Goal: Task Accomplishment & Management: Use online tool/utility

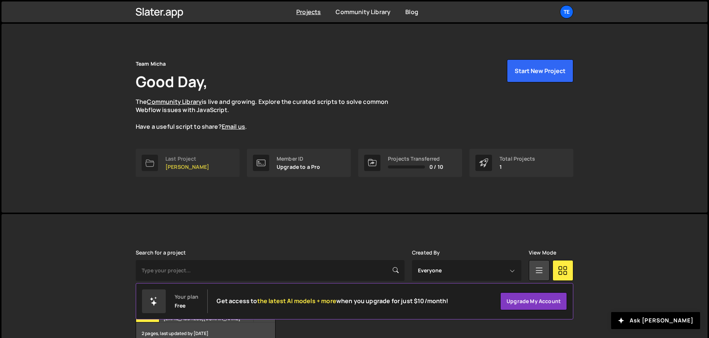
click at [186, 156] on div "Last Project" at bounding box center [187, 159] width 44 height 6
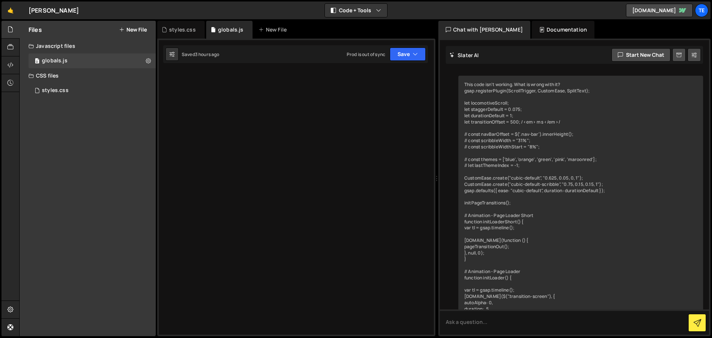
scroll to position [4302, 0]
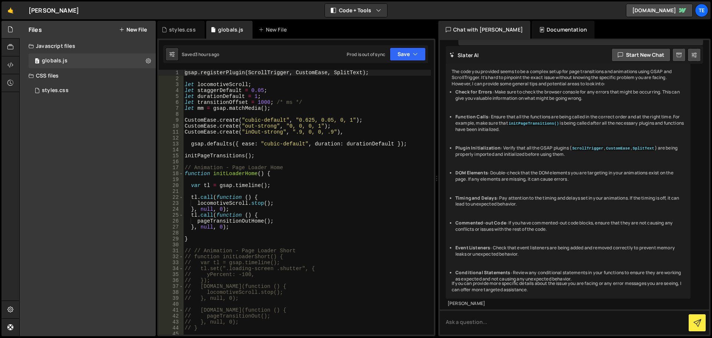
type textarea "// Animation - Page Loader Home"
click at [260, 167] on div "gsap . registerPlugin ( ScrollTrigger , CustomEase , SplitText ) ; let locomoti…" at bounding box center [307, 208] width 248 height 277
click at [181, 29] on div "styles.css" at bounding box center [182, 29] width 27 height 7
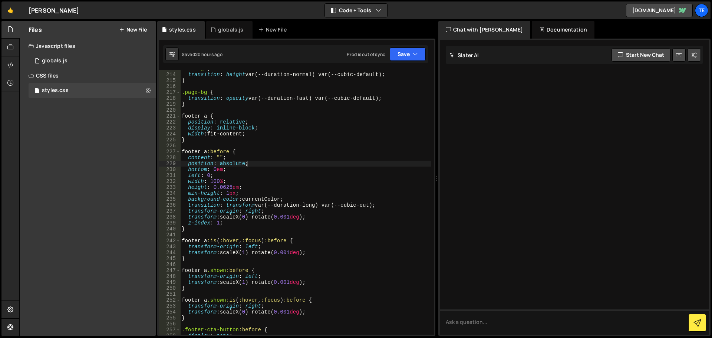
scroll to position [1333, 0]
type textarea "footer a:before {"
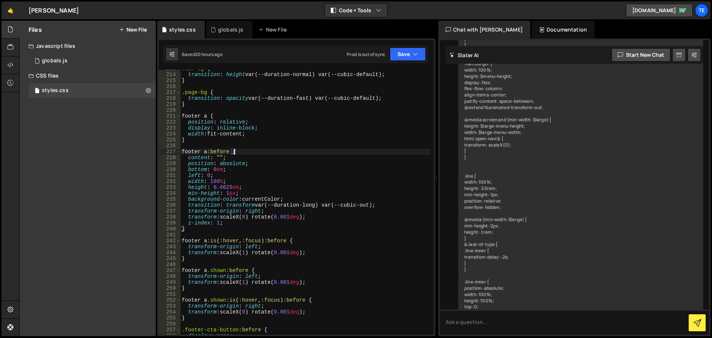
click at [254, 150] on div ".nav-bg { transition : height var(--duration-normal) var(--cubic-default) ; } .…" at bounding box center [305, 204] width 251 height 277
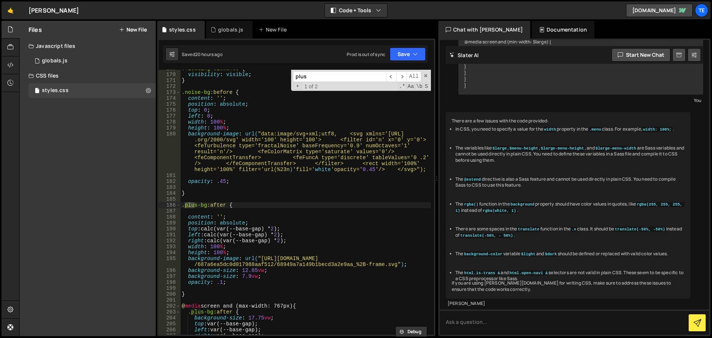
scroll to position [1030, 0]
type input "plusbg"
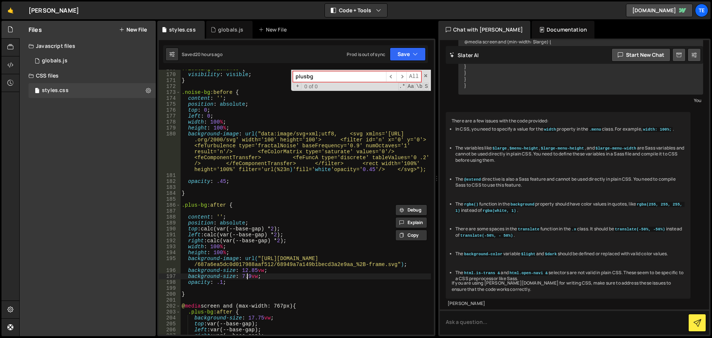
click at [248, 274] on div ".floating-elements { visibility : visible ; } .noise-bg :before { content : ' '…" at bounding box center [305, 204] width 251 height 277
click at [228, 162] on div ".floating-elements { visibility : visible ; } .noise-bg :before { content : ' '…" at bounding box center [305, 204] width 251 height 277
type textarea "background-image: url("data:image/svg+xml;utf8, <svg xmlns='http://www.w3.org/2…"
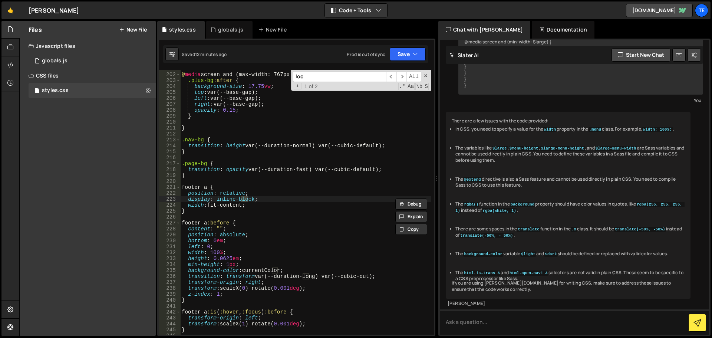
scroll to position [1262, 0]
type input "loco"
click at [218, 27] on div "globals.js" at bounding box center [231, 29] width 26 height 7
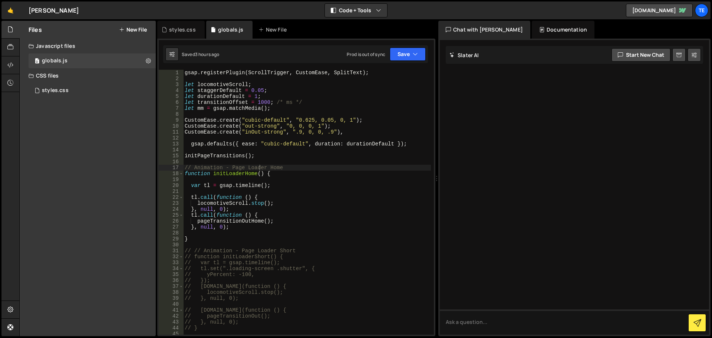
scroll to position [0, 0]
type textarea "initPageTransitions();"
click at [259, 158] on div "gsap . registerPlugin ( ScrollTrigger , CustomEase , SplitText ) ; let locomoti…" at bounding box center [307, 208] width 248 height 277
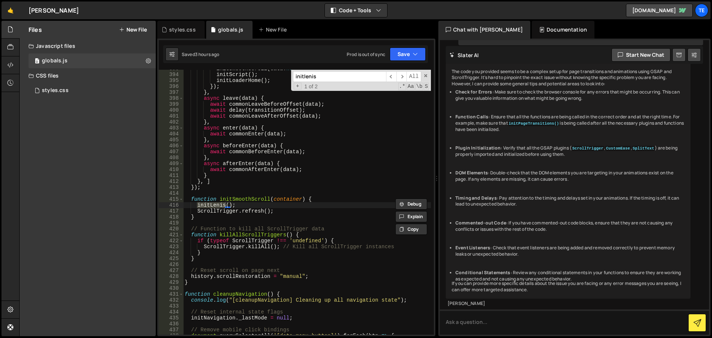
scroll to position [2537, 0]
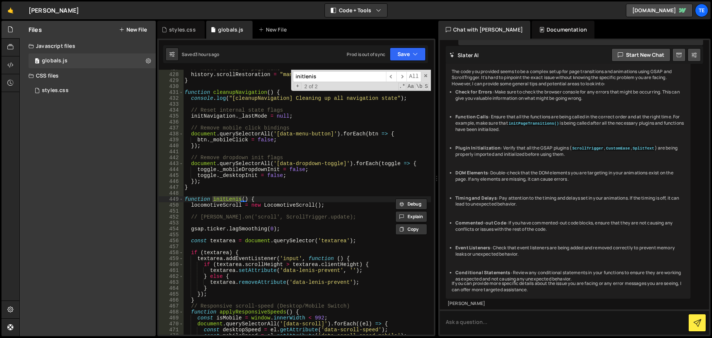
type input "initlenis"
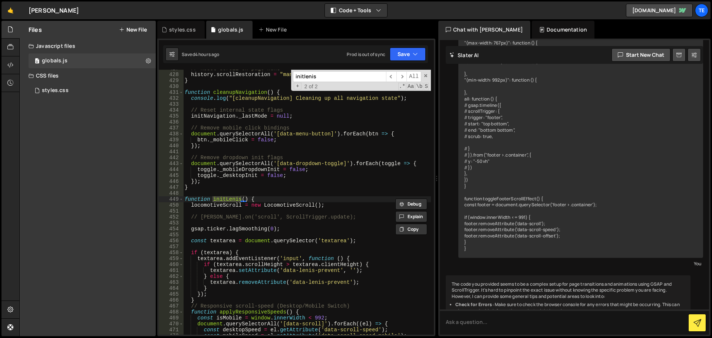
type textarea "toggle._desktopInit = false;"
click at [295, 178] on div "// Reset scroll on page next history . scrollRestoration = "manual" ; } functio…" at bounding box center [307, 204] width 248 height 277
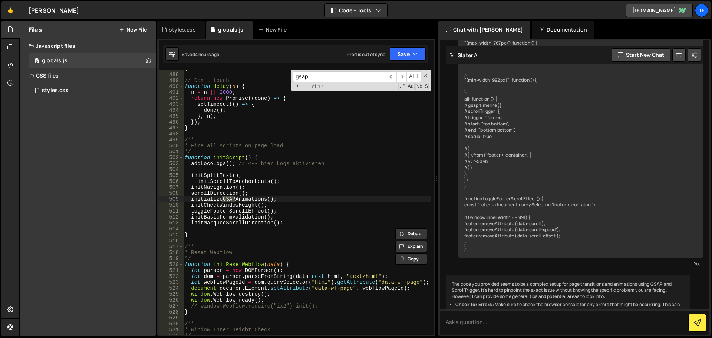
type input "gsap"
click at [231, 199] on div "} // Don't touch function delay ( n ) { n = n || 2000 ; return new Promise (( d…" at bounding box center [307, 202] width 248 height 265
click at [231, 199] on div "} // Don't touch function delay ( n ) { n = n || 2000 ; return new Promise (( d…" at bounding box center [307, 204] width 248 height 277
click at [336, 235] on div "} // Don't touch function delay ( n ) { n = n || 2000 ; return new Promise (( d…" at bounding box center [307, 204] width 248 height 277
type textarea "}"
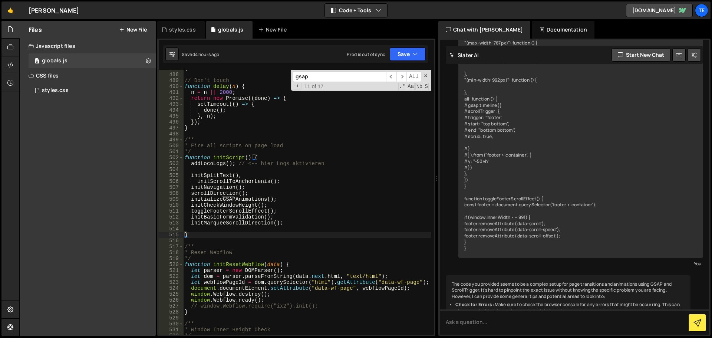
paste input "initializeGSAPAnimations"
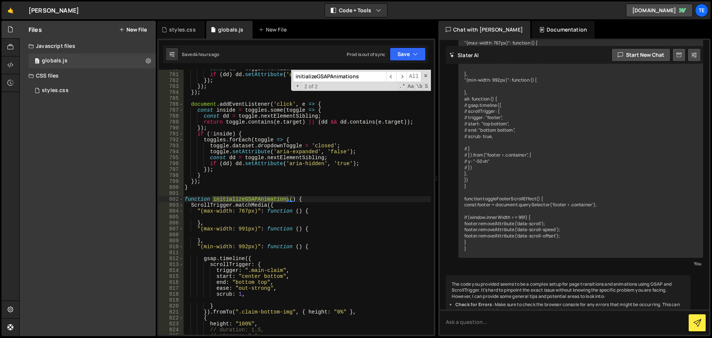
type input "initializeGSAPAnimations"
click at [313, 245] on div "const dd = toggle . nextElementSibling ; if ( dd ) dd . setAttribute ( 'aria-hi…" at bounding box center [307, 204] width 248 height 277
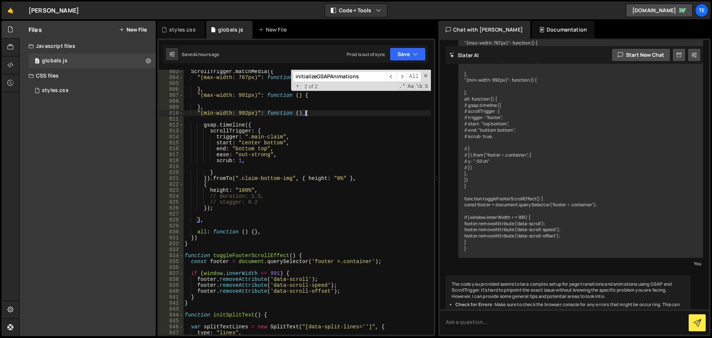
scroll to position [4817, 0]
click at [253, 231] on div "ScrollTrigger . matchMedia ({ "(max-width: 767px)" : function ( ) { } , "(max-w…" at bounding box center [307, 207] width 248 height 277
type textarea "all: function () {},"
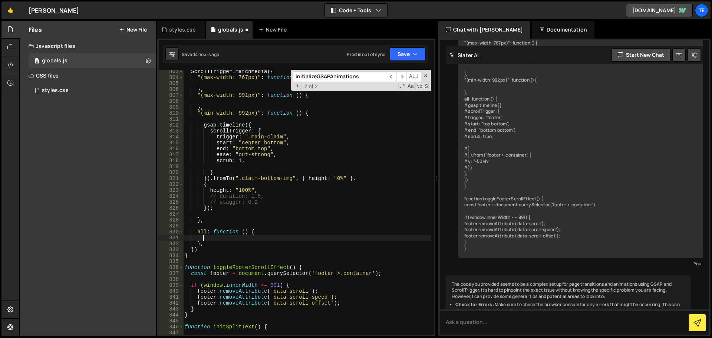
scroll to position [0, 1]
click at [260, 125] on div "ScrollTrigger . matchMedia ({ "(max-width: 767px)" : function ( ) { } , "(max-w…" at bounding box center [307, 207] width 248 height 277
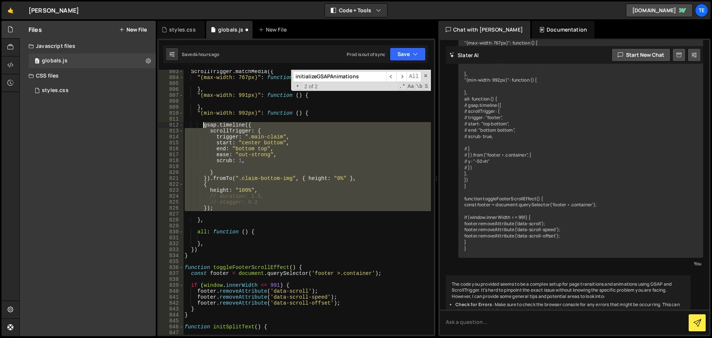
drag, startPoint x: 215, startPoint y: 211, endPoint x: 202, endPoint y: 126, distance: 86.3
click at [202, 126] on div "ScrollTrigger . matchMedia ({ "(max-width: 767px)" : function ( ) { } , "(max-w…" at bounding box center [307, 207] width 248 height 277
click at [219, 209] on div "ScrollTrigger . matchMedia ({ "(max-width: 767px)" : function ( ) { } , "(max-w…" at bounding box center [307, 202] width 248 height 265
type textarea "});"
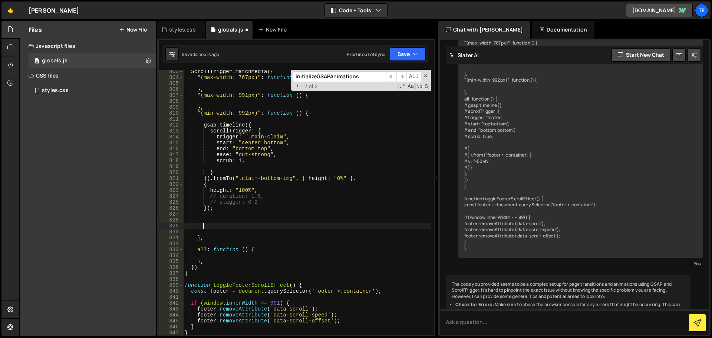
paste textarea
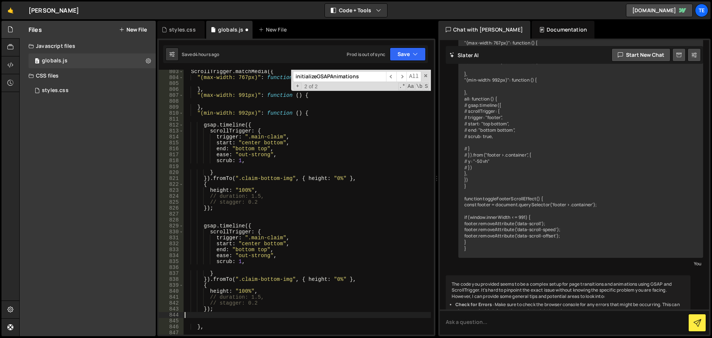
click at [271, 238] on div "ScrollTrigger . matchMedia ({ "(max-width: 767px)" : function ( ) { } , "(max-w…" at bounding box center [307, 207] width 248 height 277
drag, startPoint x: 271, startPoint y: 238, endPoint x: 255, endPoint y: 239, distance: 15.2
click at [255, 239] on div "ScrollTrigger . matchMedia ({ "(max-width: 767px)" : function ( ) { } , "(max-w…" at bounding box center [307, 207] width 248 height 277
paste textarea "sec-1-h2"
click at [254, 245] on div "ScrollTrigger . matchMedia ({ "(max-width: 767px)" : function ( ) { } , "(max-w…" at bounding box center [307, 207] width 248 height 277
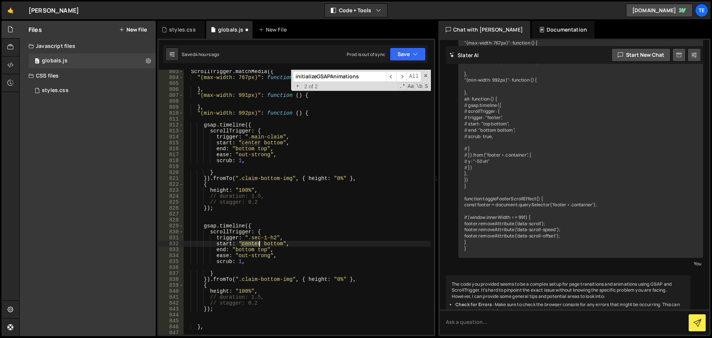
click at [254, 245] on div "ScrollTrigger . matchMedia ({ "(max-width: 767px)" : function ( ) { } , "(max-w…" at bounding box center [307, 207] width 248 height 277
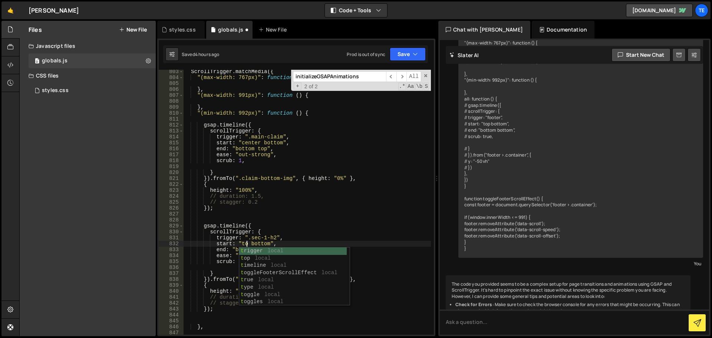
scroll to position [0, 4]
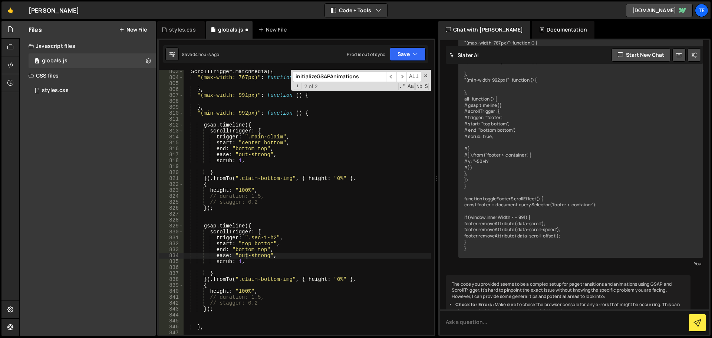
click at [245, 255] on div "ScrollTrigger . matchMedia ({ "(max-width: 767px)" : function ( ) { } , "(max-w…" at bounding box center [307, 207] width 248 height 277
click at [236, 255] on div "ScrollTrigger . matchMedia ({ "(max-width: 767px)" : function ( ) { } , "(max-w…" at bounding box center [307, 207] width 248 height 277
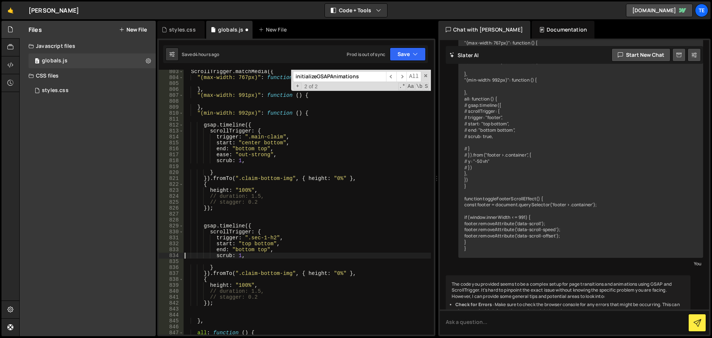
click at [236, 255] on div "ScrollTrigger . matchMedia ({ "(max-width: 767px)" : function ( ) { } , "(max-w…" at bounding box center [307, 207] width 248 height 277
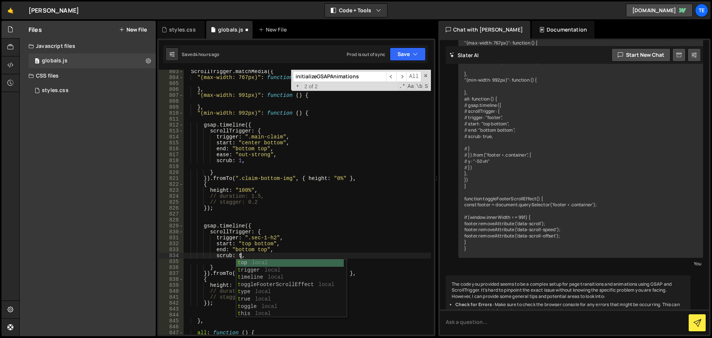
scroll to position [0, 4]
click at [395, 191] on div "ScrollTrigger . matchMedia ({ "(max-width: 767px)" : function ( ) { } , "(max-w…" at bounding box center [307, 207] width 248 height 277
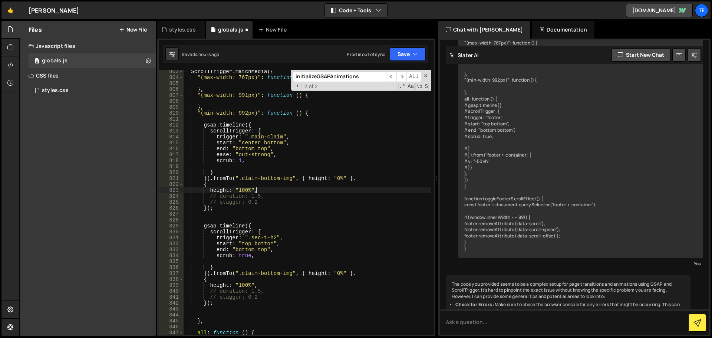
click at [219, 274] on div "ScrollTrigger . matchMedia ({ "(max-width: 767px)" : function ( ) { } , "(max-w…" at bounding box center [307, 207] width 248 height 277
click at [213, 281] on div "ScrollTrigger . matchMedia ({ "(max-width: 767px)" : function ( ) { } , "(max-w…" at bounding box center [307, 207] width 248 height 277
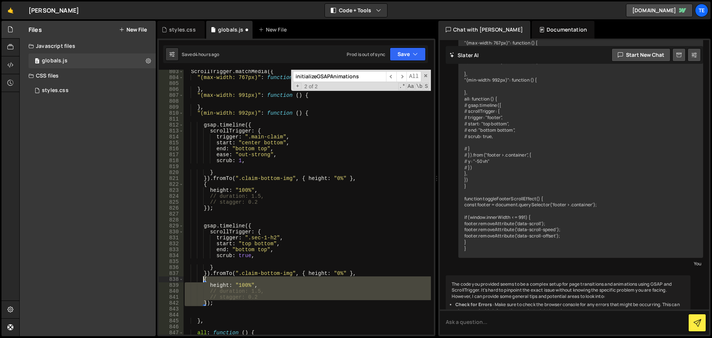
drag, startPoint x: 206, startPoint y: 303, endPoint x: 202, endPoint y: 278, distance: 25.4
click at [202, 278] on div "ScrollTrigger . matchMedia ({ "(max-width: 767px)" : function ( ) { } , "(max-w…" at bounding box center [307, 207] width 248 height 277
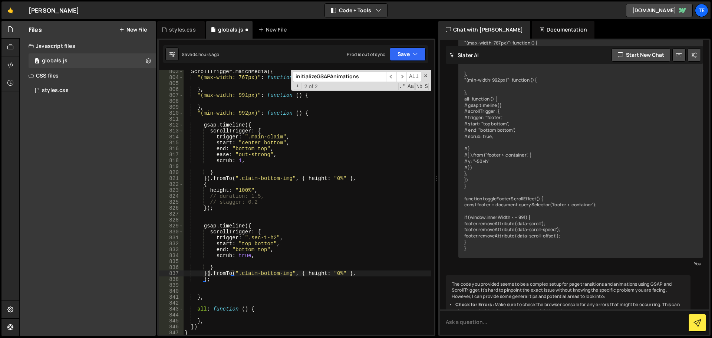
click at [209, 273] on div "ScrollTrigger . matchMedia ({ "(max-width: 767px)" : function ( ) { } , "(max-w…" at bounding box center [307, 207] width 248 height 277
click at [300, 277] on div "ScrollTrigger . matchMedia ({ "(max-width: 767px)" : function ( ) { } , "(max-w…" at bounding box center [307, 207] width 248 height 277
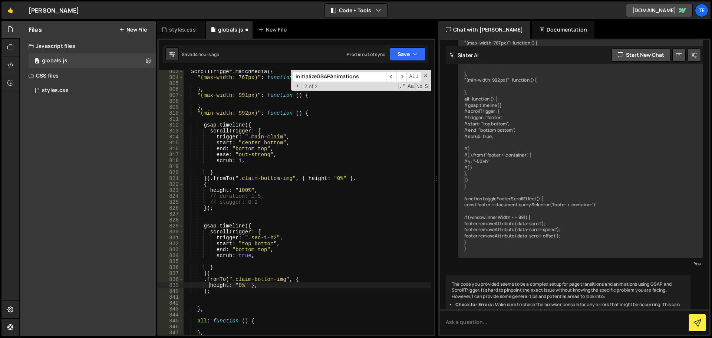
scroll to position [0, 1]
click at [248, 285] on div "ScrollTrigger . matchMedia ({ "(max-width: 767px)" : function ( ) { } , "(max-w…" at bounding box center [307, 207] width 248 height 277
click at [220, 277] on div "ScrollTrigger . matchMedia ({ "(max-width: 767px)" : function ( ) { } , "(max-w…" at bounding box center [307, 207] width 248 height 277
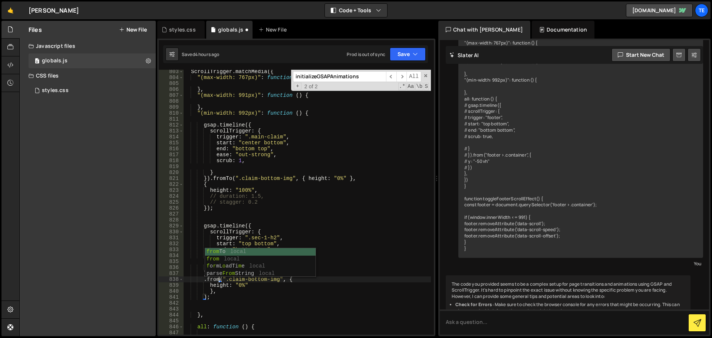
scroll to position [0, 2]
click at [283, 282] on div "ScrollTrigger . matchMedia ({ "(max-width: 767px)" : function ( ) { } , "(max-w…" at bounding box center [307, 207] width 248 height 277
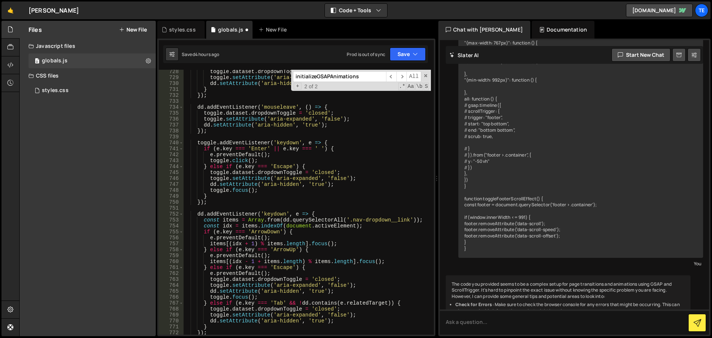
scroll to position [4261, 0]
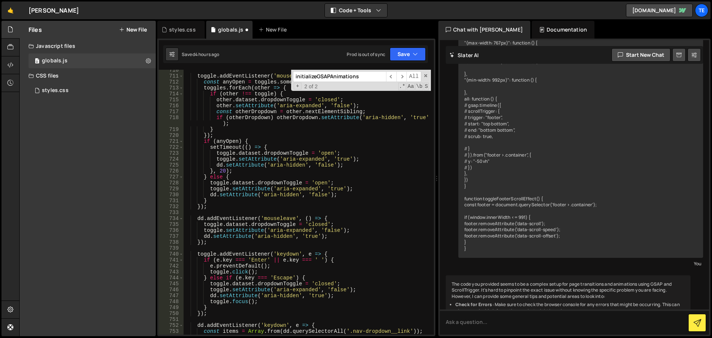
click at [310, 218] on div "toggle . addEventListener ( 'mouseenter' , ( ) => { const anyOpen = toggles . s…" at bounding box center [307, 205] width 248 height 277
type textarea "dd.addEventListener('mouseleave', () => {"
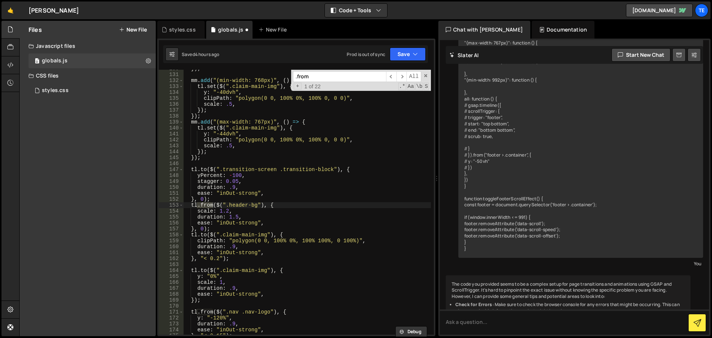
scroll to position [769, 0]
type input ".from"
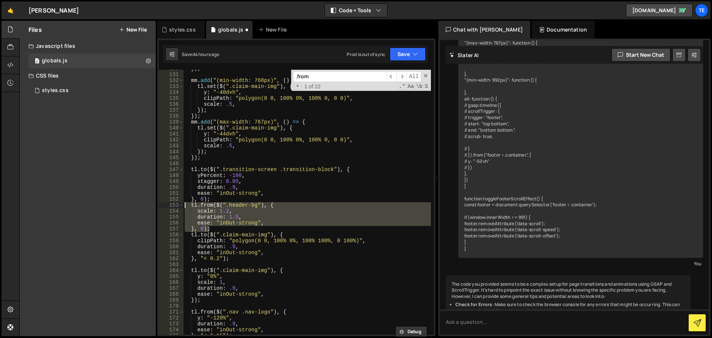
drag, startPoint x: 216, startPoint y: 228, endPoint x: 184, endPoint y: 206, distance: 39.8
click at [184, 206] on div "}) ; mm . add ( "(min-width: 768px)" , ( ) => { tl . set ( $ ( ".claim-main-img…" at bounding box center [307, 204] width 248 height 277
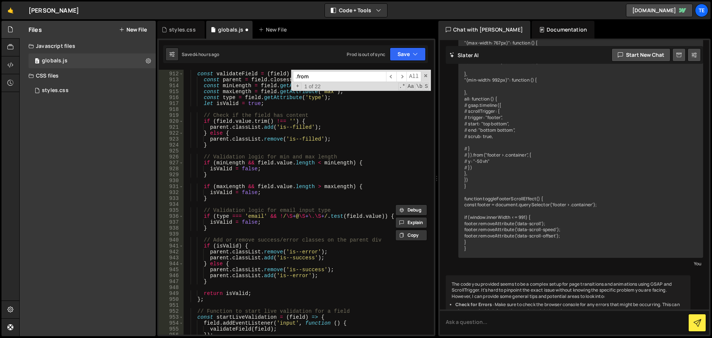
scroll to position [6711, 0]
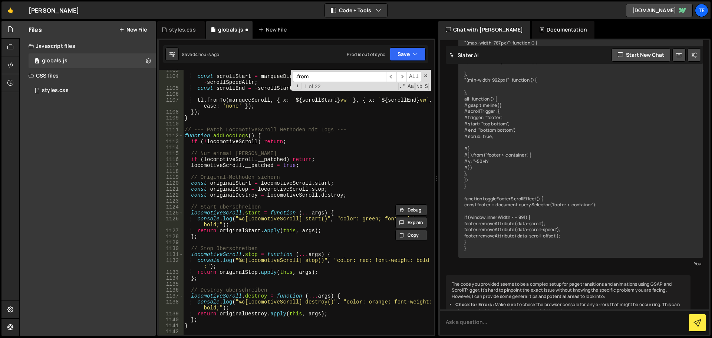
click at [227, 254] on div "const scrollStart = marqueeDirectionAttr === - 1 ? scrollSpeedAttr : - scrollSp…" at bounding box center [307, 205] width 248 height 277
type textarea "locomotiveScroll.stop = function (...args) {"
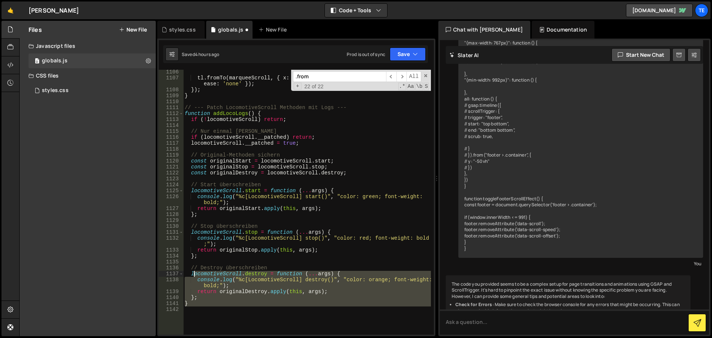
scroll to position [6666, 0]
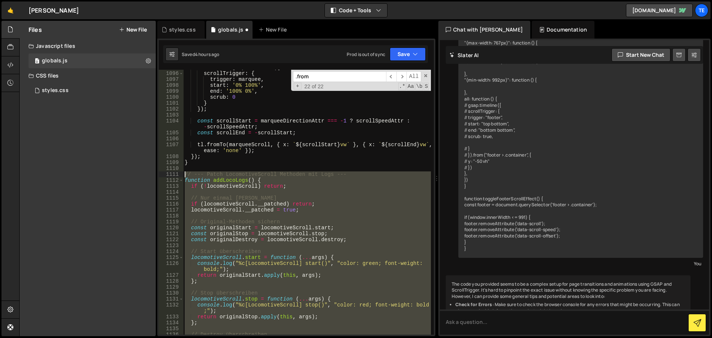
drag, startPoint x: 205, startPoint y: 303, endPoint x: 179, endPoint y: 175, distance: 130.6
click at [179, 175] on div "1095 1096 1097 1098 1099 1100 1101 1102 1103 1104 1105 1106 1107 1108 1109 1110…" at bounding box center [296, 202] width 275 height 265
type textarea "// --- Patch LocomotiveScroll Methoden mit Logs --- function addLocoLogs() {"
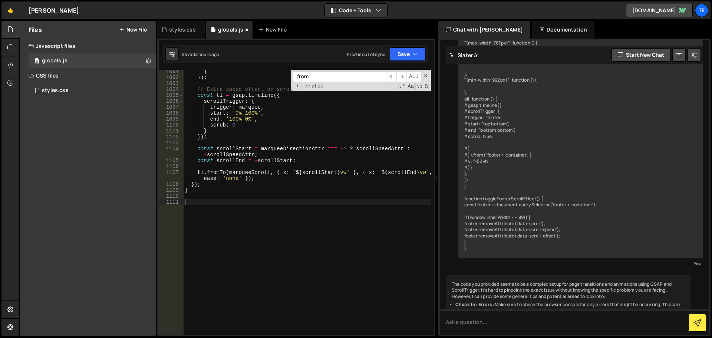
scroll to position [6638, 0]
click at [281, 218] on div "} }) ; // Extra speed effect on scroll const tl = gsap . timeline ({ scrollTrig…" at bounding box center [307, 207] width 248 height 277
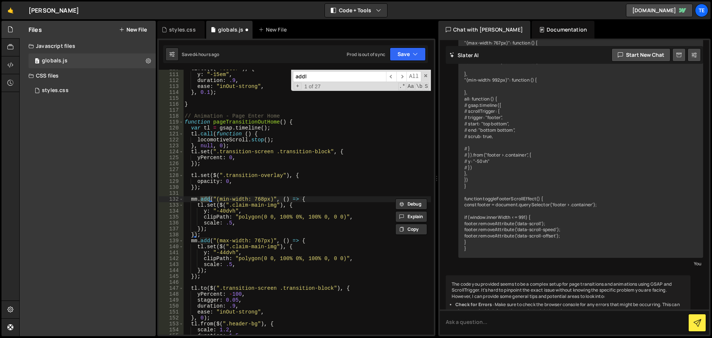
scroll to position [2857, 0]
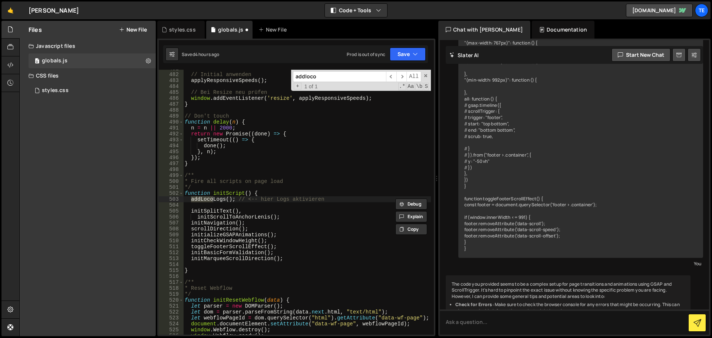
type input "addloco"
click at [269, 201] on div "// Initial anwenden applyResponsiveSpeeds ( ) ; // Bei Resize neu prüfen window…" at bounding box center [307, 204] width 248 height 277
type textarea "addLocoLogs(); // <-- hier Logs aktivieren"
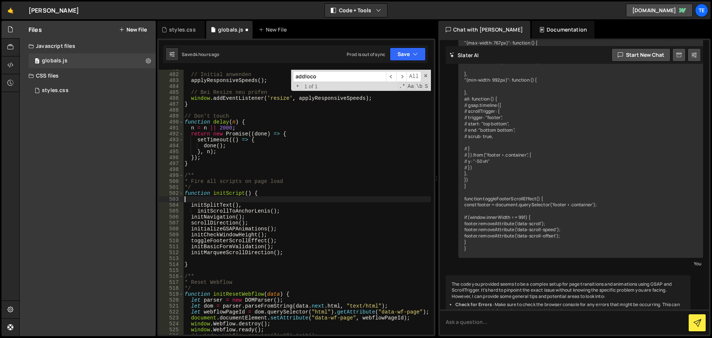
click at [322, 215] on div "// Initial anwenden applyResponsiveSpeeds ( ) ; // Bei Resize neu prüfen window…" at bounding box center [307, 204] width 248 height 277
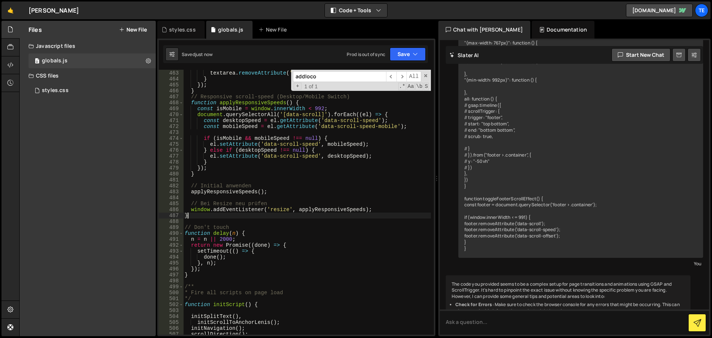
click at [322, 215] on div "} else { textarea . removeAttribute ( 'data-lenis-prevent' ) ; } }) ; } // Resp…" at bounding box center [307, 202] width 248 height 277
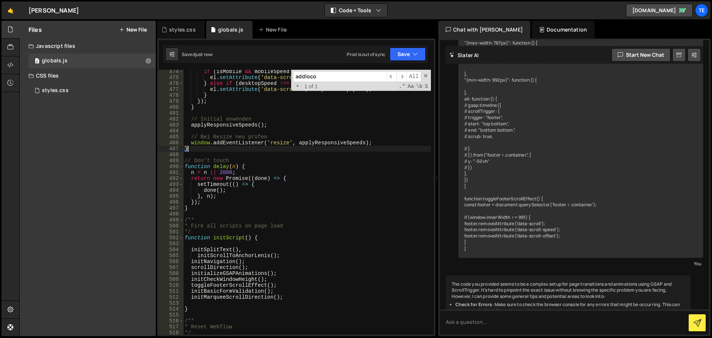
scroll to position [2857, 0]
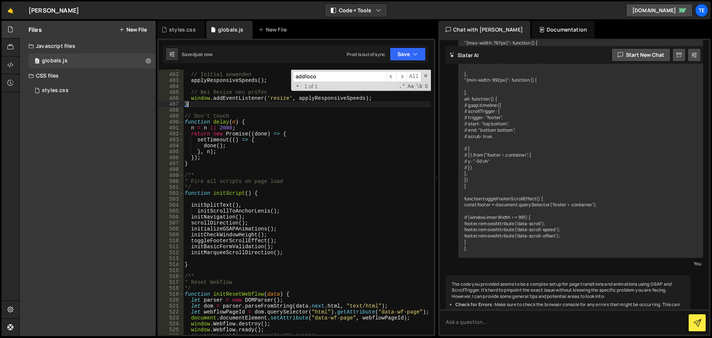
click at [343, 241] on div "// Initial anwenden applyResponsiveSpeeds ( ) ; // Bei Resize neu prüfen window…" at bounding box center [307, 204] width 248 height 277
type textarea "toggleFooterScrollEffect();"
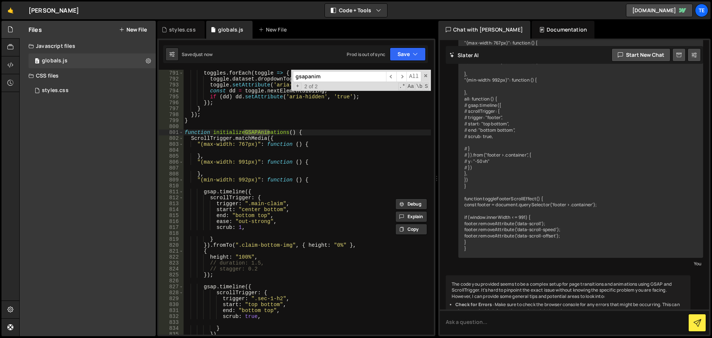
scroll to position [4812, 0]
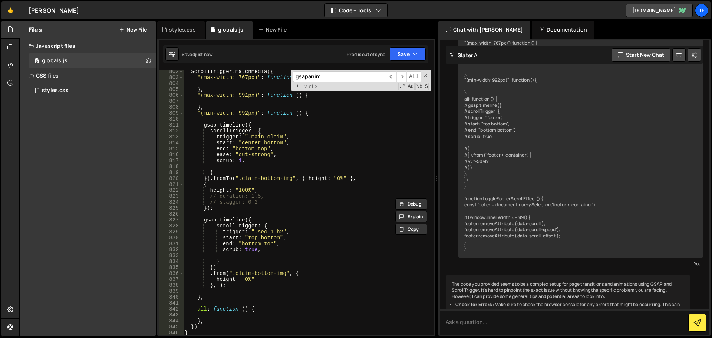
type input "gsapanim"
type textarea "})"
click at [221, 268] on div "ScrollTrigger . matchMedia ({ "(max-width: 767px)" : function ( ) { } , "(max-w…" at bounding box center [307, 207] width 248 height 277
paste textarea "}, 0);"
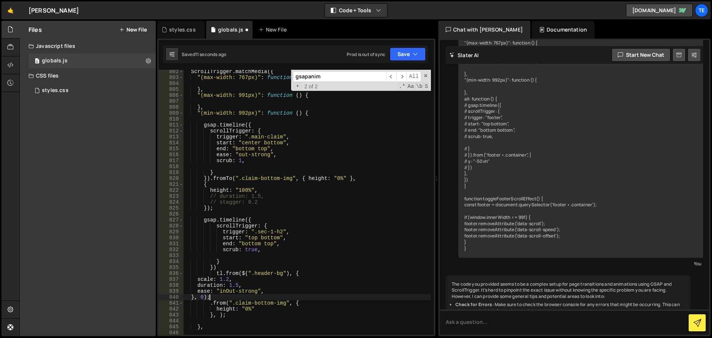
click at [219, 272] on div "ScrollTrigger . matchMedia ({ "(max-width: 767px)" : function ( ) { } , "(max-w…" at bounding box center [307, 207] width 248 height 277
click at [311, 301] on div "ScrollTrigger . matchMedia ({ "(max-width: 767px)" : function ( ) { } , "(max-w…" at bounding box center [307, 207] width 248 height 277
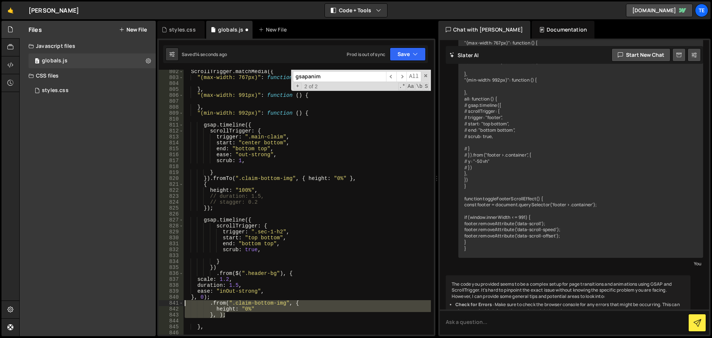
drag, startPoint x: 229, startPoint y: 315, endPoint x: 172, endPoint y: 304, distance: 59.0
click at [172, 304] on div ".from(".claim-bottom-img", { 802 803 804 805 806 807 808 809 810 811 812 813 81…" at bounding box center [296, 202] width 275 height 265
type textarea ".from(".claim-bottom-img", { height: "0%""
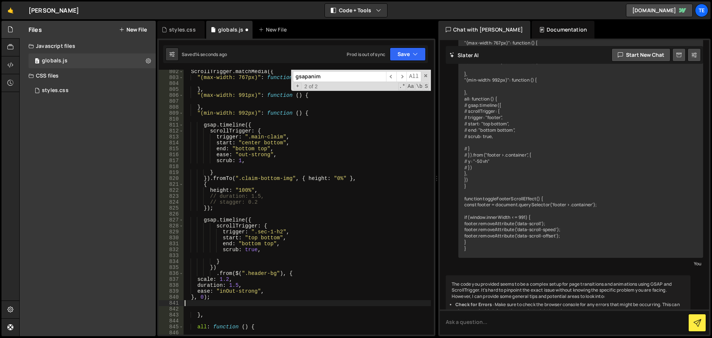
scroll to position [0, 0]
click at [257, 277] on div "ScrollTrigger . matchMedia ({ "(max-width: 767px)" : function ( ) { } , "(max-w…" at bounding box center [307, 207] width 248 height 277
click at [256, 275] on div "ScrollTrigger . matchMedia ({ "(max-width: 767px)" : function ( ) { } , "(max-w…" at bounding box center [307, 207] width 248 height 277
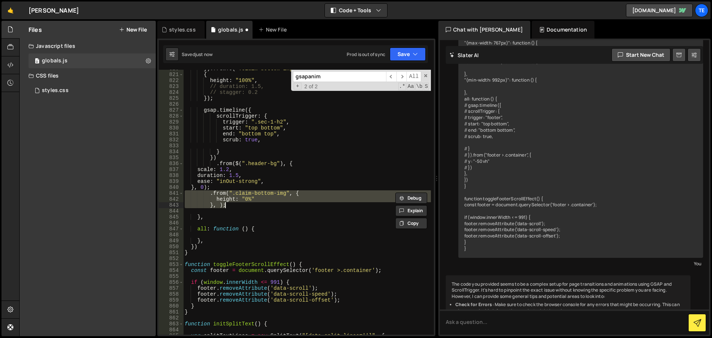
scroll to position [4921, 0]
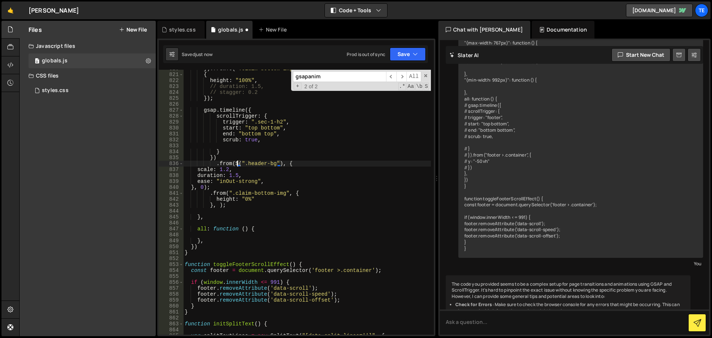
click at [237, 165] on div "}) . fromTo ( ".claim-bottom-img" , { height : "0%" } , { height : "100%" , // …" at bounding box center [307, 204] width 248 height 277
click at [248, 199] on div "}) . fromTo ( ".claim-bottom-img" , { height : "0%" } , { height : "100%" , // …" at bounding box center [307, 204] width 248 height 277
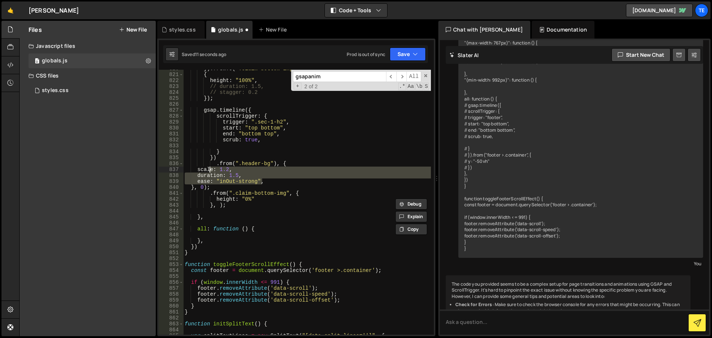
drag, startPoint x: 266, startPoint y: 181, endPoint x: 209, endPoint y: 169, distance: 58.1
click at [209, 169] on div "}) . fromTo ( ".claim-bottom-img" , { height : "0%" } , { height : "100%" , // …" at bounding box center [307, 204] width 248 height 277
type textarea "scale: 1.2, duration: 1.5,"
paste textarea
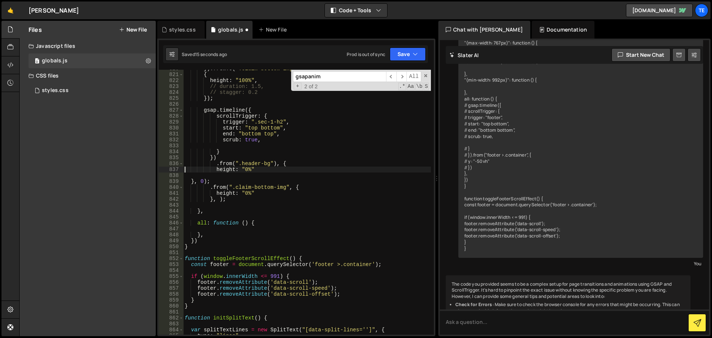
click at [201, 180] on div "}) . fromTo ( ".claim-bottom-img" , { height : "0%" } , { height : "100%" , // …" at bounding box center [307, 204] width 248 height 277
click at [189, 181] on div "}) . fromTo ( ".claim-bottom-img" , { height : "0%" } , { height : "100%" , // …" at bounding box center [307, 204] width 248 height 277
click at [215, 163] on div "}) . fromTo ( ".claim-bottom-img" , { height : "0%" } , { height : "100%" , // …" at bounding box center [307, 204] width 248 height 277
click at [305, 186] on div "}) . fromTo ( ".claim-bottom-img" , { height : "0%" } , { height : "100%" , // …" at bounding box center [307, 204] width 248 height 277
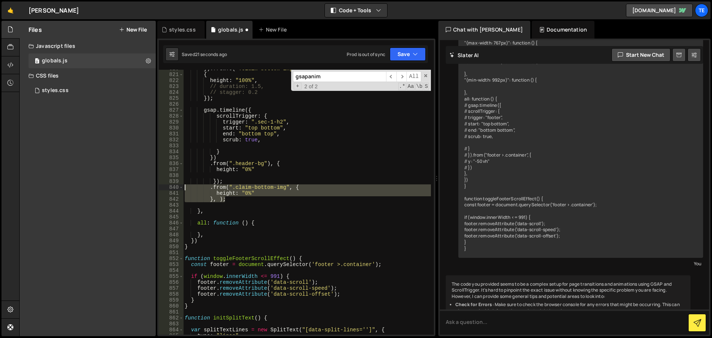
drag, startPoint x: 230, startPoint y: 202, endPoint x: 172, endPoint y: 187, distance: 59.3
click at [172, 187] on div ".from(".claim-bottom-img", { 820 821 822 823 824 825 826 827 828 829 830 831 83…" at bounding box center [296, 202] width 275 height 265
type textarea ".from(".claim-bottom-img", { height: "0%""
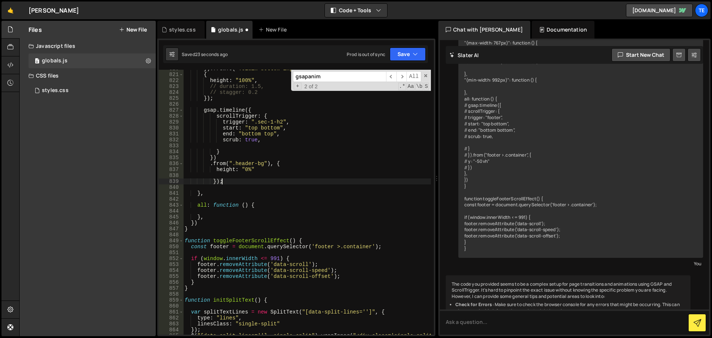
click at [278, 120] on div "}) . fromTo ( ".claim-bottom-img" , { height : "0%" } , { height : "100%" , // …" at bounding box center [307, 207] width 248 height 282
drag, startPoint x: 278, startPoint y: 120, endPoint x: 254, endPoint y: 122, distance: 24.9
click at [254, 122] on div "}) . fromTo ( ".claim-bottom-img" , { height : "0%" } , { height : "100%" , // …" at bounding box center [307, 207] width 248 height 282
click at [251, 122] on div "}) . fromTo ( ".claim-bottom-img" , { height : "0%" } , { height : "100%" , // …" at bounding box center [307, 202] width 248 height 265
drag, startPoint x: 252, startPoint y: 121, endPoint x: 280, endPoint y: 123, distance: 27.9
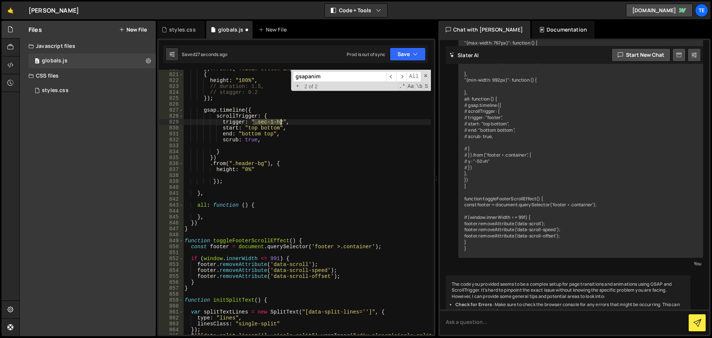
click at [280, 123] on div "}) . fromTo ( ".claim-bottom-img" , { height : "0%" } , { height : "100%" , // …" at bounding box center [307, 207] width 248 height 282
click at [260, 164] on div "}) . fromTo ( ".claim-bottom-img" , { height : "0%" } , { height : "100%" , // …" at bounding box center [307, 207] width 248 height 282
drag, startPoint x: 260, startPoint y: 164, endPoint x: 232, endPoint y: 164, distance: 28.5
click at [232, 164] on div "}) . fromTo ( ".claim-bottom-img" , { height : "0%" } , { height : "100%" , // …" at bounding box center [307, 207] width 248 height 282
paste textarea ".sec-1-h2"
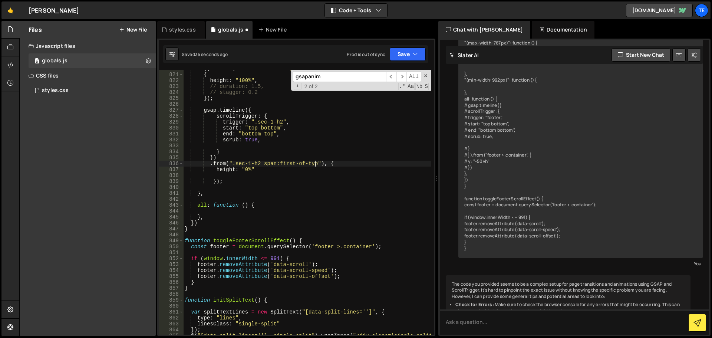
scroll to position [0, 9]
click at [222, 167] on div "}) . fromTo ( ".claim-bottom-img" , { height : "0%" } , { height : "100%" , // …" at bounding box center [307, 207] width 248 height 282
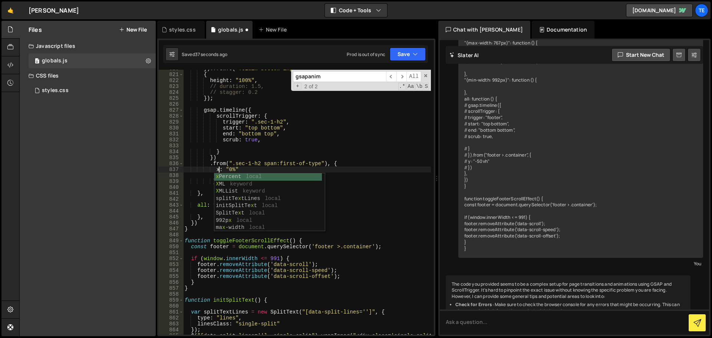
click at [226, 166] on div "}) . fromTo ( ".claim-bottom-img" , { height : "0%" } , { height : "100%" , // …" at bounding box center [307, 207] width 248 height 282
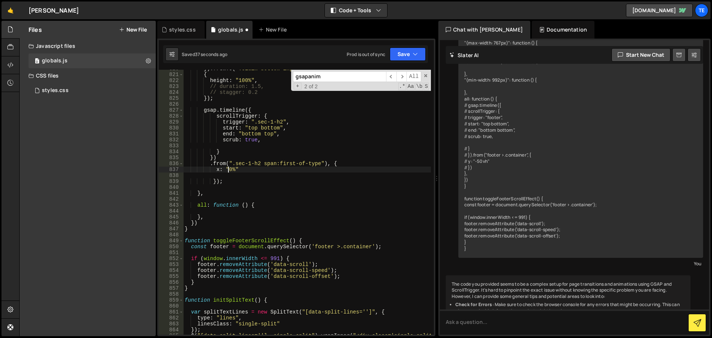
click at [229, 169] on div "}) . fromTo ( ".claim-bottom-img" , { height : "0%" } , { height : "100%" , // …" at bounding box center [307, 207] width 248 height 282
click at [343, 164] on div "}) . fromTo ( ".claim-bottom-img" , { height : "0%" } , { height : "100%" , // …" at bounding box center [307, 207] width 248 height 282
click at [237, 159] on div "}) . fromTo ( ".claim-bottom-img" , { height : "0%" } , { height : "100%" , // …" at bounding box center [307, 207] width 248 height 282
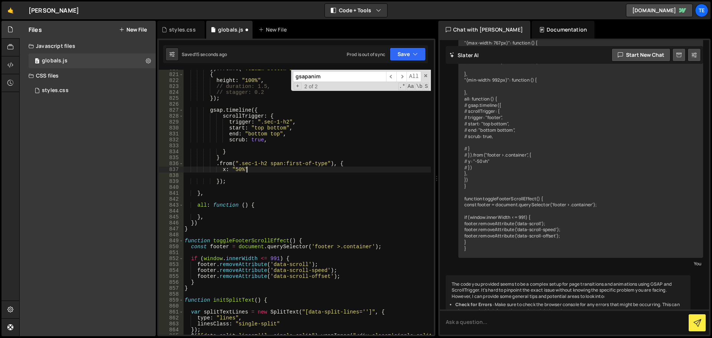
click at [269, 169] on div "}) . fromTo ( ".claim-bottom-img" , { height : "0%" } , { height : "100%" , // …" at bounding box center [307, 207] width 248 height 282
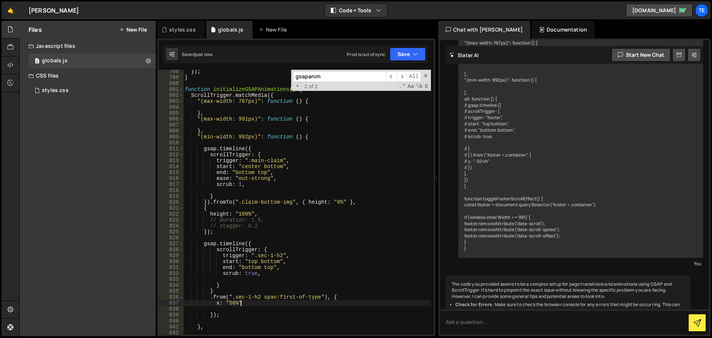
click at [263, 300] on div "}) ; } function initializeGSAPAnimations ( ) { ScrollTrigger . matchMedia ({ "(…" at bounding box center [307, 207] width 248 height 277
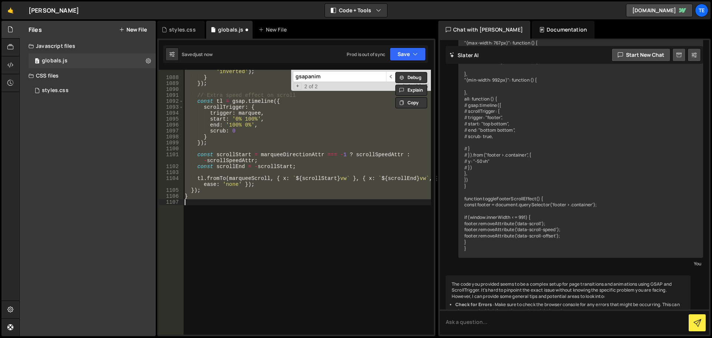
scroll to position [4874, 0]
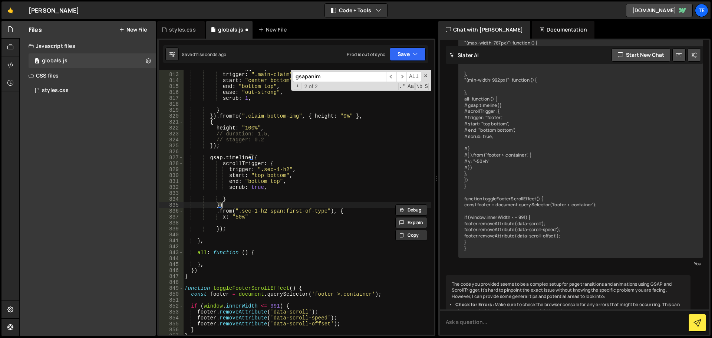
click at [245, 203] on div "scrollTrigger : { trigger : ".main-claim" , start : "center bottom" , end : "bo…" at bounding box center [307, 202] width 248 height 265
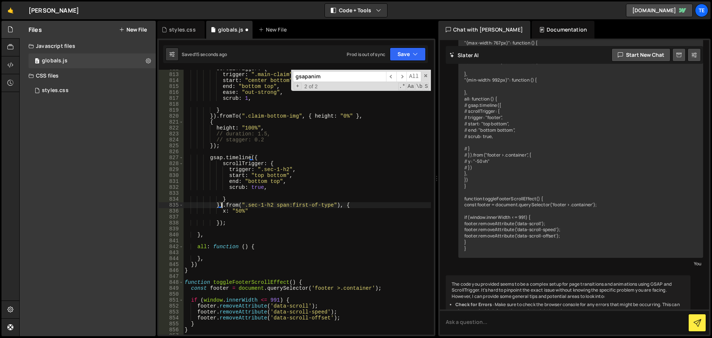
click at [352, 208] on div "scrollTrigger : { trigger : ".main-claim" , start : "center bottom" , end : "bo…" at bounding box center [307, 204] width 248 height 277
click at [343, 205] on div "scrollTrigger : { trigger : ".main-claim" , start : "center bottom" , end : "bo…" at bounding box center [307, 204] width 248 height 277
click at [217, 208] on div "scrollTrigger : { trigger : ".main-claim" , start : "center bottom" , end : "bo…" at bounding box center [307, 204] width 248 height 277
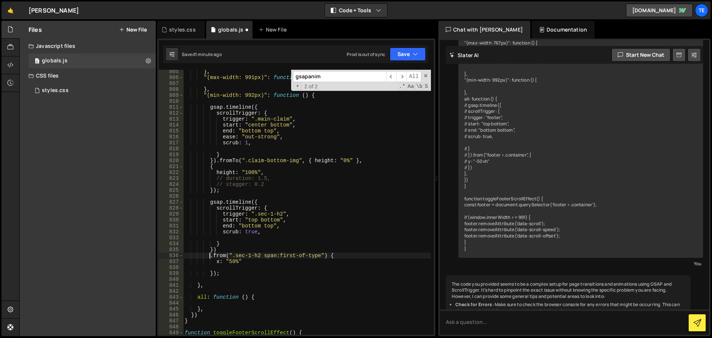
scroll to position [4829, 0]
click at [227, 249] on div "} , "(max-width: 991px)" : function ( ) { } , "(min-width: 992px)" : function (…" at bounding box center [307, 207] width 248 height 277
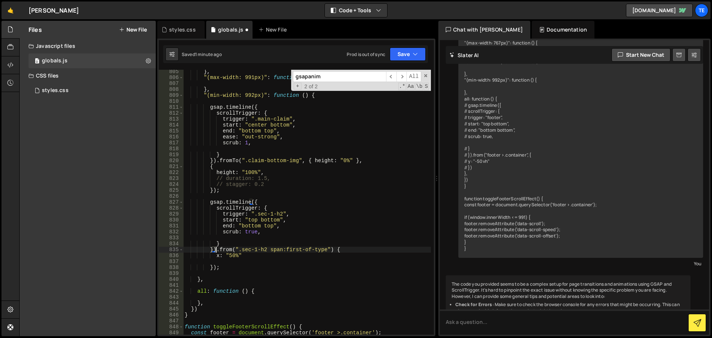
click at [330, 250] on div "} , "(max-width: 991px)" : function ( ) { } , "(min-width: 992px)" : function (…" at bounding box center [307, 207] width 248 height 277
click at [340, 250] on div "} , "(max-width: 991px)" : function ( ) { } , "(min-width: 992px)" : function (…" at bounding box center [307, 207] width 248 height 277
click at [274, 106] on div "} , "(max-width: 991px)" : function ( ) { } , "(min-width: 992px)" : function (…" at bounding box center [307, 207] width 248 height 277
type textarea "gsap.timeline({"
click at [321, 258] on div "} , "(max-width: 991px)" : function ( ) { } , "(min-width: 992px)" : function (…" at bounding box center [307, 207] width 248 height 277
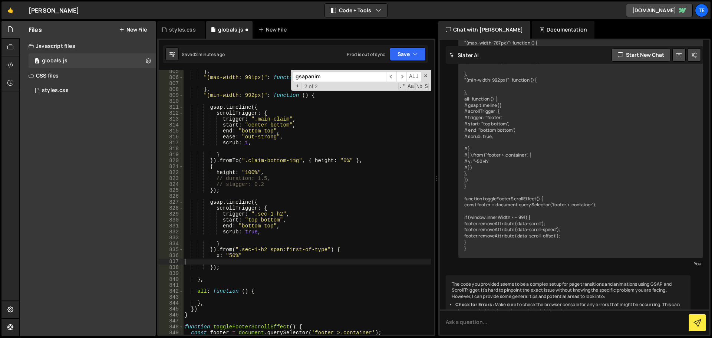
scroll to position [0, 0]
click at [288, 257] on div "} , "(max-width: 991px)" : function ( ) { } , "(min-width: 992px)" : function (…" at bounding box center [307, 207] width 248 height 277
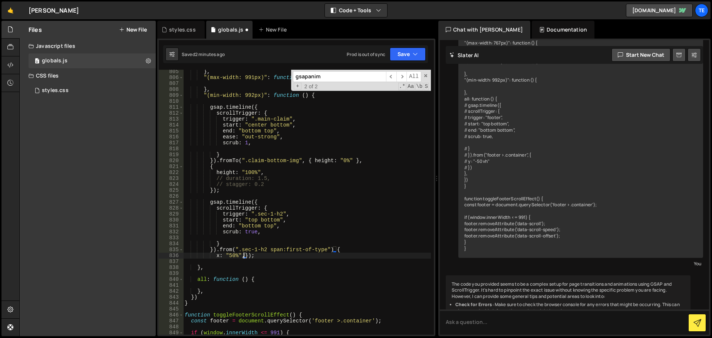
type textarea "x: "50%","
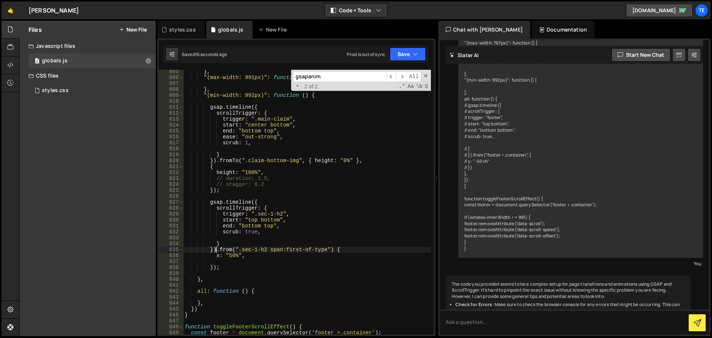
click at [216, 251] on div "} , "(max-width: 991px)" : function ( ) { } , "(min-width: 992px)" : function (…" at bounding box center [307, 207] width 248 height 277
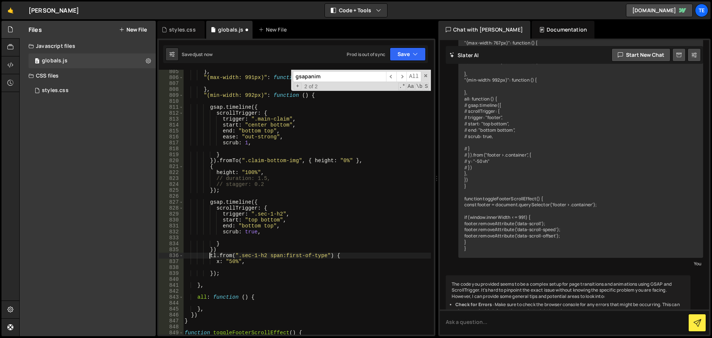
scroll to position [0, 2]
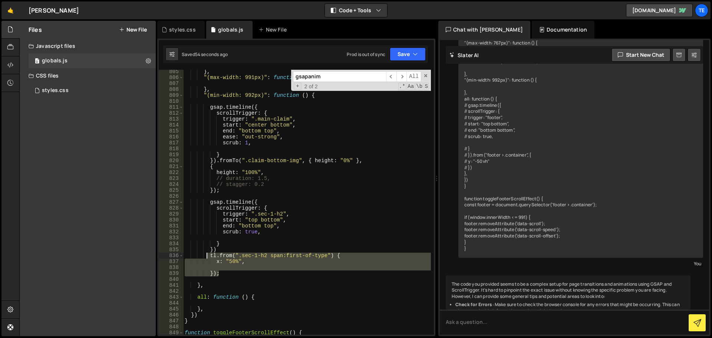
drag, startPoint x: 224, startPoint y: 273, endPoint x: 205, endPoint y: 255, distance: 26.0
click at [205, 255] on div "} , "(max-width: 991px)" : function ( ) { } , "(min-width: 992px)" : function (…" at bounding box center [307, 207] width 248 height 277
paste textarea "})"
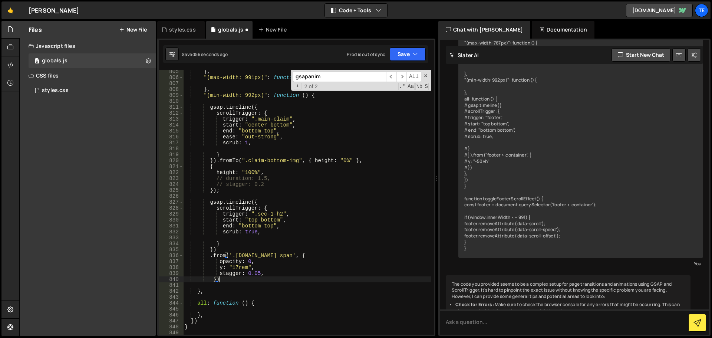
click at [280, 214] on div "} , "(max-width: 991px)" : function ( ) { } , "(min-width: 992px)" : function (…" at bounding box center [307, 207] width 248 height 277
drag, startPoint x: 280, startPoint y: 214, endPoint x: 255, endPoint y: 214, distance: 25.2
click at [255, 214] on div "} , "(max-width: 991px)" : function ( ) { } , "(min-width: 992px)" : function (…" at bounding box center [307, 207] width 248 height 277
click at [275, 254] on div "} , "(max-width: 991px)" : function ( ) { } , "(min-width: 992px)" : function (…" at bounding box center [307, 207] width 248 height 277
drag, startPoint x: 275, startPoint y: 254, endPoint x: 238, endPoint y: 256, distance: 37.1
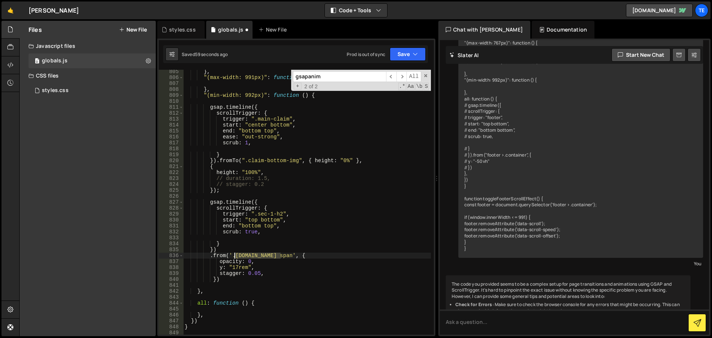
click at [238, 256] on div "} , "(max-width: 991px)" : function ( ) { } , "(min-width: 992px)" : function (…" at bounding box center [307, 207] width 248 height 277
paste textarea "sec-1-h2"
drag, startPoint x: 256, startPoint y: 275, endPoint x: 216, endPoint y: 273, distance: 39.7
click at [216, 273] on div "} , "(max-width: 991px)" : function ( ) { } , "(min-width: 992px)" : function (…" at bounding box center [307, 207] width 248 height 277
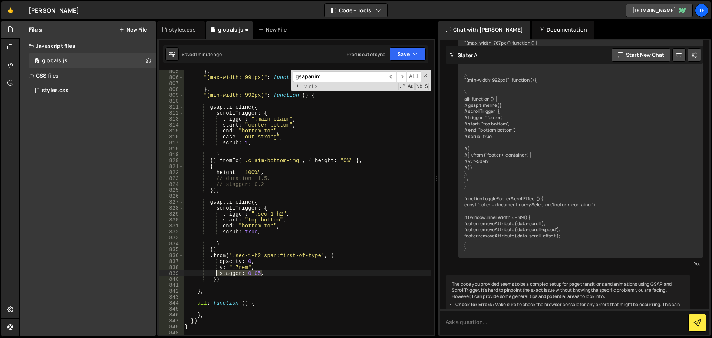
type textarea "stagger: 0.05,"
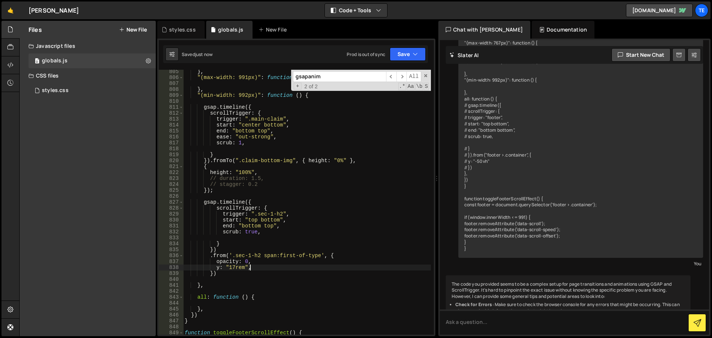
type textarea "y: "17rem","
drag, startPoint x: 253, startPoint y: 267, endPoint x: 216, endPoint y: 267, distance: 37.1
click at [216, 267] on div "} , "(max-width: 991px)" : function ( ) { } , "(min-width: 992px)" : function (…" at bounding box center [307, 207] width 248 height 277
click at [224, 261] on div "} , "(max-width: 991px)" : function ( ) { } , "(min-width: 992px)" : function (…" at bounding box center [307, 207] width 248 height 277
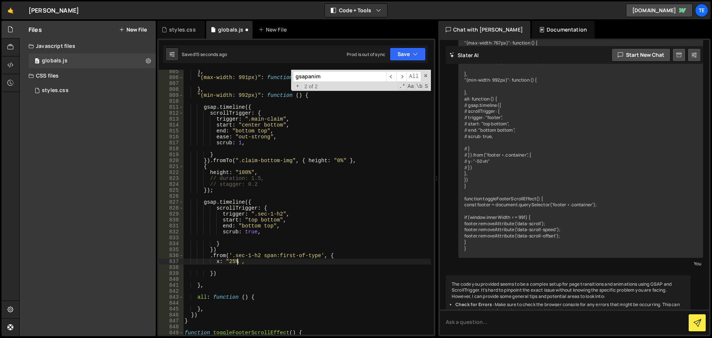
scroll to position [0, 4]
click at [233, 261] on div "} , "(max-width: 991px)" : function ( ) { } , "(min-width: 992px)" : function (…" at bounding box center [307, 207] width 248 height 277
click at [340, 255] on div "} , "(max-width: 991px)" : function ( ) { } , "(min-width: 992px)" : function (…" at bounding box center [307, 207] width 248 height 277
click at [218, 275] on div "} , "(max-width: 991px)" : function ( ) { } , "(min-width: 992px)" : function (…" at bounding box center [307, 207] width 248 height 277
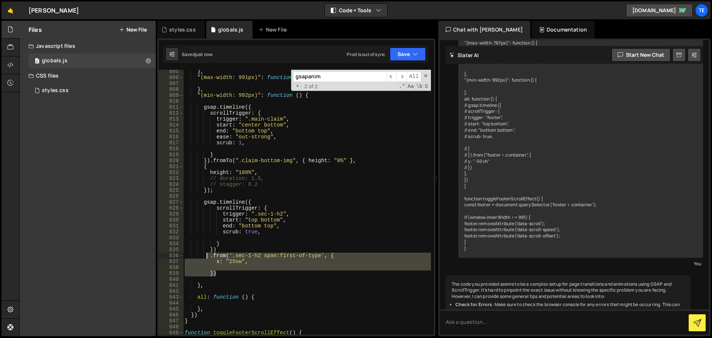
drag, startPoint x: 223, startPoint y: 275, endPoint x: 205, endPoint y: 257, distance: 24.9
click at [205, 257] on div "} , "(max-width: 991px)" : function ( ) { } , "(min-width: 992px)" : function (…" at bounding box center [307, 207] width 248 height 277
click at [223, 272] on div "} , "(max-width: 991px)" : function ( ) { } , "(min-width: 992px)" : function (…" at bounding box center [307, 202] width 248 height 265
type textarea "})"
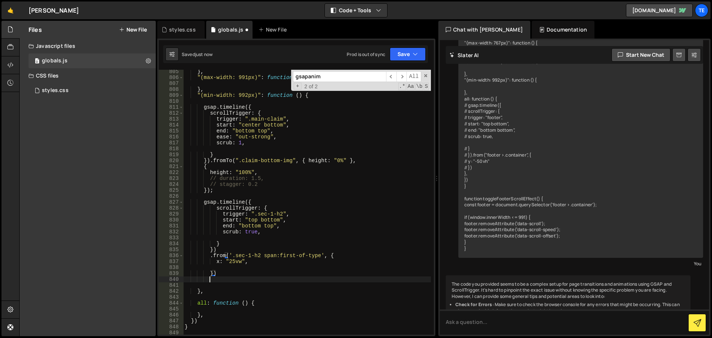
scroll to position [0, 1]
paste textarea "})"
click at [223, 272] on div "} , "(max-width: 991px)" : function ( ) { } , "(min-width: 992px)" : function (…" at bounding box center [307, 207] width 248 height 277
click at [227, 295] on div "} , "(max-width: 991px)" : function ( ) { } , "(min-width: 992px)" : function (…" at bounding box center [307, 207] width 248 height 277
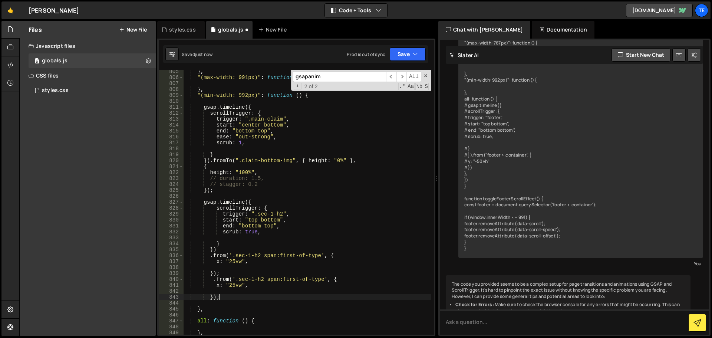
click at [290, 280] on div "} , "(max-width: 991px)" : function ( ) { } , "(min-width: 992px)" : function (…" at bounding box center [307, 207] width 248 height 277
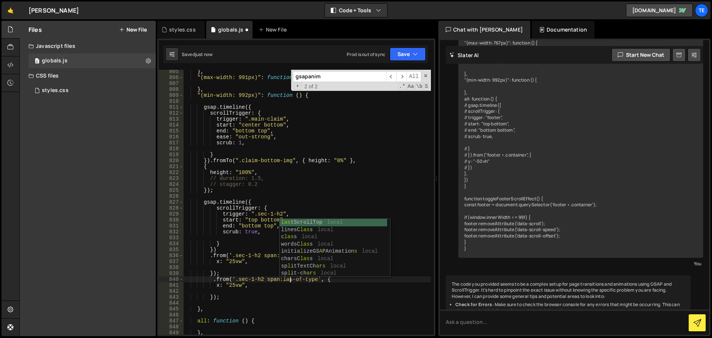
scroll to position [0, 7]
click at [230, 285] on div "} , "(max-width: 991px)" : function ( ) { } , "(min-width: 992px)" : function (…" at bounding box center [307, 207] width 248 height 277
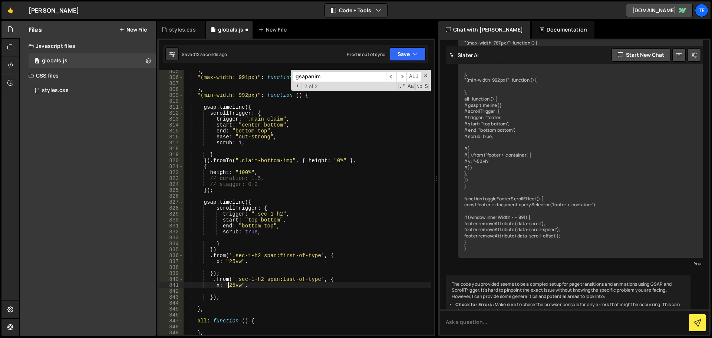
scroll to position [0, 3]
click at [237, 275] on div "} , "(max-width: 991px)" : function ( ) { } , "(min-width: 992px)" : function (…" at bounding box center [307, 207] width 248 height 277
click at [225, 296] on div "} , "(max-width: 991px)" : function ( ) { } , "(min-width: 992px)" : function (…" at bounding box center [307, 207] width 248 height 277
click at [212, 298] on div "} , "(max-width: 991px)" : function ( ) { } , "(min-width: 992px)" : function (…" at bounding box center [307, 207] width 248 height 277
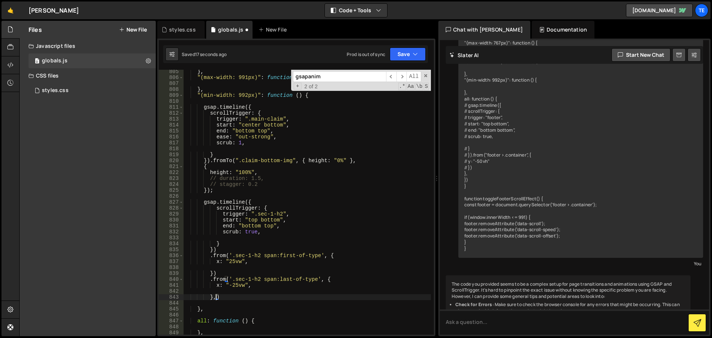
scroll to position [0, 2]
click at [266, 231] on div "} , "(max-width: 991px)" : function ( ) { } , "(min-width: 992px)" : function (…" at bounding box center [307, 207] width 248 height 277
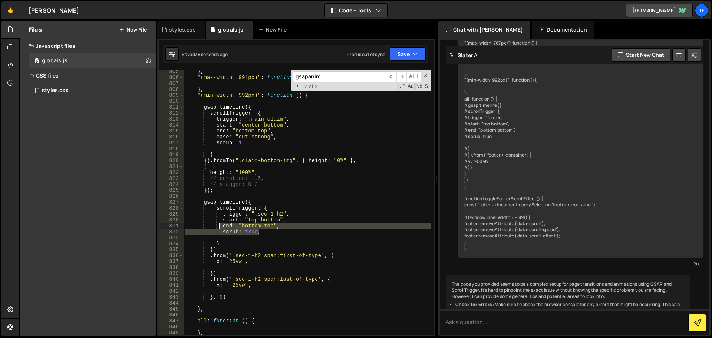
drag, startPoint x: 265, startPoint y: 231, endPoint x: 222, endPoint y: 225, distance: 44.2
click at [222, 225] on div "} , "(max-width: 991px)" : function ( ) { } , "(min-width: 992px)" : function (…" at bounding box center [307, 207] width 248 height 277
click at [258, 202] on div "} , "(max-width: 991px)" : function ( ) { } , "(min-width: 992px)" : function (…" at bounding box center [307, 207] width 248 height 277
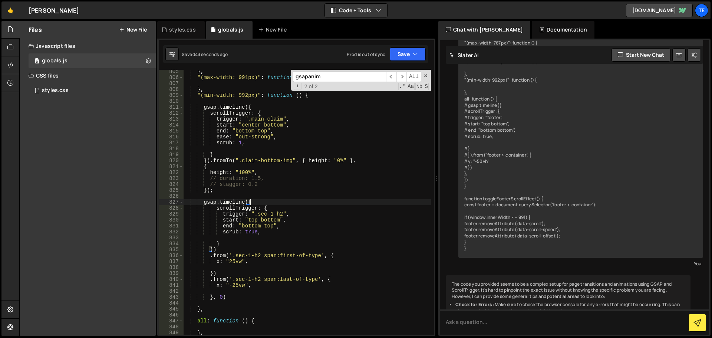
click at [337, 280] on div "} , "(max-width: 991px)" : function ( ) { } , "(min-width: 992px)" : function (…" at bounding box center [307, 207] width 248 height 277
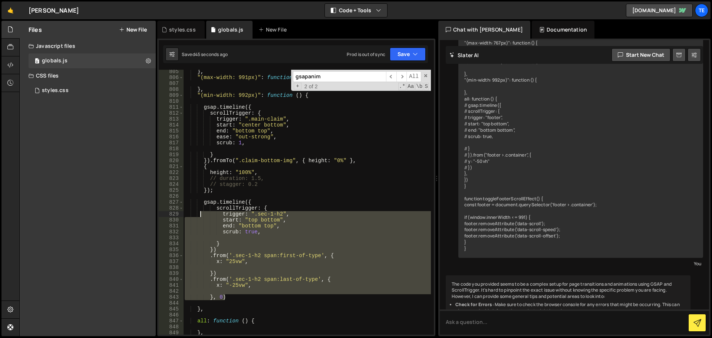
drag, startPoint x: 230, startPoint y: 297, endPoint x: 203, endPoint y: 218, distance: 82.8
click at [200, 209] on div "} , "(max-width: 991px)" : function ( ) { } , "(min-width: 992px)" : function (…" at bounding box center [307, 207] width 248 height 277
type textarea "scrollTrigger: { trigger: ".sec-1-h2","
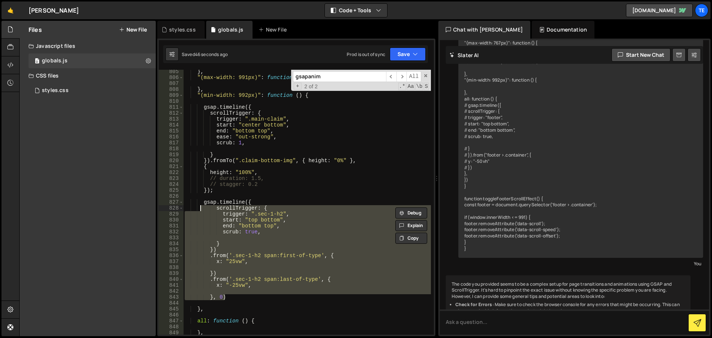
click at [216, 269] on div "} , "(max-width: 991px)" : function ( ) { } , "(min-width: 992px)" : function (…" at bounding box center [307, 202] width 248 height 265
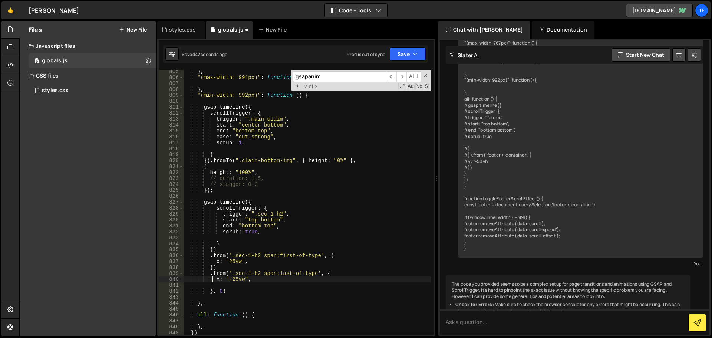
click at [213, 281] on div "} , "(max-width: 991px)" : function ( ) { } , "(min-width: 992px)" : function (…" at bounding box center [307, 207] width 248 height 277
type textarea "x: "-25vw","
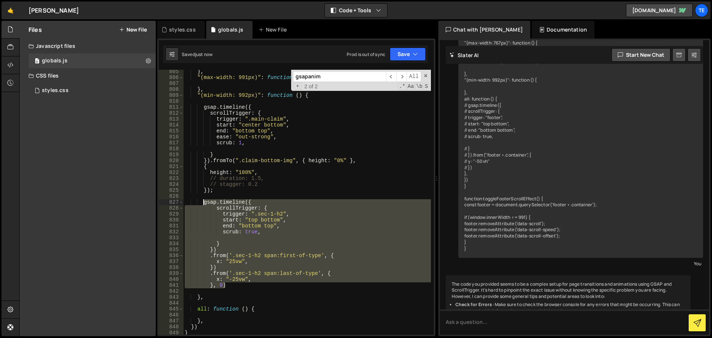
drag, startPoint x: 233, startPoint y: 287, endPoint x: 202, endPoint y: 201, distance: 91.9
click at [202, 201] on div "} , "(max-width: 991px)" : function ( ) { } , "(min-width: 992px)" : function (…" at bounding box center [307, 207] width 248 height 277
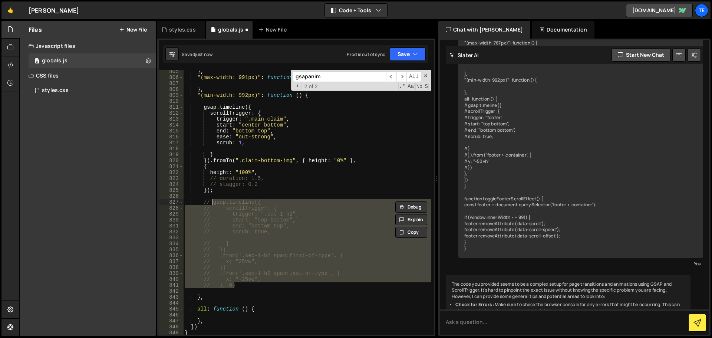
scroll to position [4896, 0]
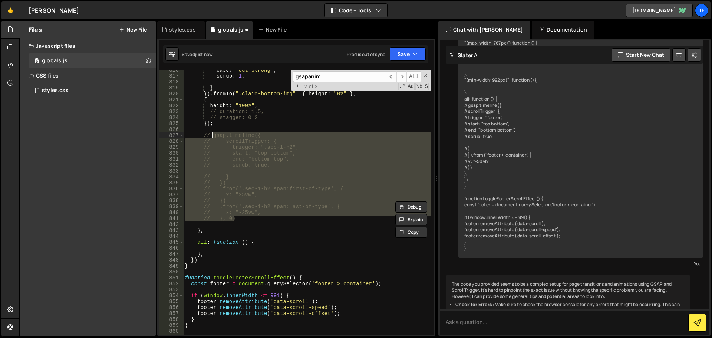
click at [238, 216] on div "ease : "out-strong" , scrub : 1 , } }) . fromTo ( ".claim-bottom-img" , { heigh…" at bounding box center [307, 202] width 248 height 265
type textarea "// }, 0)"
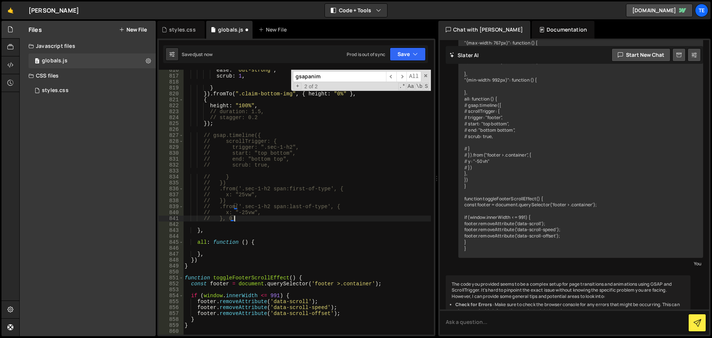
scroll to position [0, 1]
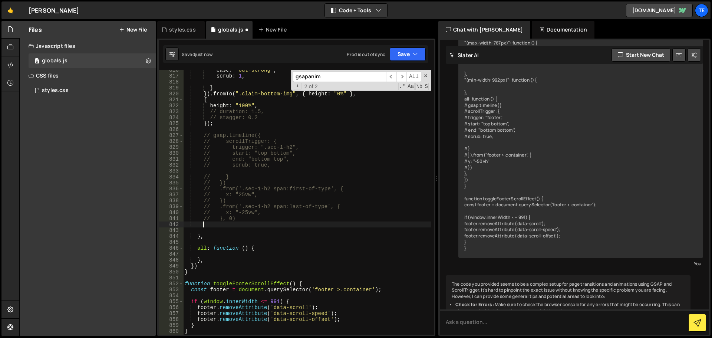
paste textarea "}, 0)"
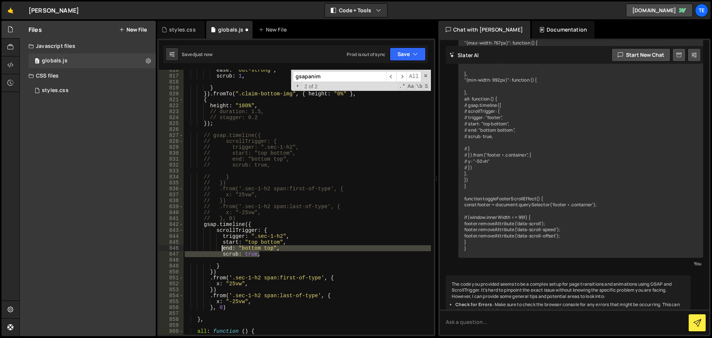
drag, startPoint x: 262, startPoint y: 256, endPoint x: 223, endPoint y: 248, distance: 39.7
click at [223, 248] on div "ease : "out-strong" , scrub : 1 , } }) . fromTo ( ".claim-bottom-img" , { heigh…" at bounding box center [307, 205] width 248 height 277
type textarea "end: "bottom top", scrub: true,"
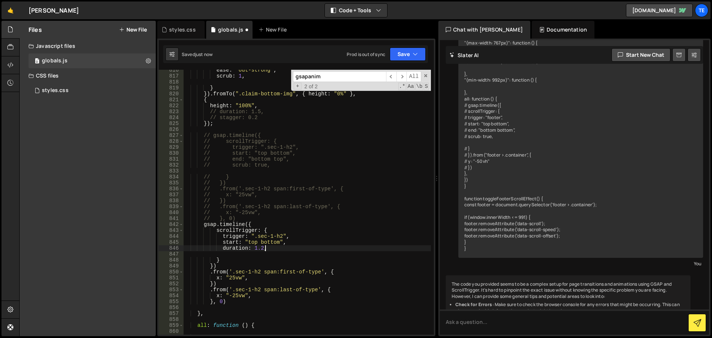
scroll to position [0, 5]
click at [231, 280] on div "ease : "out-strong" , scrub : 1 , } }) . fromTo ( ".claim-bottom-img" , { heigh…" at bounding box center [307, 205] width 248 height 277
click at [285, 244] on div "ease : "out-strong" , scrub : 1 , } }) . fromTo ( ".claim-bottom-img" , { heigh…" at bounding box center [307, 205] width 248 height 277
click at [288, 249] on div "ease : "out-strong" , scrub : 1 , } }) . fromTo ( ".claim-bottom-img" , { heigh…" at bounding box center [307, 205] width 248 height 277
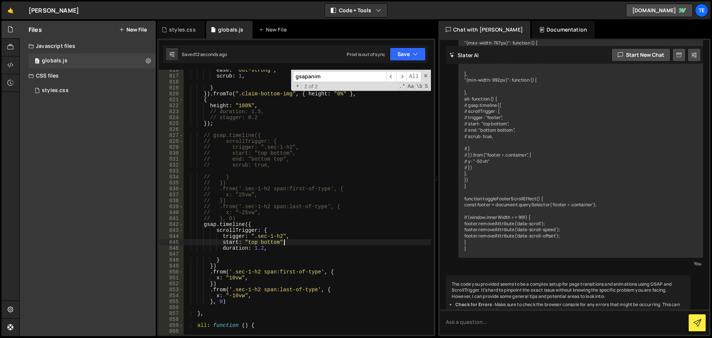
type textarea "duration: 1.2,"
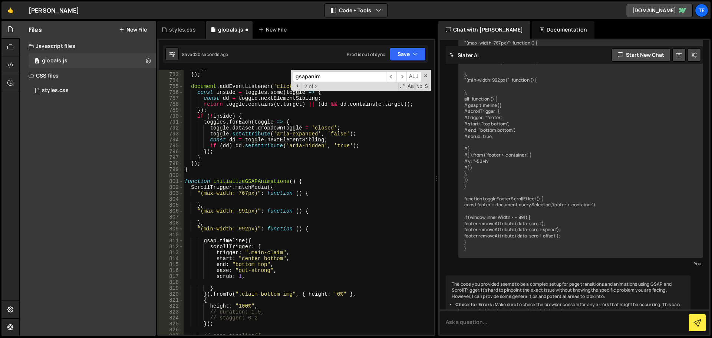
scroll to position [4696, 0]
click at [251, 274] on div "}) ; }) ; document . addEventListener ( 'click' , e => { const inside = toggles…" at bounding box center [307, 204] width 248 height 277
click at [245, 271] on div "}) ; }) ; document . addEventListener ( 'click' , e => { const inside = toggles…" at bounding box center [307, 204] width 248 height 277
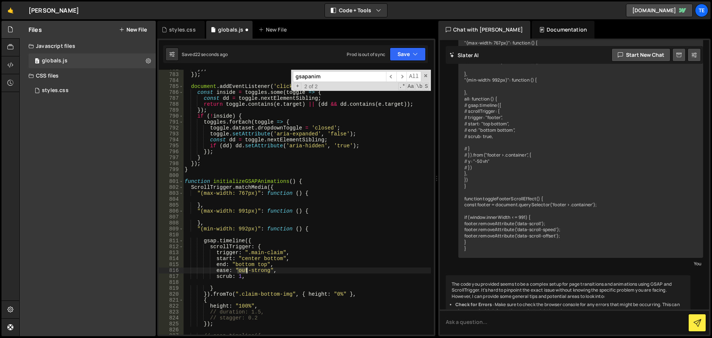
click at [245, 271] on div "}) ; }) ; document . addEventListener ( 'click' , e => { const inside = toggles…" at bounding box center [307, 204] width 248 height 277
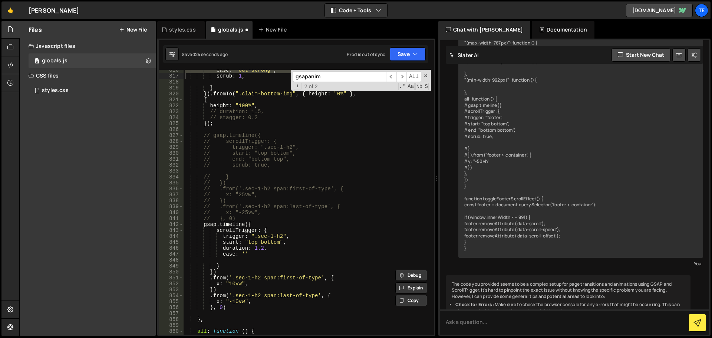
scroll to position [4941, 0]
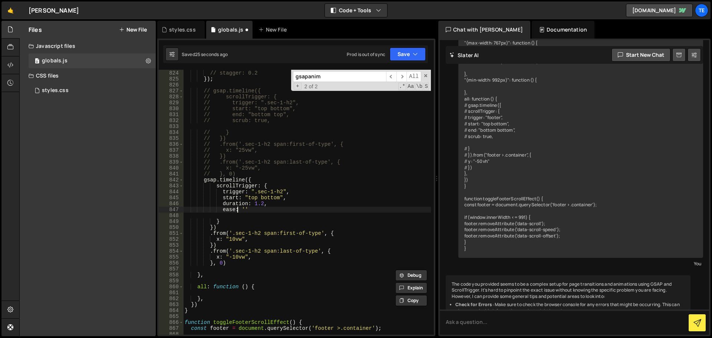
click at [237, 207] on div "// duration: 1.5, // stagger: 0.2 }) ; // gsap.timeline({ // scrollTrigger: { /…" at bounding box center [307, 202] width 248 height 277
type textarea "ease: ''"
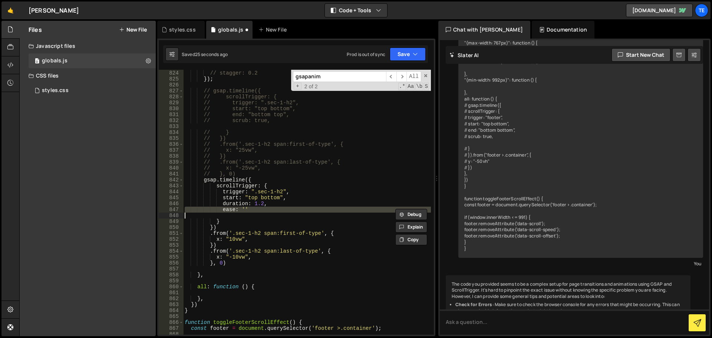
paste textarea
click at [285, 184] on div "// duration: 1.5, // stagger: 0.2 }) ; // gsap.timeline({ // scrollTrigger: { /…" at bounding box center [307, 202] width 248 height 277
click at [233, 261] on div "// duration: 1.5, // stagger: 0.2 }) ; // gsap.timeline({ // scrollTrigger: { /…" at bounding box center [307, 202] width 248 height 277
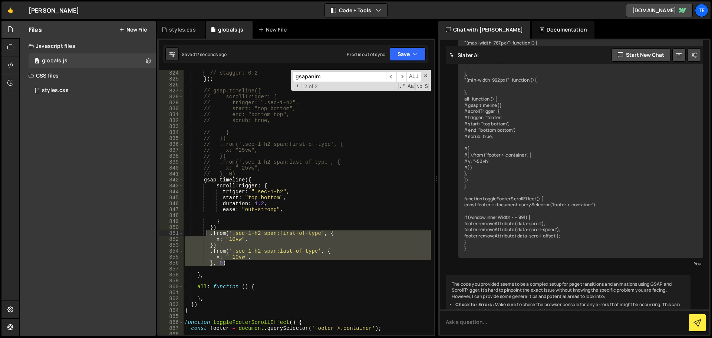
drag, startPoint x: 236, startPoint y: 262, endPoint x: 207, endPoint y: 234, distance: 40.4
click at [207, 234] on div "// duration: 1.5, // stagger: 0.2 }) ; // gsap.timeline({ // scrollTrigger: { /…" at bounding box center [307, 202] width 248 height 277
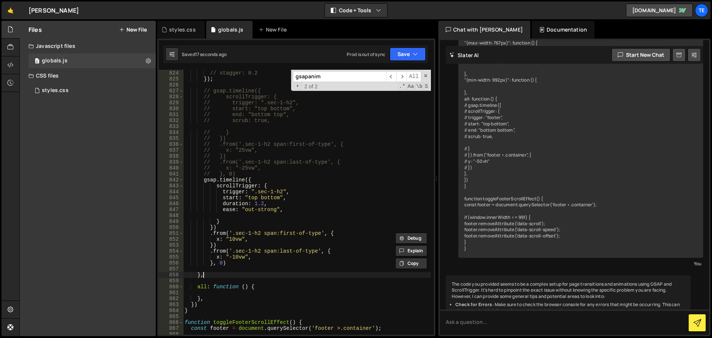
drag, startPoint x: 231, startPoint y: 274, endPoint x: 229, endPoint y: 267, distance: 7.5
click at [231, 273] on div "// duration: 1.5, // stagger: 0.2 }) ; // gsap.timeline({ // scrollTrigger: { /…" at bounding box center [307, 202] width 248 height 277
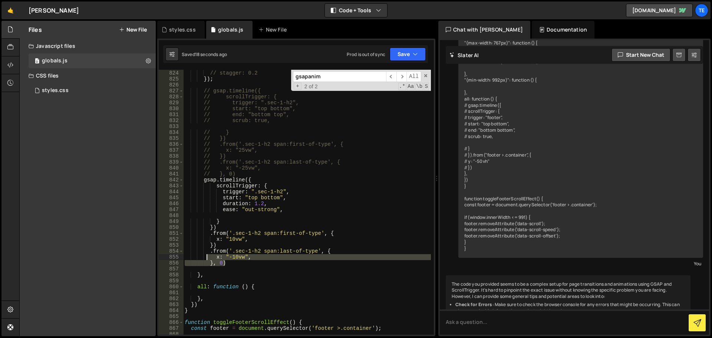
drag, startPoint x: 230, startPoint y: 265, endPoint x: 207, endPoint y: 253, distance: 25.7
click at [207, 253] on div "// duration: 1.5, // stagger: 0.2 }) ; // gsap.timeline({ // scrollTrigger: { /…" at bounding box center [307, 202] width 248 height 277
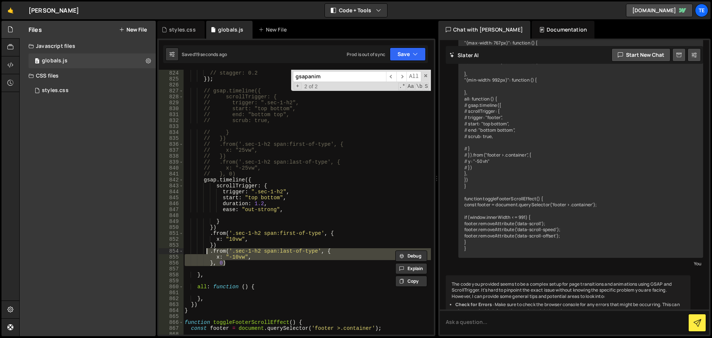
click at [236, 264] on div "// duration: 1.5, // stagger: 0.2 }) ; // gsap.timeline({ // scrollTrigger: { /…" at bounding box center [307, 202] width 248 height 265
type textarea "}, 0)"
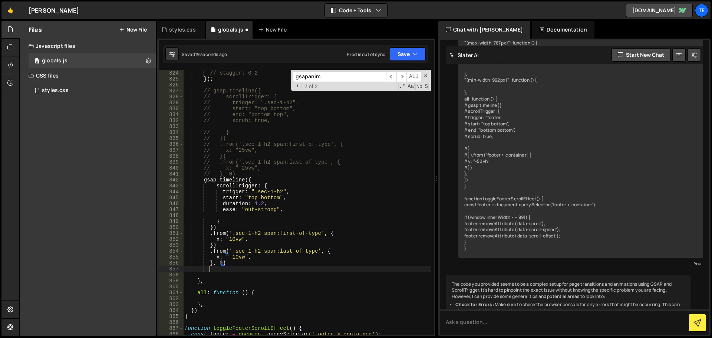
scroll to position [0, 1]
paste textarea "}, 0)"
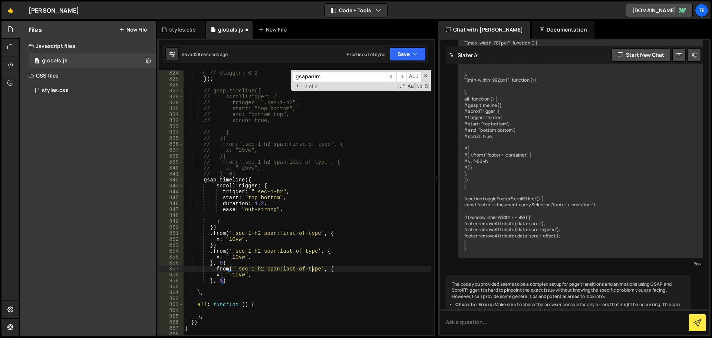
click at [311, 268] on div "// duration: 1.5, // stagger: 0.2 }) ; // gsap.timeline({ // scrollTrigger: { /…" at bounding box center [307, 202] width 248 height 277
drag, startPoint x: 311, startPoint y: 268, endPoint x: 236, endPoint y: 270, distance: 74.6
click at [236, 270] on div "// duration: 1.5, // stagger: 0.2 }) ; // gsap.timeline({ // scrollTrigger: { /…" at bounding box center [307, 202] width 248 height 277
paste textarea "buzz-item"
click at [258, 273] on div "// duration: 1.5, // stagger: 0.2 }) ; // gsap.timeline({ // scrollTrigger: { /…" at bounding box center [307, 202] width 248 height 277
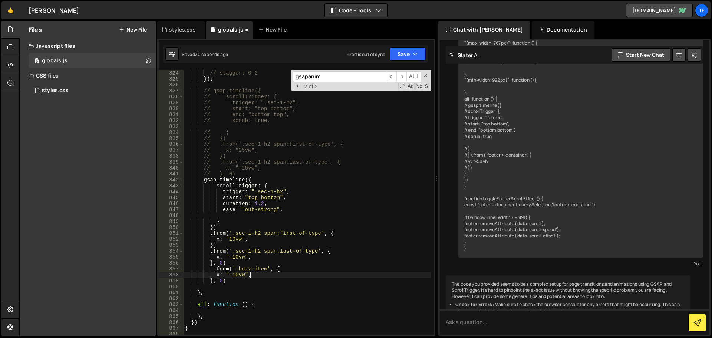
type textarea "x: "-10vw","
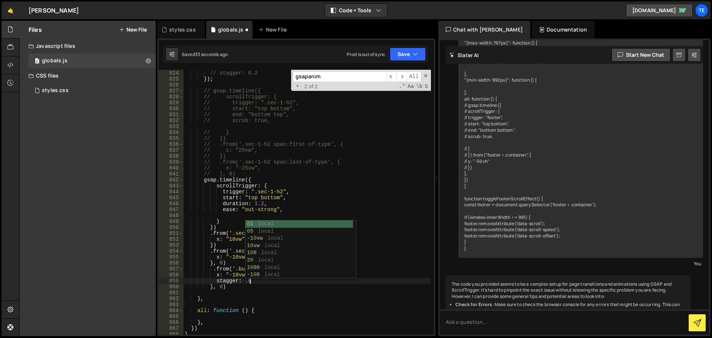
scroll to position [0, 4]
click at [231, 274] on div "// duration: 1.5, // stagger: 0.2 }) ; // gsap.timeline({ // scrollTrigger: { /…" at bounding box center [307, 202] width 248 height 277
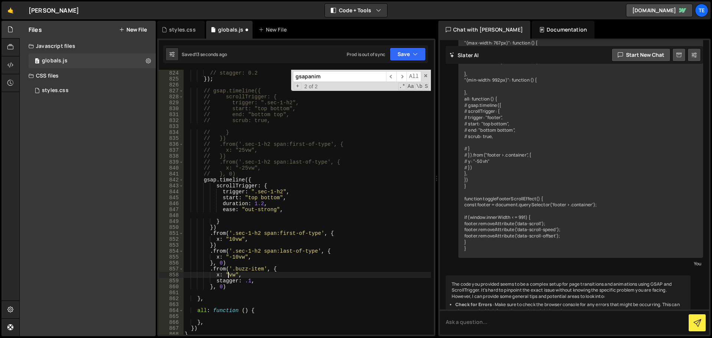
scroll to position [0, 3]
click at [262, 204] on div "// duration: 1.5, // stagger: 0.2 }) ; // gsap.timeline({ // scrollTrigger: { /…" at bounding box center [307, 202] width 248 height 277
click at [319, 147] on div "// duration: 1.5, // stagger: 0.2 }) ; // gsap.timeline({ // scrollTrigger: { /…" at bounding box center [307, 202] width 248 height 277
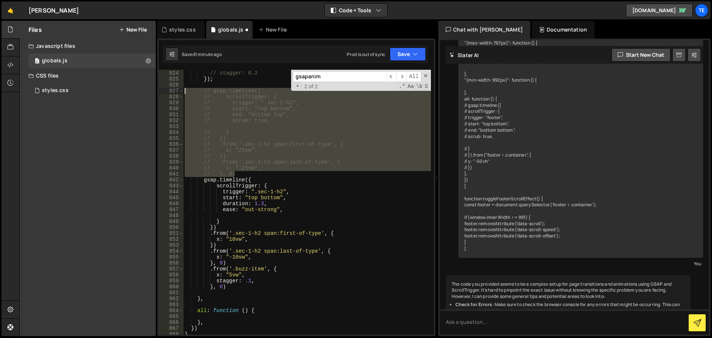
drag, startPoint x: 239, startPoint y: 172, endPoint x: 173, endPoint y: 93, distance: 102.9
click at [173, 93] on div "// .from('.sec-1-h2 span:first-of-type', { 823 824 825 826 827 828 829 830 831 …" at bounding box center [296, 202] width 275 height 265
type textarea "// gsap.timeline({ // scrollTrigger: {"
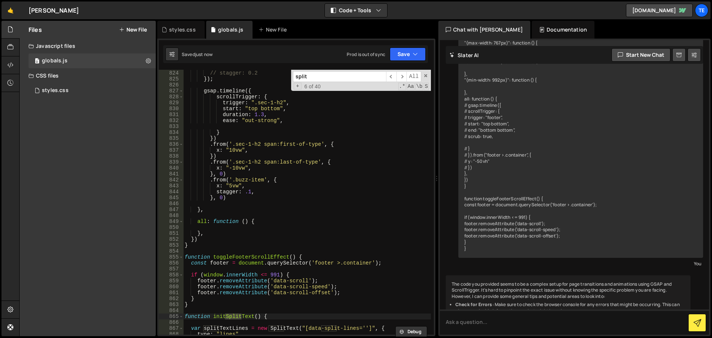
scroll to position [5052, 0]
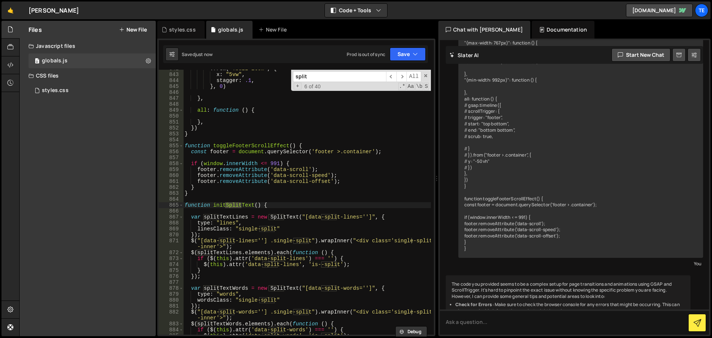
type input "split"
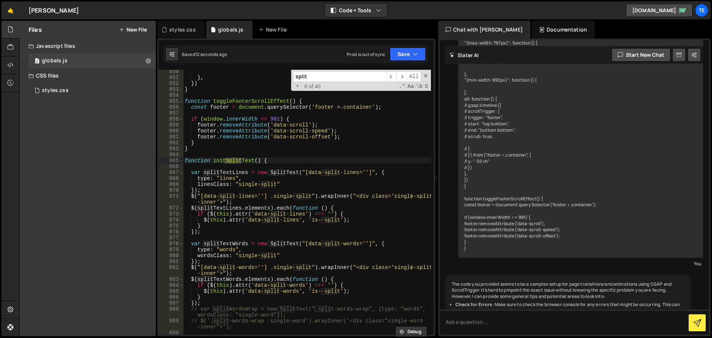
scroll to position [5119, 0]
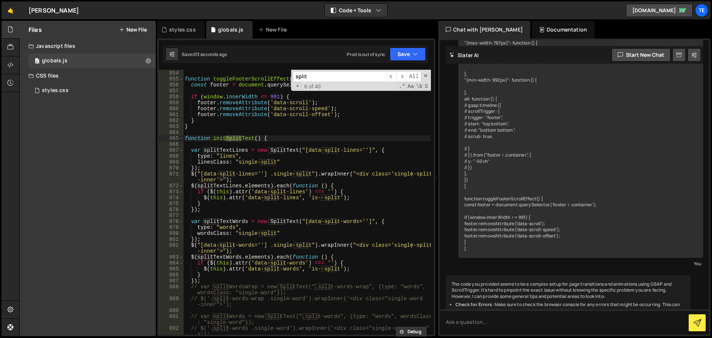
type textarea "var splitTextWords = new SplitText("[data-split-words='']", {"
click at [348, 221] on div "} function toggleFooterScrollEffect ( ) { const footer = document . querySelect…" at bounding box center [307, 205] width 248 height 282
drag, startPoint x: 348, startPoint y: 221, endPoint x: 314, endPoint y: 221, distance: 34.8
click at [314, 221] on div "} function toggleFooterScrollEffect ( ) { const footer = document . querySelect…" at bounding box center [307, 205] width 248 height 282
click at [182, 29] on div "styles.css" at bounding box center [182, 29] width 27 height 7
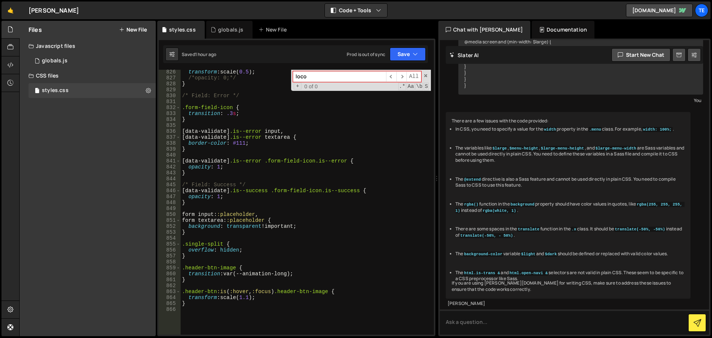
scroll to position [5182, 0]
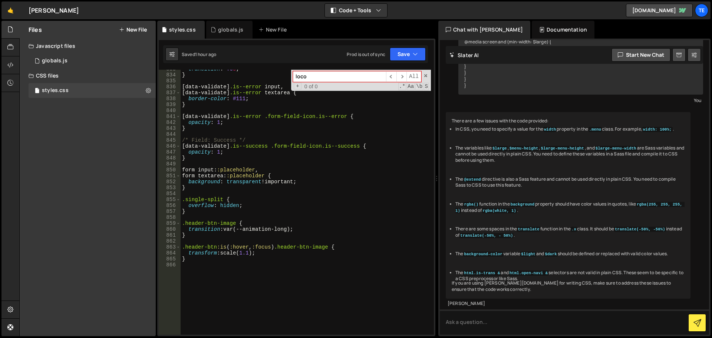
click at [317, 309] on div "transition : .3 s ; } [ data-validate ] .is--error input , [ data-validate ] .i…" at bounding box center [306, 204] width 250 height 277
paste textarea "margin-block: -0.2em;"
type textarea "margin-block: -0.2em;"
paste textarea "single-split-inner"
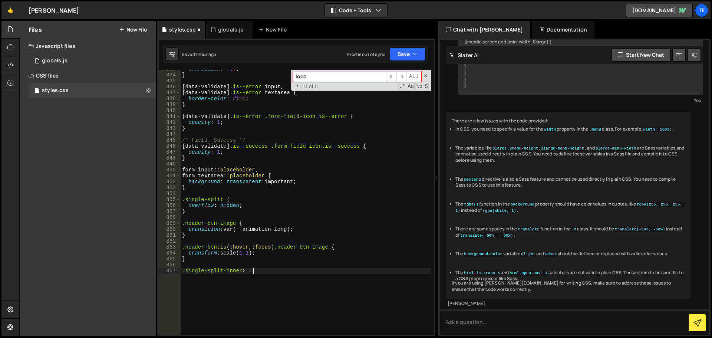
paste textarea "single-split-inner"
type textarea ".single-split-inner > .single-split-inner {"
paste textarea "margin-block: -0.2em;"
type textarea "margin-block: -0.2em;"
click at [225, 23] on div "globals.js" at bounding box center [229, 30] width 46 height 18
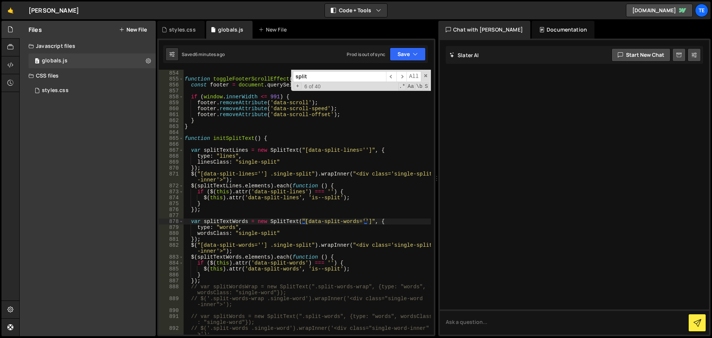
type textarea "$(splitTextLines.elements).each(function () {"
click at [265, 187] on div "} function toggleFooterScrollEffect ( ) { const footer = document . querySelect…" at bounding box center [307, 205] width 248 height 282
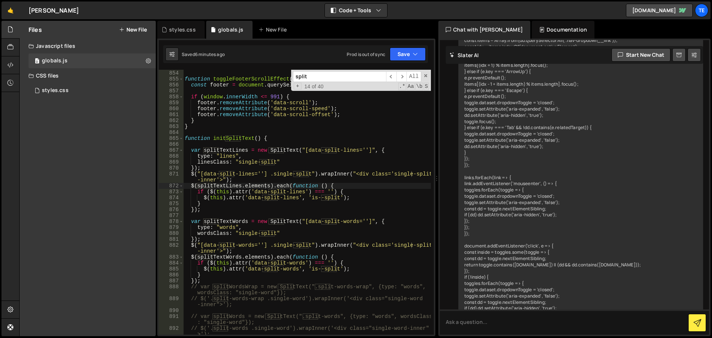
scroll to position [4302, 0]
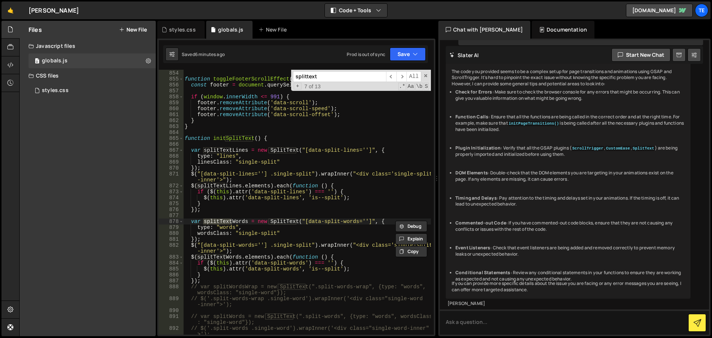
type input "splittext"
type textarea "type: "words","
click at [249, 227] on div "} function toggleFooterScrollEffect ( ) { const footer = document . querySelect…" at bounding box center [307, 205] width 248 height 282
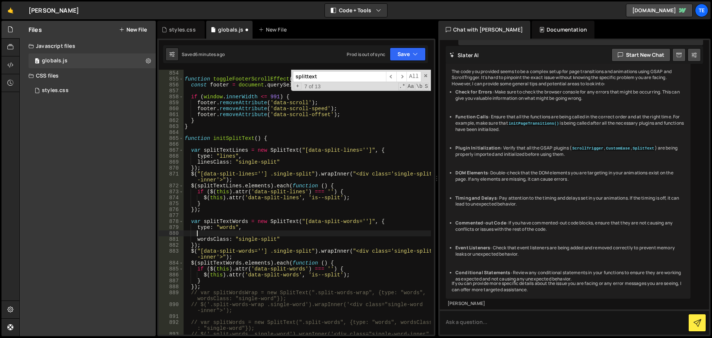
paste textarea
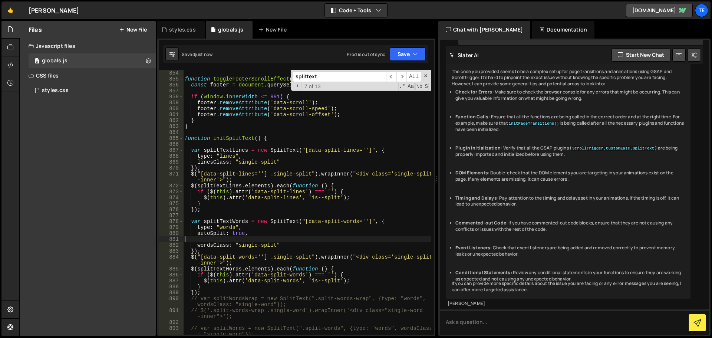
click at [246, 159] on div "} function toggleFooterScrollEffect ( ) { const footer = document . querySelect…" at bounding box center [307, 205] width 248 height 282
type textarea "type: "lines","
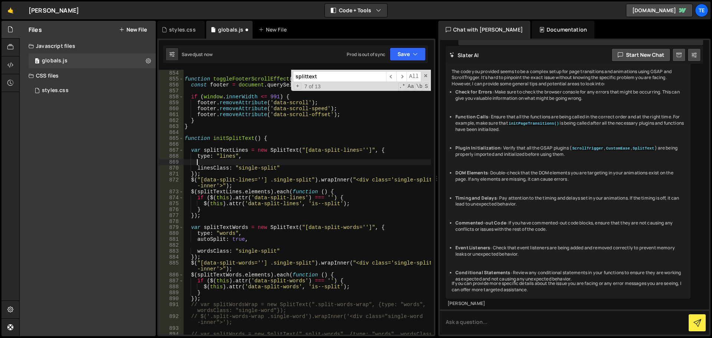
paste textarea
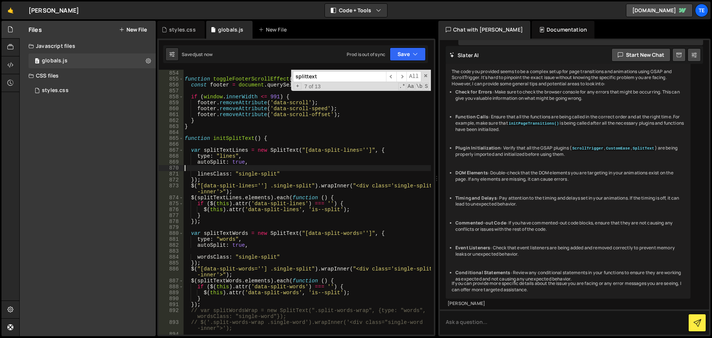
click at [257, 252] on div "} function toggleFooterScrollEffect ( ) { const footer = document . querySelect…" at bounding box center [307, 202] width 248 height 277
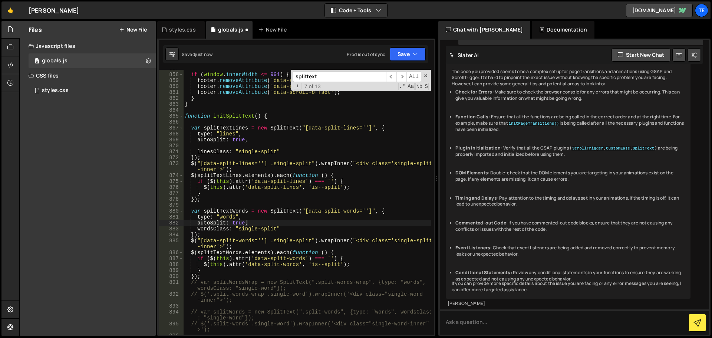
scroll to position [5252, 0]
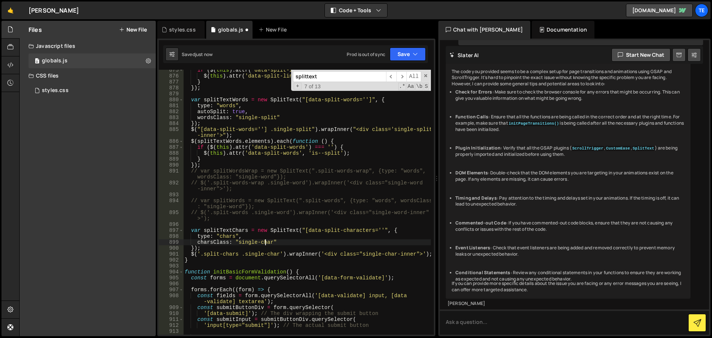
click at [264, 240] on div "if ( $ ( this ) . attr ( 'data-split-lines' ) === '' ) { $ ( this ) . attr ( 'd…" at bounding box center [307, 205] width 248 height 277
type textarea "type: "chars","
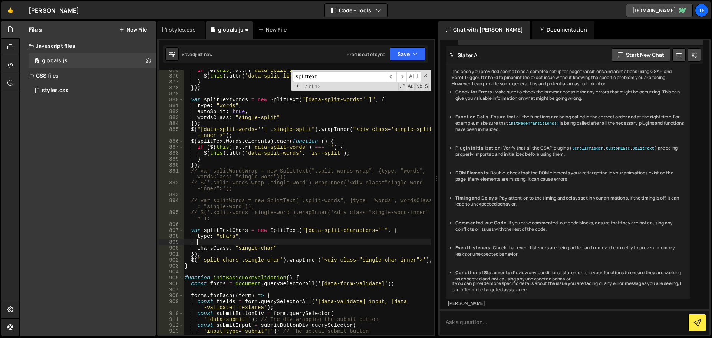
scroll to position [0, 0]
paste textarea
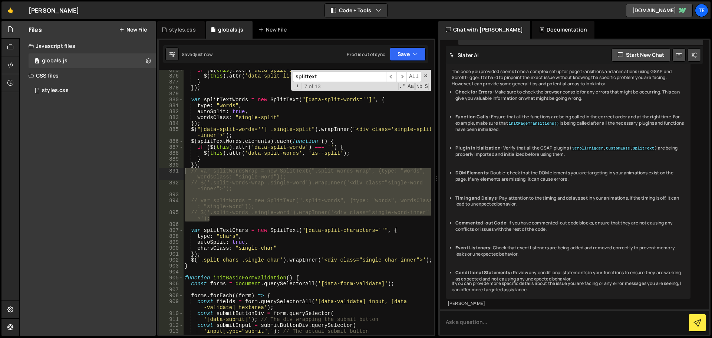
drag, startPoint x: 239, startPoint y: 221, endPoint x: 174, endPoint y: 169, distance: 83.1
click at [174, 169] on div "autoSplit: true, 875 876 877 878 879 880 881 882 883 884 885 886 887 888 889 89…" at bounding box center [296, 202] width 275 height 265
type textarea "// var splitWordsWrap = new SplitText(".split-words-wrap", {type: "words", word…"
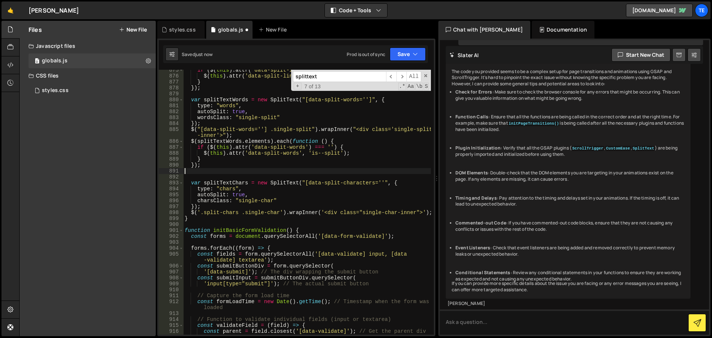
type textarea "});"
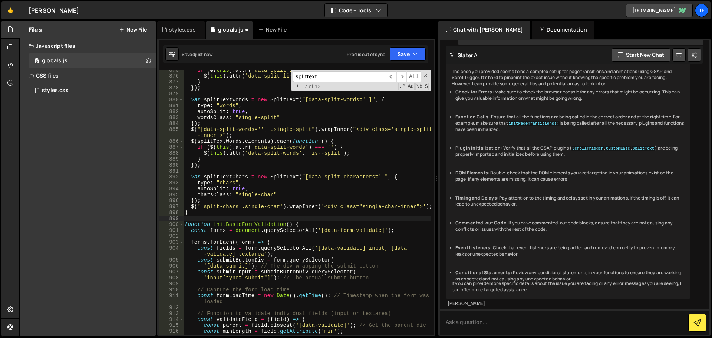
click at [294, 216] on div "if ( $ ( this ) . attr ( 'data-split-lines' ) === '' ) { $ ( this ) . attr ( 'd…" at bounding box center [307, 205] width 248 height 277
click at [189, 28] on div "styles.css" at bounding box center [182, 29] width 27 height 7
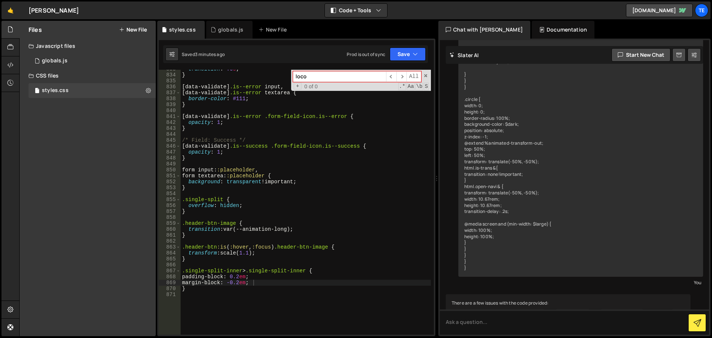
scroll to position [1163, 0]
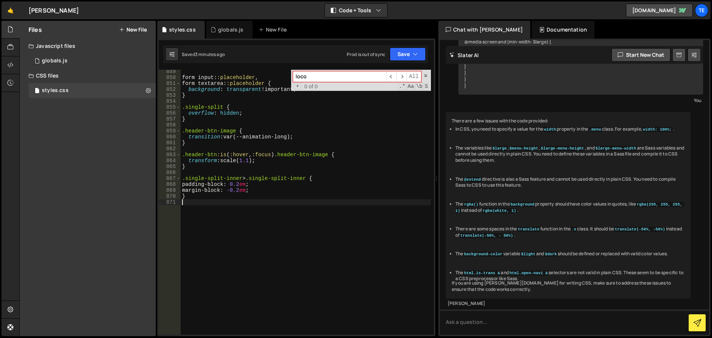
click at [272, 225] on div "form input : :placeholder , form textarea : :placeholder { background : transpa…" at bounding box center [306, 207] width 250 height 277
paste textarea ".single-split"
type textarea "..single-split {"
type textarea ".single-split {"
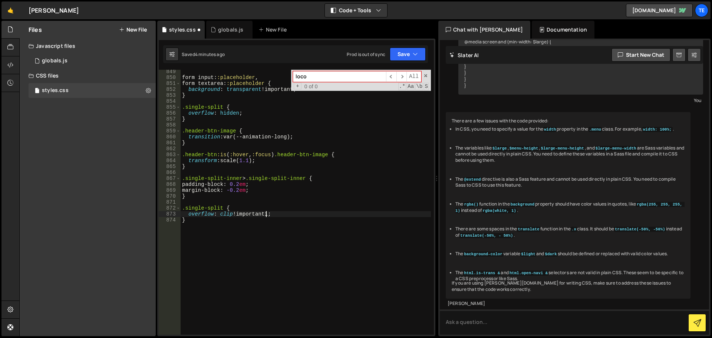
scroll to position [0, 4]
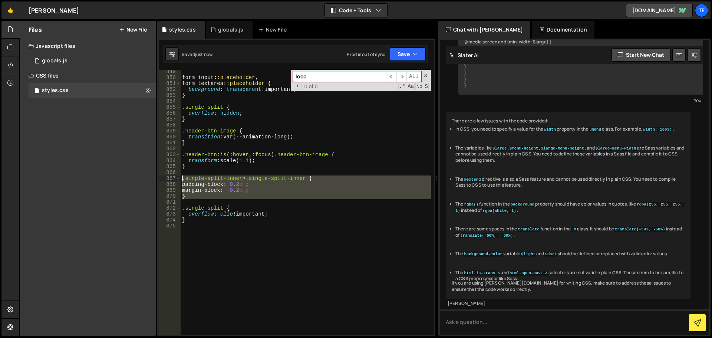
drag, startPoint x: 200, startPoint y: 201, endPoint x: 173, endPoint y: 179, distance: 34.2
click at [173, 179] on div "overflow: clip !important; 849 850 851 852 853 854 855 856 857 858 859 860 861 …" at bounding box center [296, 202] width 275 height 265
type textarea ".single-split-inner>.single-split-inner { padding-block: 0.2em;"
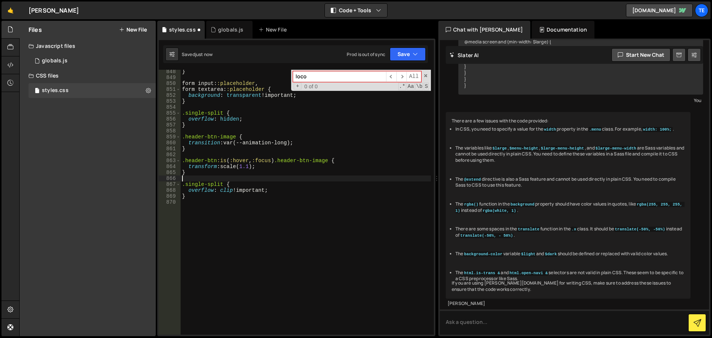
scroll to position [5268, 0]
click at [258, 215] on div "} form input : :placeholder , form textarea : :placeholder { background : trans…" at bounding box center [306, 207] width 250 height 277
click at [224, 26] on div "globals.js" at bounding box center [231, 29] width 26 height 7
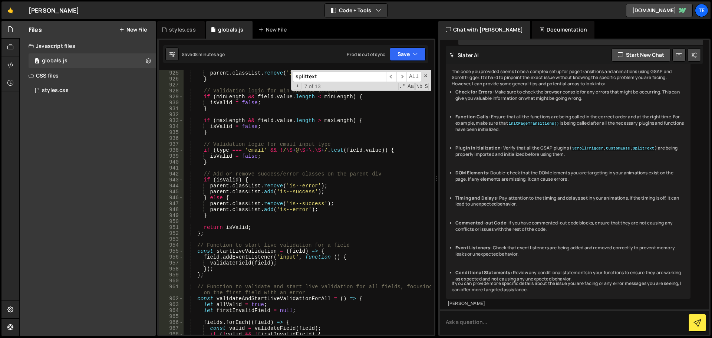
scroll to position [5563, 0]
type textarea "parent.classList.add('is--success');"
click at [297, 191] on div "} else { parent . classList . remove ( 'is--filled' ) ; } // Validation logic f…" at bounding box center [307, 202] width 248 height 277
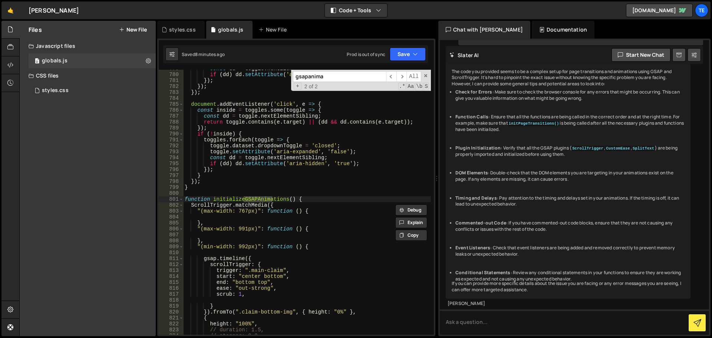
scroll to position [4767, 0]
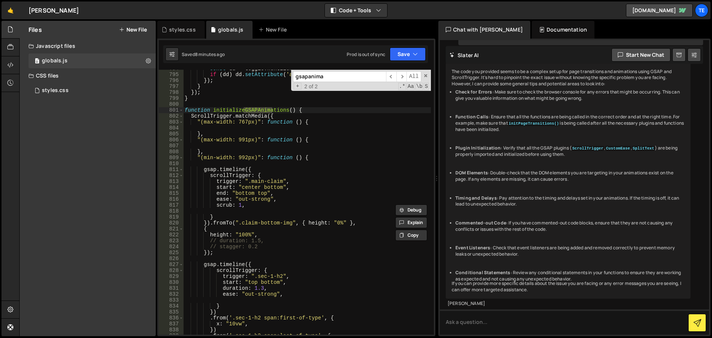
type input "gsapanima"
click at [320, 158] on div "const dd = toggle . nextElementSibling ; if ( dd ) dd . setAttribute ( 'aria-hi…" at bounding box center [307, 204] width 248 height 277
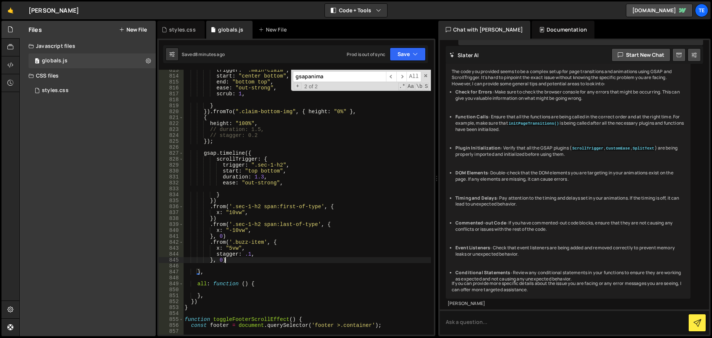
click at [240, 262] on div "trigger : ".main-claim" , start : "center bottom" , end : "bottom top" , ease :…" at bounding box center [307, 205] width 248 height 277
type textarea "}, 0);"
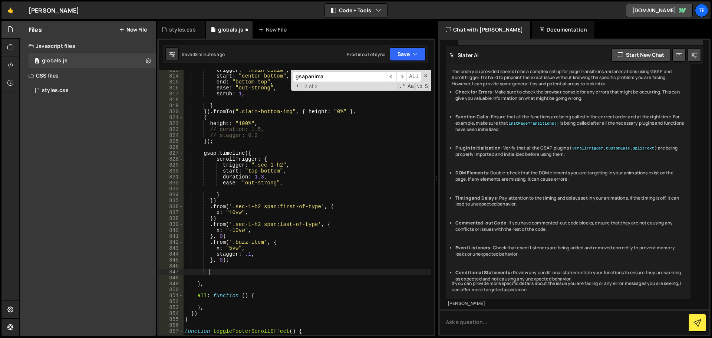
paste textarea "});"
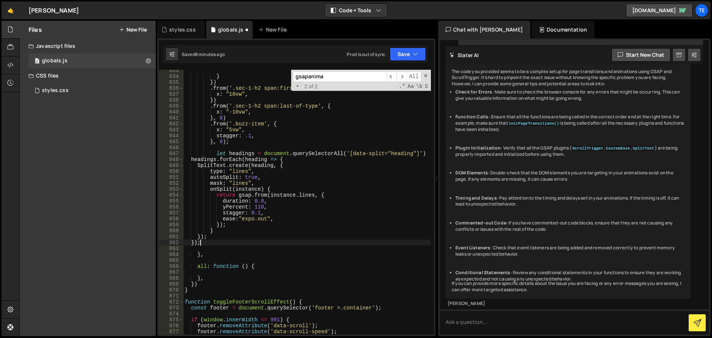
scroll to position [4997, 0]
click at [243, 151] on div "} }) . from ( '.sec-1-h2 span:first-of-type' , { x : "10vw" , }) . from ( '.sec…" at bounding box center [307, 205] width 248 height 277
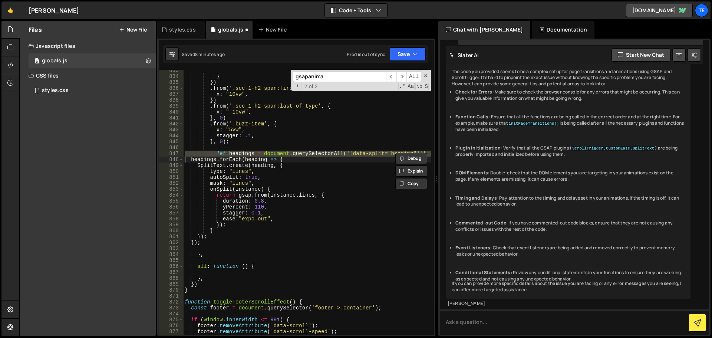
click at [240, 153] on div "} }) . from ( '.sec-1-h2 span:first-of-type' , { x : "10vw" , }) . from ( '.sec…" at bounding box center [307, 202] width 248 height 265
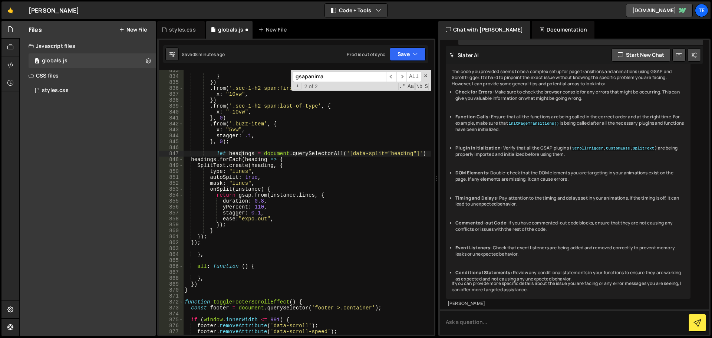
click at [240, 153] on div "} }) . from ( '.sec-1-h2 span:first-of-type' , { x : "10vw" , }) . from ( '.sec…" at bounding box center [307, 205] width 248 height 277
click at [208, 157] on div "} }) . from ( '.sec-1-h2 span:first-of-type' , { x : "10vw" , }) . from ( '.sec…" at bounding box center [307, 205] width 248 height 277
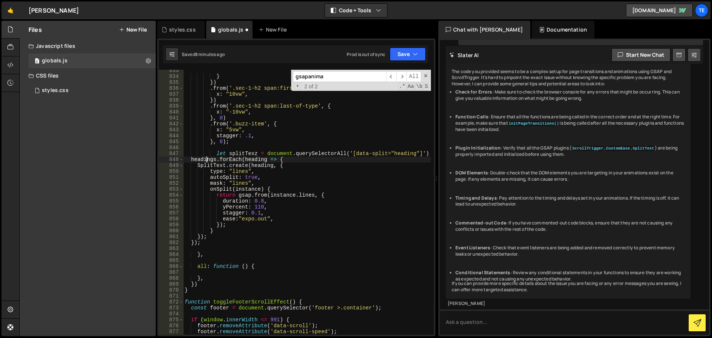
click at [208, 157] on div "} }) . from ( '.sec-1-h2 span:first-of-type' , { x : "10vw" , }) . from ( '.sec…" at bounding box center [307, 205] width 248 height 277
paste textarea "splitTexz"
click at [379, 152] on div "} }) . from ( '.sec-1-h2 span:first-of-type' , { x : "10vw" , }) . from ( '.sec…" at bounding box center [307, 205] width 248 height 277
click at [354, 158] on div "} }) . from ( '.sec-1-h2 span:first-of-type' , { x : "10vw" , }) . from ( '.sec…" at bounding box center [307, 205] width 248 height 277
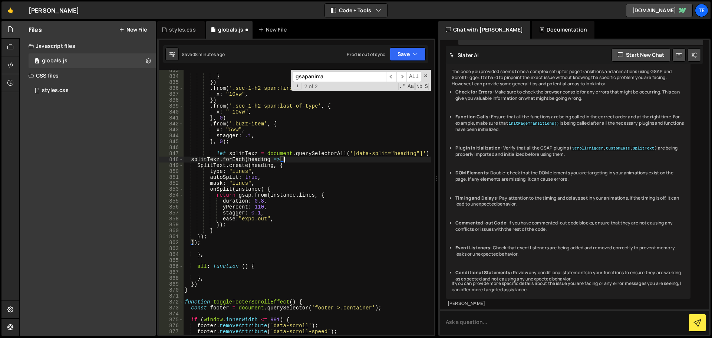
click at [401, 153] on div "} }) . from ( '.sec-1-h2 span:first-of-type' , { x : "10vw" , }) . from ( '.sec…" at bounding box center [307, 205] width 248 height 277
click at [379, 152] on div "} }) . from ( '.sec-1-h2 span:first-of-type' , { x : "10vw" , }) . from ( '.sec…" at bounding box center [307, 205] width 248 height 277
drag, startPoint x: 379, startPoint y: 152, endPoint x: 359, endPoint y: 151, distance: 19.7
click at [359, 151] on div "} }) . from ( '.sec-1-h2 span:first-of-type' , { x : "10vw" , }) . from ( '.sec…" at bounding box center [307, 205] width 248 height 277
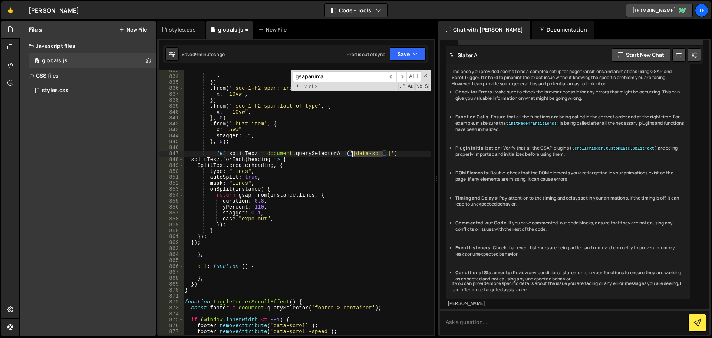
paste textarea "text-animation"
click at [300, 189] on div "} }) . from ( '.sec-1-h2 span:first-of-type' , { x : "10vw" , }) . from ( '.sec…" at bounding box center [307, 205] width 248 height 277
click at [217, 161] on div "} }) . from ( '.sec-1-h2 span:first-of-type' , { x : "10vw" , }) . from ( '.sec…" at bounding box center [307, 205] width 248 height 277
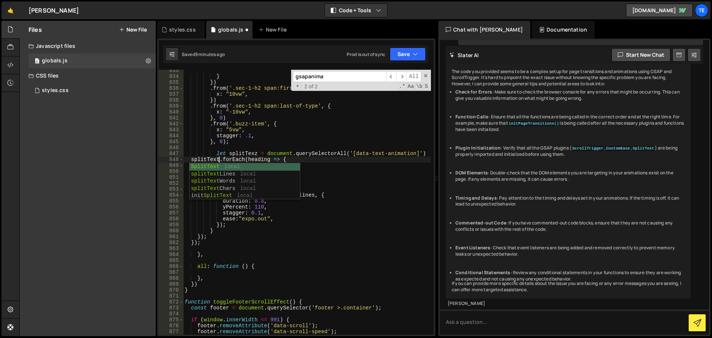
click at [255, 153] on div "} }) . from ( '.sec-1-h2 span:first-of-type' , { x : "10vw" , }) . from ( '.sec…" at bounding box center [307, 205] width 248 height 277
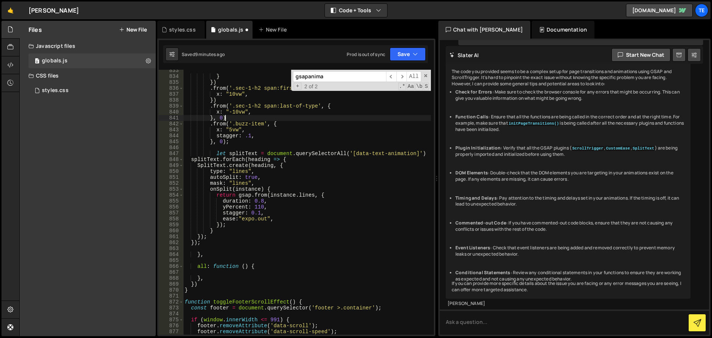
click at [301, 117] on div "} }) . from ( '.sec-1-h2 span:first-of-type' , { x : "10vw" , }) . from ( '.sec…" at bounding box center [307, 205] width 248 height 277
click at [207, 162] on div "} }) . from ( '.sec-1-h2 span:first-of-type' , { x : "10vw" , }) . from ( '.sec…" at bounding box center [307, 205] width 248 height 277
click at [264, 158] on div "} }) . from ( '.sec-1-h2 span:first-of-type' , { x : "10vw" , }) . from ( '.sec…" at bounding box center [307, 205] width 248 height 277
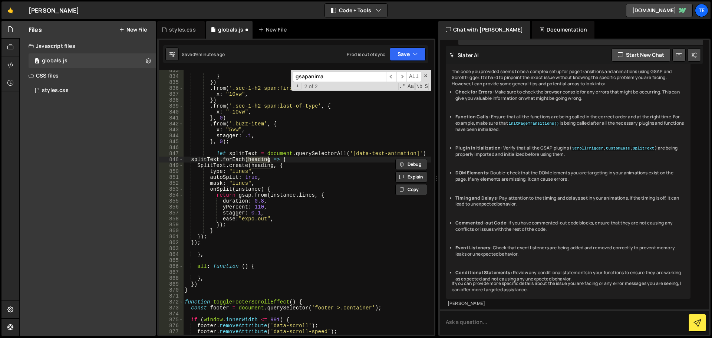
paste textarea "splitText"
click at [274, 178] on div "} }) . from ( '.sec-1-h2 span:first-of-type' , { x : "10vw" , }) . from ( '.sec…" at bounding box center [307, 205] width 248 height 277
type textarea "let headings = document.querySelectorAll('[data-split="heading"]')"
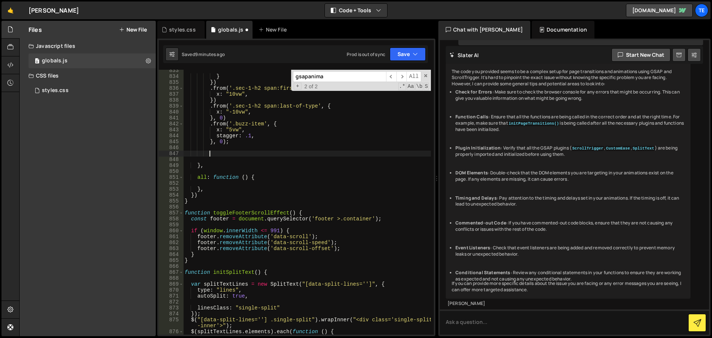
scroll to position [0, 1]
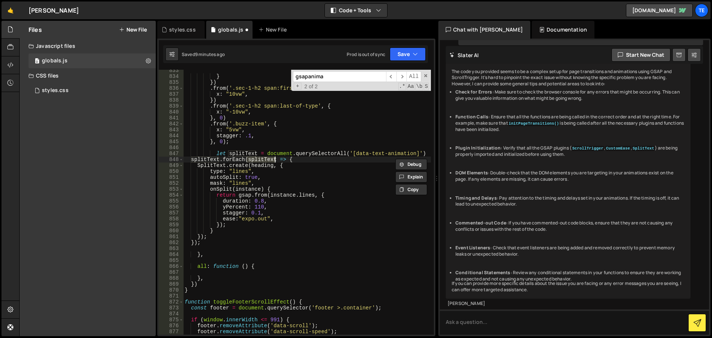
click at [256, 152] on div "} }) . from ( '.sec-1-h2 span:first-of-type' , { x : "10vw" , }) . from ( '.sec…" at bounding box center [307, 205] width 248 height 277
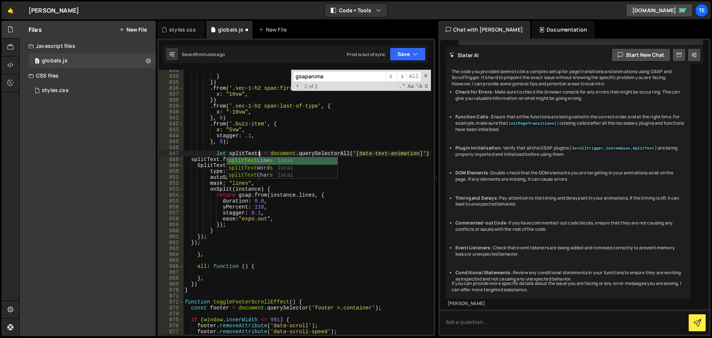
scroll to position [0, 5]
click at [218, 161] on div "} }) . from ( '.sec-1-h2 span:first-of-type' , { x : "10vw" , }) . from ( '.sec…" at bounding box center [307, 205] width 248 height 277
click at [275, 155] on div "} }) . from ( '.sec-1-h2 span:first-of-type' , { x : "10vw" , }) . from ( '.sec…" at bounding box center [307, 205] width 248 height 277
click at [264, 160] on div "} }) . from ( '.sec-1-h2 span:first-of-type' , { x : "10vw" , }) . from ( '.sec…" at bounding box center [307, 205] width 248 height 277
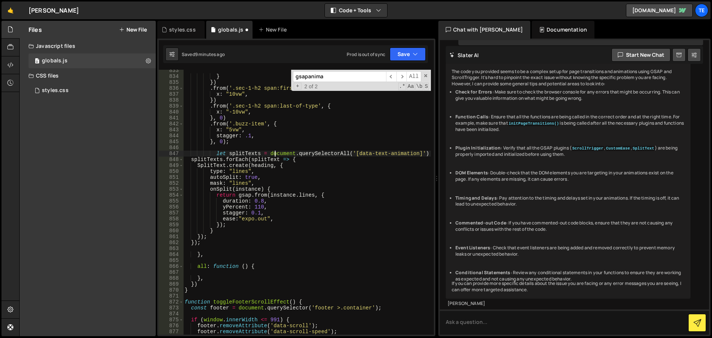
click at [264, 160] on div "} }) . from ( '.sec-1-h2 span:first-of-type' , { x : "10vw" , }) . from ( '.sec…" at bounding box center [307, 205] width 248 height 277
click at [255, 167] on div "} }) . from ( '.sec-1-h2 span:first-of-type' , { x : "10vw" , }) . from ( '.sec…" at bounding box center [307, 205] width 248 height 277
paste textarea "splitText"
click at [236, 154] on div "} }) . from ( '.sec-1-h2 span:first-of-type' , { x : "10vw" , }) . from ( '.sec…" at bounding box center [307, 205] width 248 height 277
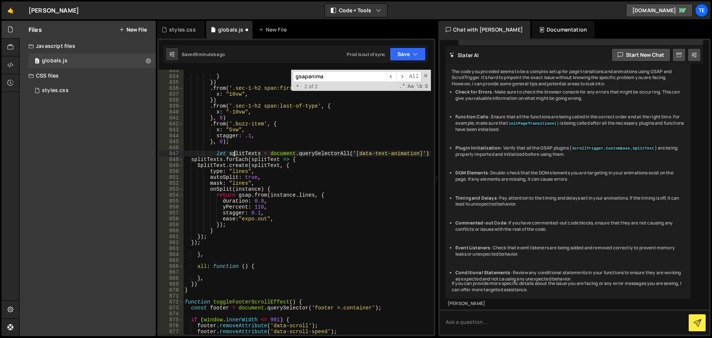
click at [236, 154] on div "} }) . from ( '.sec-1-h2 span:first-of-type' , { x : "10vw" , }) . from ( '.sec…" at bounding box center [307, 205] width 248 height 277
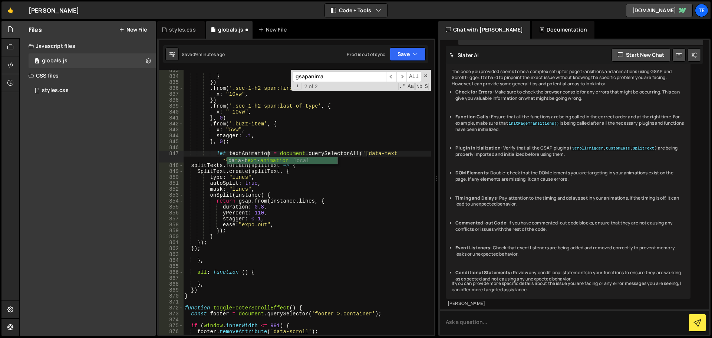
scroll to position [0, 6]
click at [215, 166] on div "} }) . from ( '.sec-1-h2 span:first-of-type' , { x : "10vw" , }) . from ( '.sec…" at bounding box center [307, 205] width 248 height 277
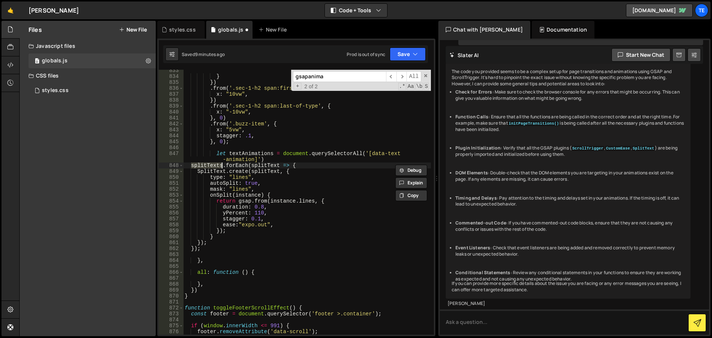
paste textarea "textAnimation"
click at [266, 165] on div "} }) . from ( '.sec-1-h2 span:first-of-type' , { x : "10vw" , }) . from ( '.sec…" at bounding box center [307, 205] width 248 height 277
paste textarea "textAnimations"
click at [260, 172] on div "} }) . from ( '.sec-1-h2 span:first-of-type' , { x : "10vw" , }) . from ( '.sec…" at bounding box center [307, 205] width 248 height 277
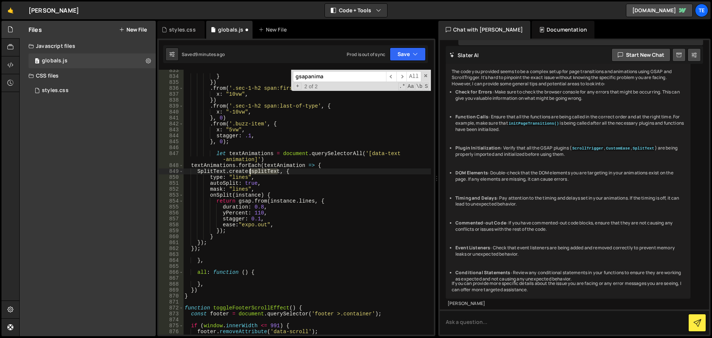
click at [260, 172] on div "} }) . from ( '.sec-1-h2 span:first-of-type' , { x : "10vw" , }) . from ( '.sec…" at bounding box center [307, 205] width 248 height 277
paste textarea "textAnimations"
click at [280, 214] on div "} }) . from ( '.sec-1-h2 span:first-of-type' , { x : "10vw" , }) . from ( '.sec…" at bounding box center [307, 205] width 248 height 277
click at [278, 194] on div "} }) . from ( '.sec-1-h2 span:first-of-type' , { x : "10vw" , }) . from ( '.sec…" at bounding box center [307, 205] width 248 height 277
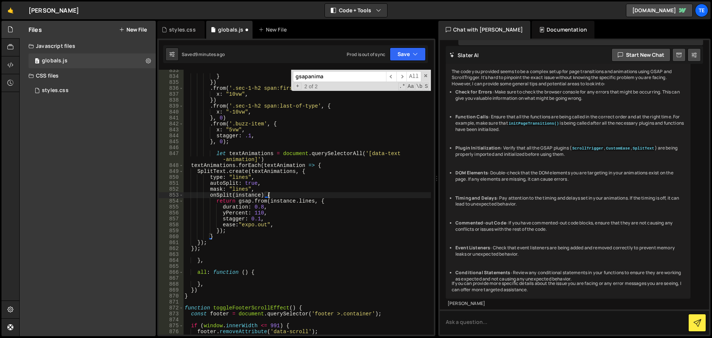
click at [315, 171] on div "} }) . from ( '.sec-1-h2 span:first-of-type' , { x : "10vw" , }) . from ( '.sec…" at bounding box center [307, 205] width 248 height 277
type textarea "SplitText.create(textAnimations, {"
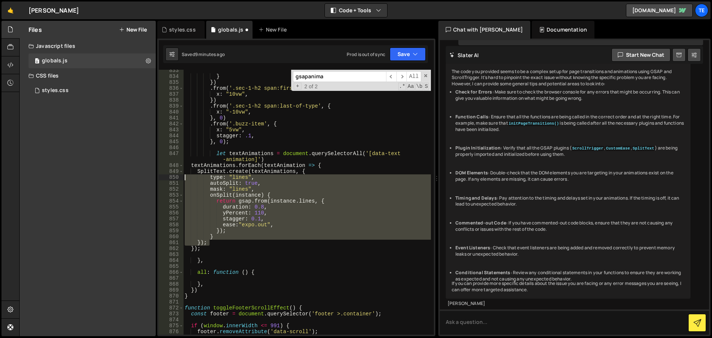
drag, startPoint x: 209, startPoint y: 242, endPoint x: 179, endPoint y: 176, distance: 72.7
click at [179, 176] on div "833 834 835 836 837 838 839 840 841 842 843 844 845 846 847 848 849 850 851 852…" at bounding box center [296, 202] width 275 height 265
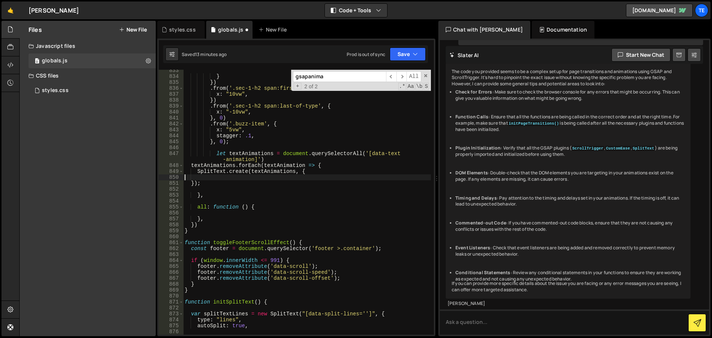
click at [329, 163] on div "} }) . from ( '.sec-1-h2 span:first-of-type' , { x : "10vw" , }) . from ( '.sec…" at bounding box center [307, 205] width 248 height 277
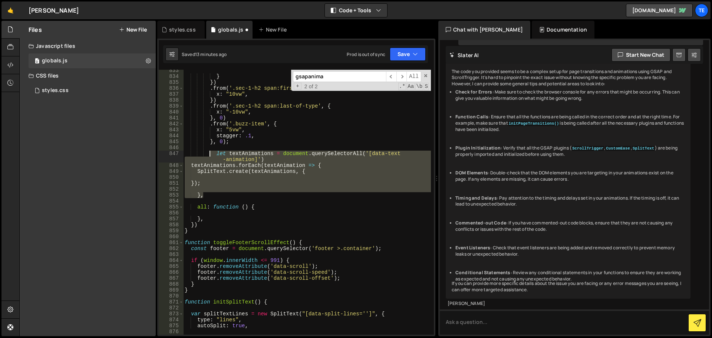
drag, startPoint x: 213, startPoint y: 195, endPoint x: 209, endPoint y: 151, distance: 43.9
click at [209, 151] on div "} }) . from ( '.sec-1-h2 span:first-of-type' , { x : "10vw" , }) . from ( '.sec…" at bounding box center [307, 205] width 248 height 277
paste textarea "}"
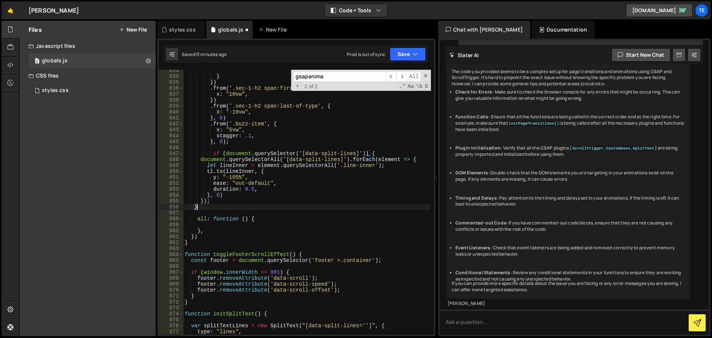
click at [346, 153] on div "} }) . from ( '.sec-1-h2 span:first-of-type' , { x : "10vw" , }) . from ( '.sec…" at bounding box center [307, 205] width 248 height 277
drag, startPoint x: 346, startPoint y: 153, endPoint x: 325, endPoint y: 154, distance: 21.5
click at [325, 154] on div "} }) . from ( '.sec-1-h2 span:first-of-type' , { x : "10vw" , }) . from ( '.sec…" at bounding box center [307, 205] width 248 height 277
click at [327, 161] on div "} }) . from ( '.sec-1-h2 span:first-of-type' , { x : "10vw" , }) . from ( '.sec…" at bounding box center [307, 205] width 248 height 277
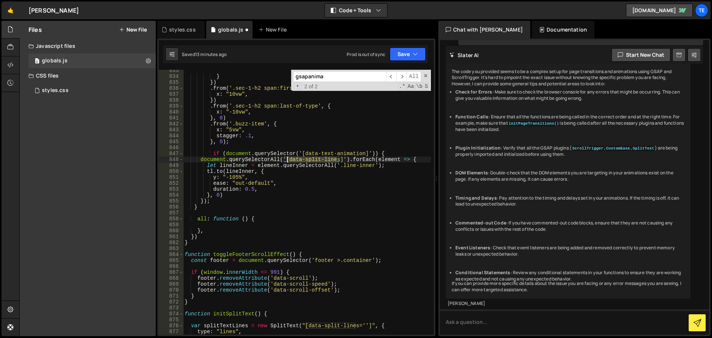
drag, startPoint x: 327, startPoint y: 161, endPoint x: 288, endPoint y: 159, distance: 39.0
click at [288, 159] on div "} }) . from ( '.sec-1-h2 span:first-of-type' , { x : "10vw" , }) . from ( '.sec…" at bounding box center [307, 205] width 248 height 277
paste textarea "text-animation"
click at [323, 187] on div "} }) . from ( '.sec-1-h2 span:first-of-type' , { x : "10vw" , }) . from ( '.sec…" at bounding box center [307, 205] width 248 height 277
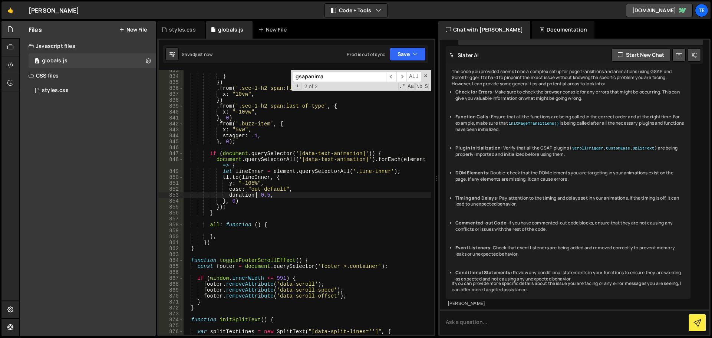
type textarea "duration: 0.5,"
click at [334, 217] on div "} }) . from ( '.sec-1-h2 span:first-of-type' , { x : "10vw" , }) . from ( '.sec…" at bounding box center [307, 205] width 248 height 277
click at [388, 152] on div "} }) . from ( '.sec-1-h2 span:first-of-type' , { x : "10vw" , }) . from ( '.sec…" at bounding box center [307, 205] width 248 height 277
click at [224, 210] on div "} }) . from ( '.sec-1-h2 span:first-of-type' , { x : "10vw" , }) . from ( '.sec…" at bounding box center [307, 205] width 248 height 277
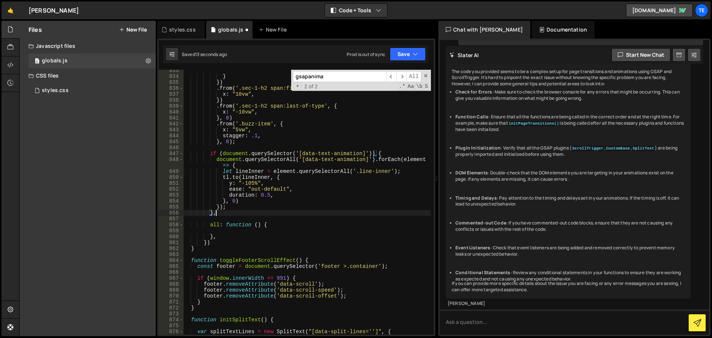
scroll to position [0, 1]
click at [221, 213] on div "} }) . from ( '.sec-1-h2 span:first-of-type' , { x : "10vw" , }) . from ( '.sec…" at bounding box center [307, 205] width 248 height 277
click at [380, 154] on div "} }) . from ( '.sec-1-h2 span:first-of-type' , { x : "10vw" , }) . from ( '.sec…" at bounding box center [307, 205] width 248 height 277
click at [386, 153] on div "} }) . from ( '.sec-1-h2 span:first-of-type' , { x : "10vw" , }) . from ( '.sec…" at bounding box center [307, 205] width 248 height 277
click at [260, 166] on div "} }) . from ( '.sec-1-h2 span:first-of-type' , { x : "10vw" , }) . from ( '.sec…" at bounding box center [307, 205] width 248 height 277
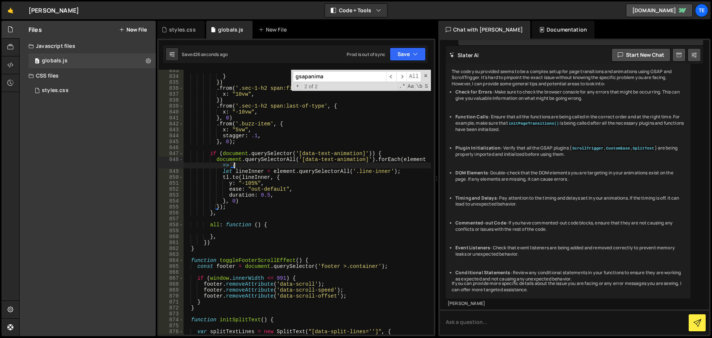
click at [380, 152] on div "} }) . from ( '.sec-1-h2 span:first-of-type' , { x : "10vw" , }) . from ( '.sec…" at bounding box center [307, 205] width 248 height 277
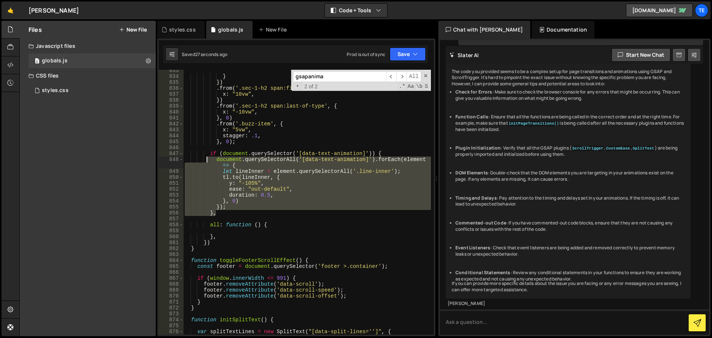
drag, startPoint x: 224, startPoint y: 214, endPoint x: 207, endPoint y: 156, distance: 60.8
click at [207, 156] on div "} }) . from ( '.sec-1-h2 span:first-of-type' , { x : "10vw" , }) . from ( '.sec…" at bounding box center [307, 205] width 248 height 277
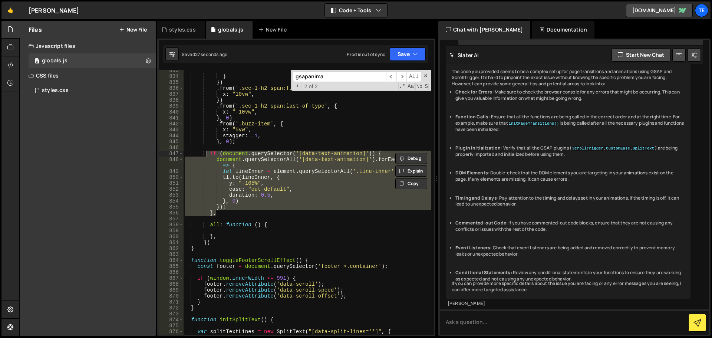
paste textarea "}"
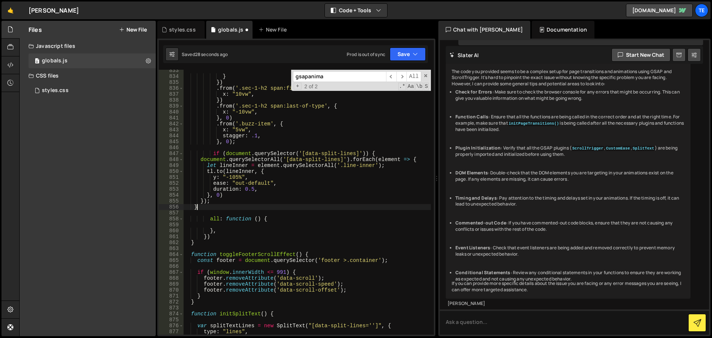
scroll to position [0, 0]
click at [297, 219] on div "} }) . from ( '.sec-1-h2 span:first-of-type' , { x : "10vw" , }) . from ( '.sec…" at bounding box center [307, 205] width 248 height 277
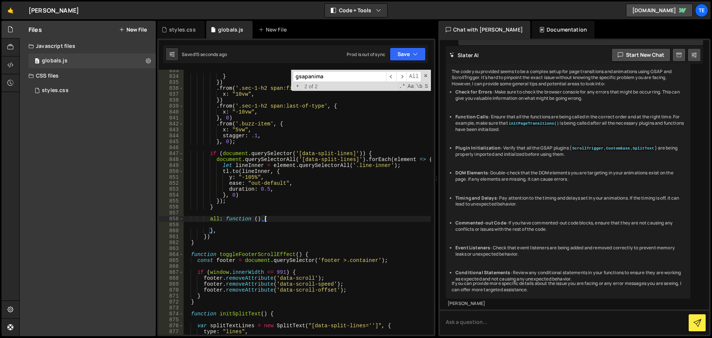
click at [247, 207] on div "} }) . from ( '.sec-1-h2 span:first-of-type' , { x : "10vw" , }) . from ( '.sec…" at bounding box center [307, 205] width 248 height 277
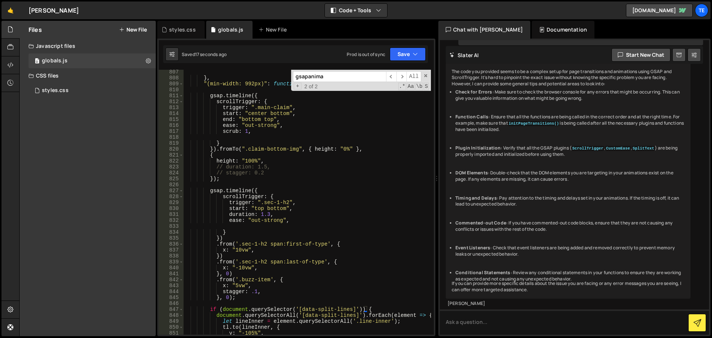
click at [267, 190] on div "} , "(min-width: 992px)" : function ( ) { gsap . timeline ({ scrollTrigger : { …" at bounding box center [307, 207] width 248 height 277
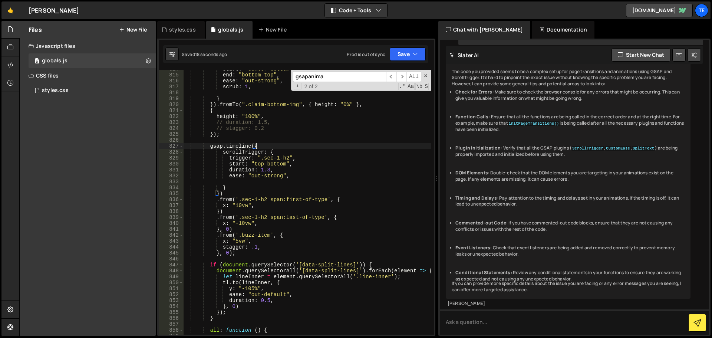
scroll to position [4908, 0]
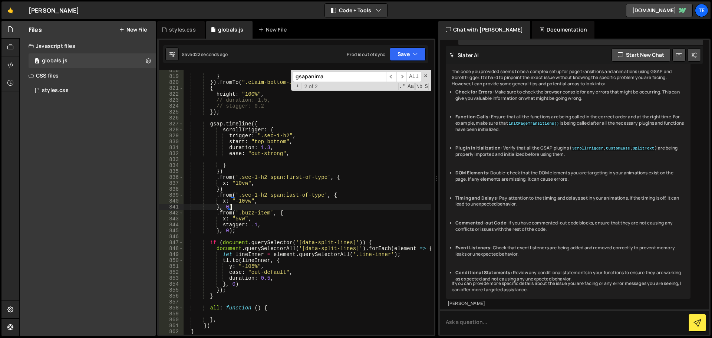
click at [239, 206] on div "} }) . fromTo ( ".claim-bottom-img" , { height : "0%" } , { height : "100%" , /…" at bounding box center [307, 205] width 248 height 277
click at [232, 204] on div "} }) . fromTo ( ".claim-bottom-img" , { height : "0%" } , { height : "100%" , /…" at bounding box center [307, 205] width 248 height 277
type textarea "}, 0)"
click at [231, 234] on div "} }) . fromTo ( ".claim-bottom-img" , { height : "0%" } , { height : "100%" , /…" at bounding box center [307, 205] width 248 height 277
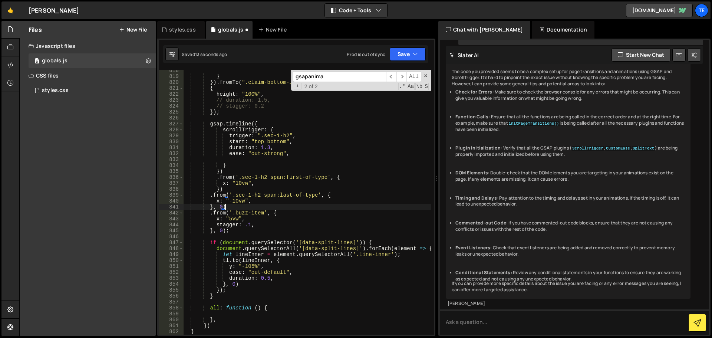
scroll to position [0, 0]
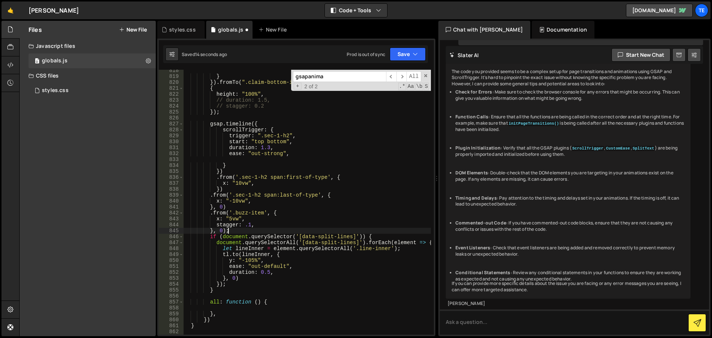
click at [232, 231] on div "} }) . fromTo ( ".claim-bottom-img" , { height : "0%" } , { height : "100%" , /…" at bounding box center [307, 205] width 248 height 277
type textarea "}, 0)"
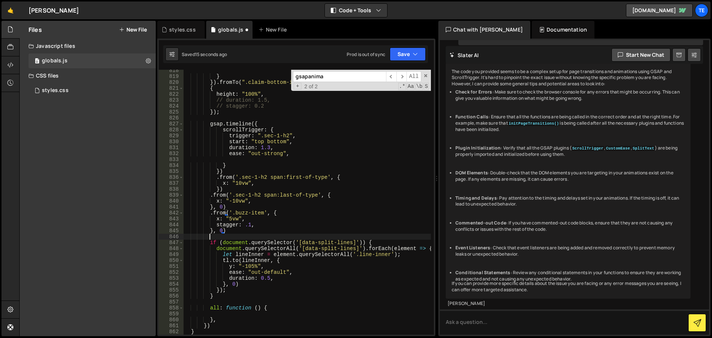
scroll to position [0, 1]
click at [286, 209] on div "} }) . fromTo ( ".claim-bottom-img" , { height : "0%" } , { height : "100%" , /…" at bounding box center [307, 205] width 248 height 277
click at [241, 232] on div "} }) . fromTo ( ".claim-bottom-img" , { height : "0%" } , { height : "100%" , /…" at bounding box center [307, 205] width 248 height 277
click at [384, 242] on div "} }) . fromTo ( ".claim-bottom-img" , { height : "0%" } , { height : "100%" , /…" at bounding box center [307, 205] width 248 height 277
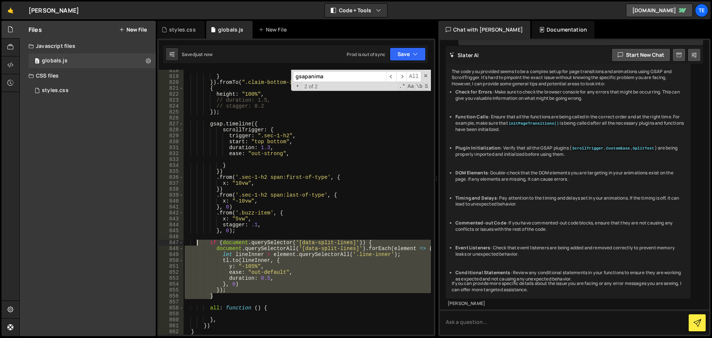
drag, startPoint x: 221, startPoint y: 296, endPoint x: 197, endPoint y: 244, distance: 56.9
click at [197, 244] on div "} }) . fromTo ( ".claim-bottom-img" , { height : "0%" } , { height : "100%" , /…" at bounding box center [307, 205] width 248 height 277
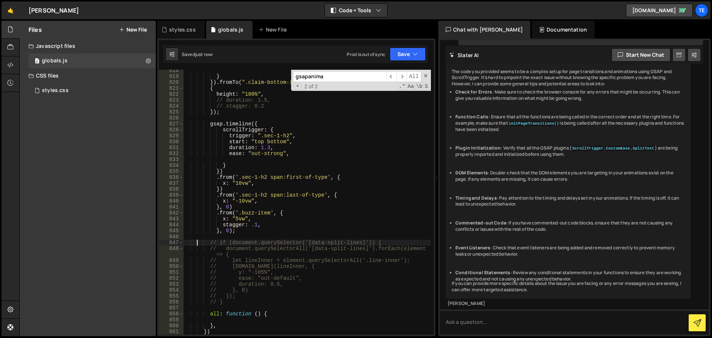
click at [290, 215] on div "} }) . fromTo ( ".claim-bottom-img" , { height : "0%" } , { height : "100%" , /…" at bounding box center [307, 205] width 248 height 277
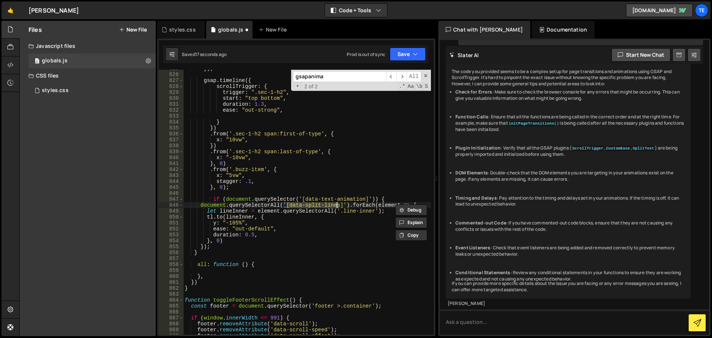
scroll to position [4951, 0]
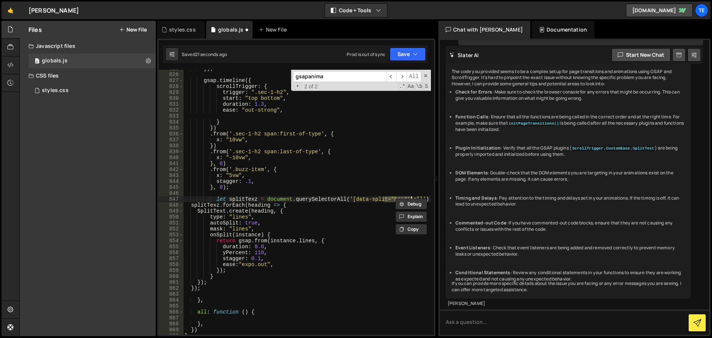
type textarea "let headings = document.querySelectorAll('[data-split="heading"]')"
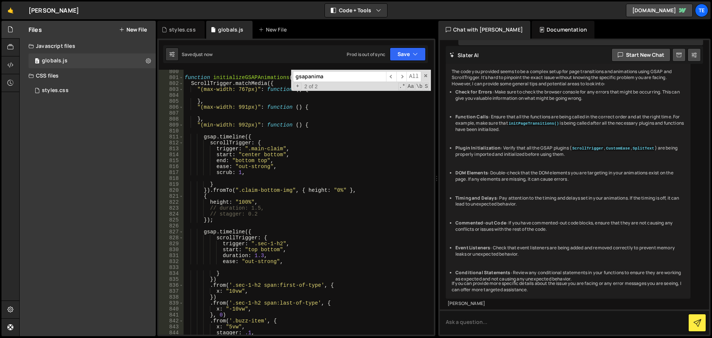
scroll to position [4777, 0]
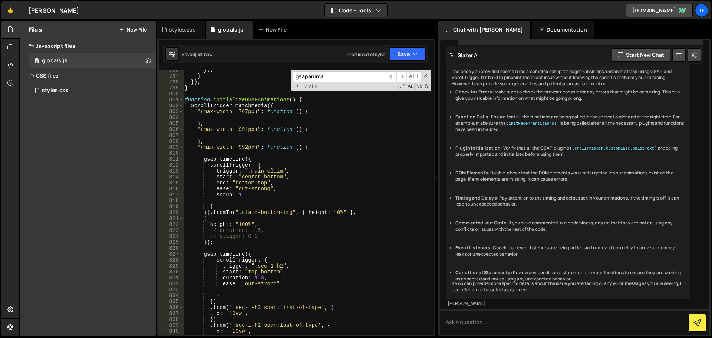
click at [316, 148] on div "}) ; } }) ; } function initializeGSAPAnimations ( ) { ScrollTrigger . matchMedi…" at bounding box center [307, 205] width 248 height 277
type textarea ""(min-width: 992px)": function () {"
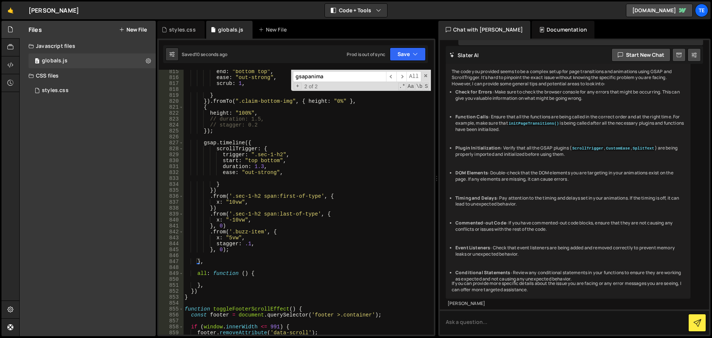
click at [225, 256] on div "end : "bottom top" , ease : "out-strong" , scrub : 1 , } }) . fromTo ( ".claim-…" at bounding box center [307, 207] width 248 height 277
paste textarea "}"
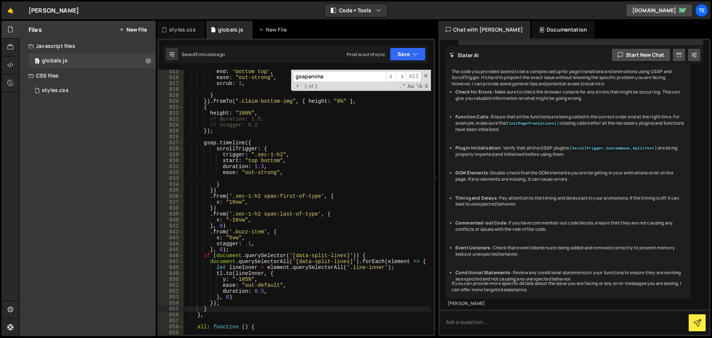
click at [370, 255] on div "end : "bottom top" , ease : "out-strong" , scrub : 1 , } }) . fromTo ( ".claim-…" at bounding box center [307, 207] width 248 height 277
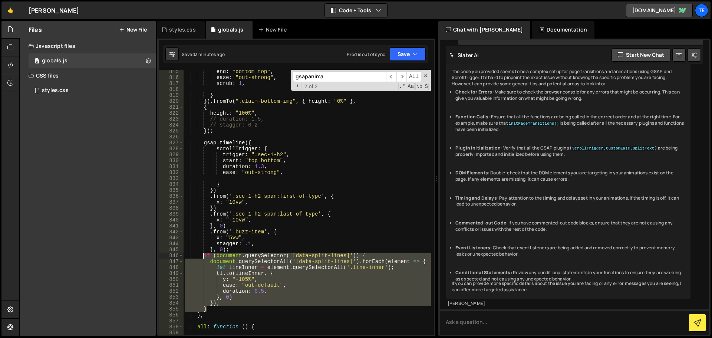
drag, startPoint x: 214, startPoint y: 308, endPoint x: 202, endPoint y: 254, distance: 55.4
click at [202, 254] on div "end : "bottom top" , ease : "out-strong" , scrub : 1 , } }) . fromTo ( ".claim-…" at bounding box center [307, 207] width 248 height 277
type textarea "if (document.querySelector('[data-split-lines]')) { document.querySelectorAll('…"
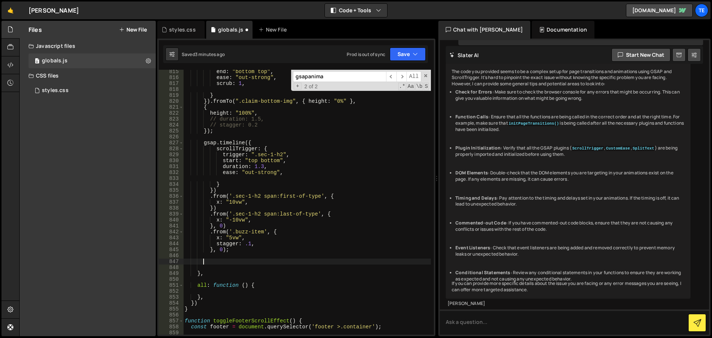
paste textarea "}"
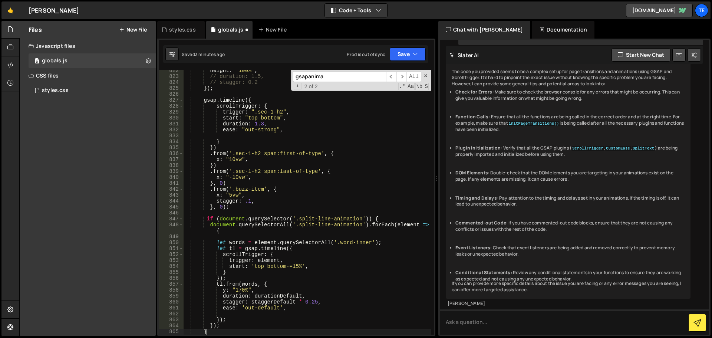
scroll to position [4931, 0]
click at [343, 220] on div "height : "100%" , // duration: 1.5, // stagger: 0.2 }) ; gsap . timeline ({ scr…" at bounding box center [307, 205] width 248 height 277
drag, startPoint x: 343, startPoint y: 220, endPoint x: 300, endPoint y: 219, distance: 43.8
click at [300, 219] on div "height : "100%" , // duration: 1.5, // stagger: 0.2 }) ; gsap . timeline ({ scr…" at bounding box center [307, 205] width 248 height 277
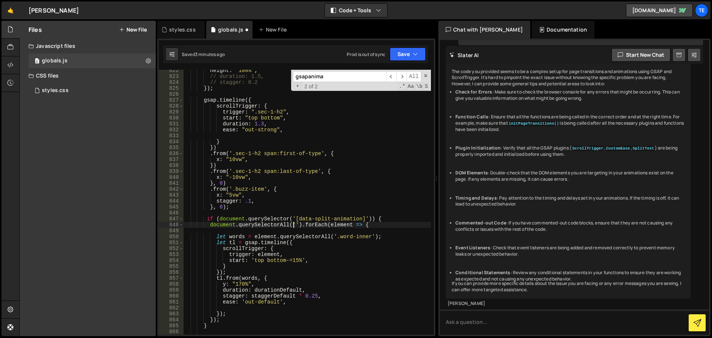
paste textarea "data-split-animation]"
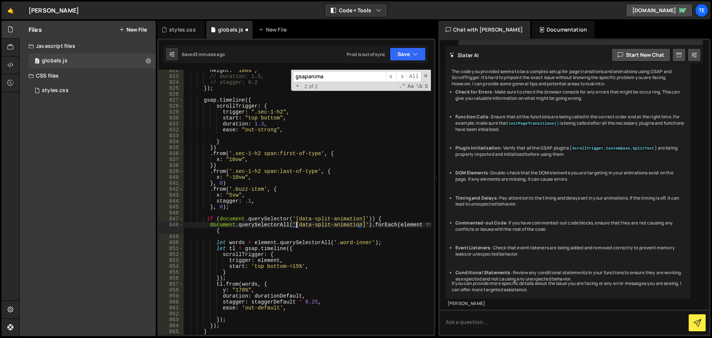
scroll to position [0, 8]
click at [375, 249] on div "height : "100%" , // duration: 1.5, // stagger: 0.2 }) ; gsap . timeline ({ scr…" at bounding box center [307, 205] width 248 height 277
type textarea "let tl = gsap.timeline({"
click at [315, 215] on div "height : "100%" , // duration: 1.5, // stagger: 0.2 }) ; gsap . timeline ({ scr…" at bounding box center [307, 205] width 248 height 277
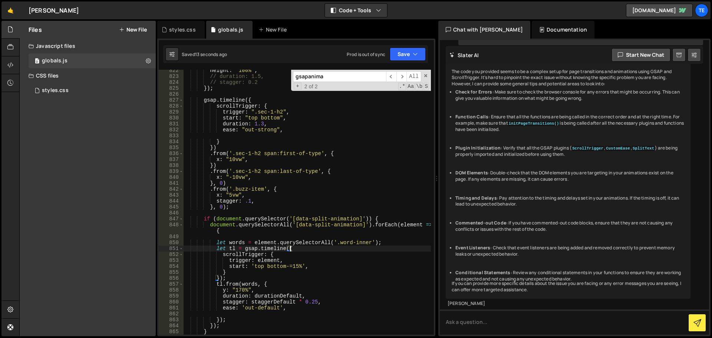
scroll to position [0, 0]
click at [316, 216] on div "height : "100%" , // duration: 1.5, // stagger: 0.2 }) ; gsap . timeline ({ scr…" at bounding box center [307, 205] width 248 height 277
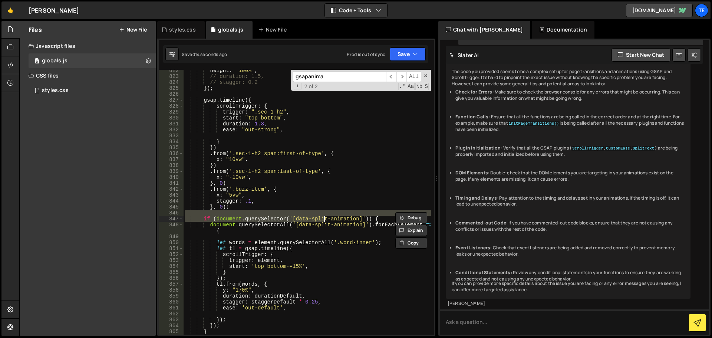
click at [315, 217] on div "height : "100%" , // duration: 1.5, // stagger: 0.2 }) ; gsap . timeline ({ scr…" at bounding box center [307, 202] width 248 height 265
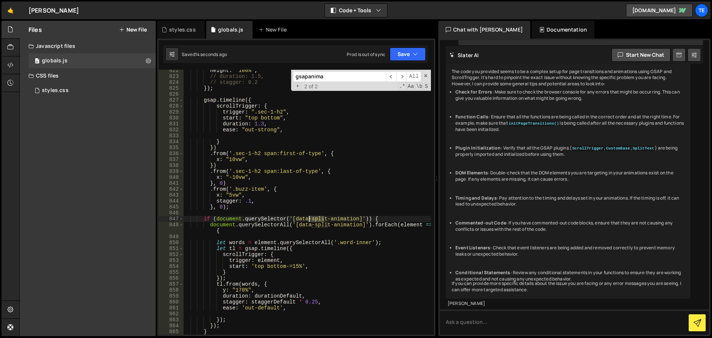
drag, startPoint x: 315, startPoint y: 217, endPoint x: 321, endPoint y: 218, distance: 5.9
click at [318, 217] on div "height : "100%" , // duration: 1.5, // stagger: 0.2 }) ; gsap . timeline ({ scr…" at bounding box center [307, 205] width 248 height 277
click at [360, 242] on div "height : "100%" , // duration: 1.5, // stagger: 0.2 }) ; gsap . timeline ({ scr…" at bounding box center [307, 205] width 248 height 277
drag, startPoint x: 360, startPoint y: 242, endPoint x: 344, endPoint y: 241, distance: 16.4
click at [344, 241] on div "height : "100%" , // duration: 1.5, // stagger: 0.2 }) ; gsap . timeline ({ scr…" at bounding box center [307, 205] width 248 height 277
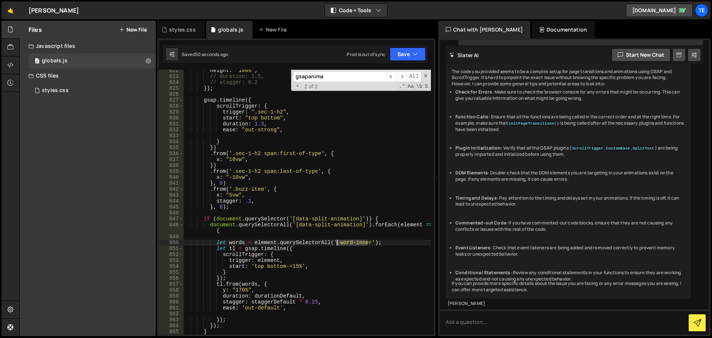
paste textarea "single-split"
click at [370, 242] on div "height : "100%" , // duration: 1.5, // stagger: 0.2 }) ; gsap . timeline ({ scr…" at bounding box center [307, 205] width 248 height 277
drag, startPoint x: 370, startPoint y: 242, endPoint x: 349, endPoint y: 240, distance: 21.6
click at [349, 240] on div "height : "100%" , // duration: 1.5, // stagger: 0.2 }) ; gsap . timeline ({ scr…" at bounding box center [307, 205] width 248 height 277
paste textarea "-inner"
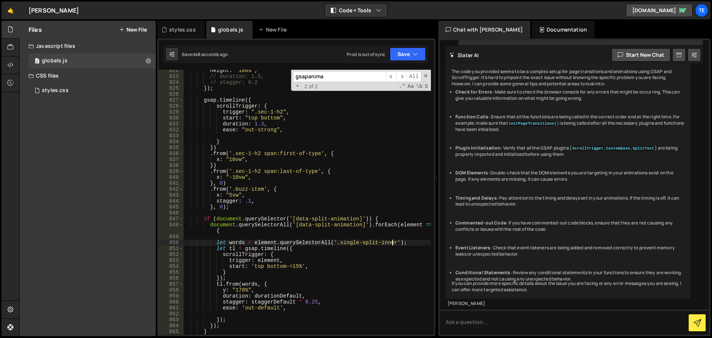
click at [382, 222] on div "height : "100%" , // duration: 1.5, // stagger: 0.2 }) ; gsap . timeline ({ scr…" at bounding box center [307, 205] width 248 height 277
type textarea "document.querySelectorAll('[data-split-animation]').forEach(element => {"
click at [380, 213] on div "height : "100%" , // duration: 1.5, // stagger: 0.2 }) ; gsap . timeline ({ scr…" at bounding box center [307, 205] width 248 height 277
click at [381, 217] on div "height : "100%" , // duration: 1.5, // stagger: 0.2 }) ; gsap . timeline ({ scr…" at bounding box center [307, 205] width 248 height 277
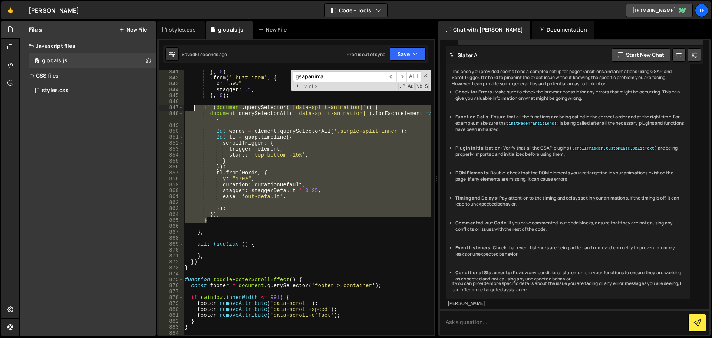
drag, startPoint x: 208, startPoint y: 220, endPoint x: 194, endPoint y: 105, distance: 115.7
click at [194, 105] on div "} , 0 ) . from ( '.buzz-item' , { x : "5vw" , stagger : .1 , } , 0 ) ; if ( doc…" at bounding box center [307, 207] width 248 height 277
click at [377, 108] on div "} , 0 ) . from ( '.buzz-item' , { x : "5vw" , stagger : .1 , } , 0 ) ; if ( doc…" at bounding box center [307, 202] width 248 height 265
drag, startPoint x: 208, startPoint y: 223, endPoint x: 196, endPoint y: 108, distance: 115.8
click at [196, 108] on div "} , 0 ) . from ( '.buzz-item' , { x : "5vw" , stagger : .1 , } , 0 ) ; if ( doc…" at bounding box center [307, 207] width 248 height 277
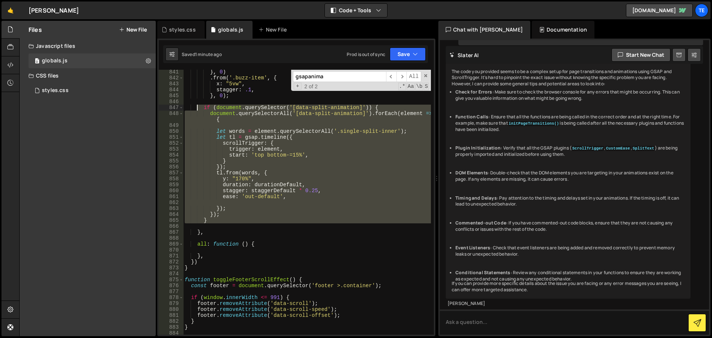
type textarea "if (document.querySelector('[data-split-animation]')) { document.querySelectorA…"
paste textarea
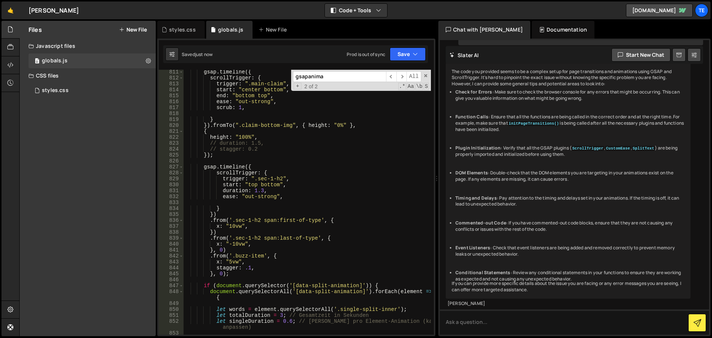
scroll to position [4954, 0]
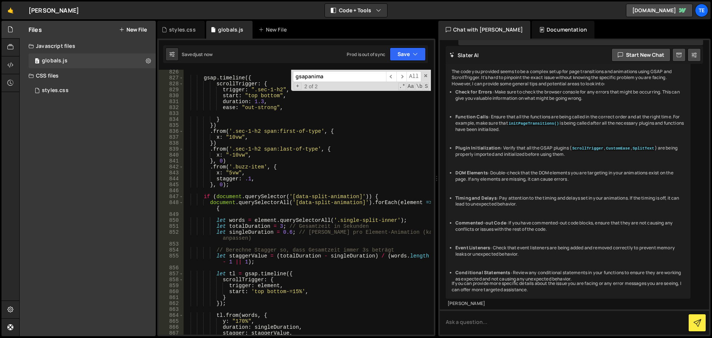
click at [228, 192] on div "gsap . timeline ({ scrollTrigger : { trigger : ".sec-1-h2" , start : "top botto…" at bounding box center [307, 207] width 248 height 277
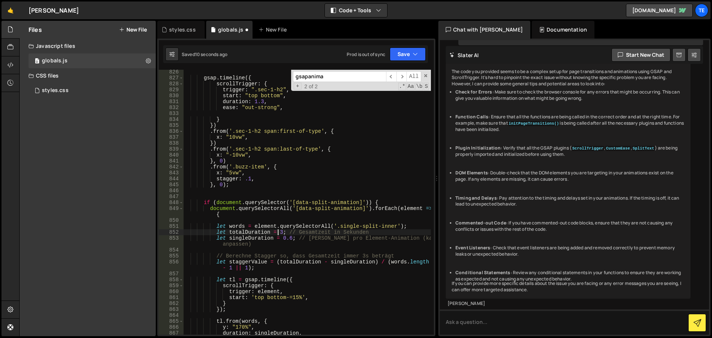
click at [279, 232] on div "gsap . timeline ({ scrollTrigger : { trigger : ".sec-1-h2" , start : "top botto…" at bounding box center [307, 207] width 248 height 277
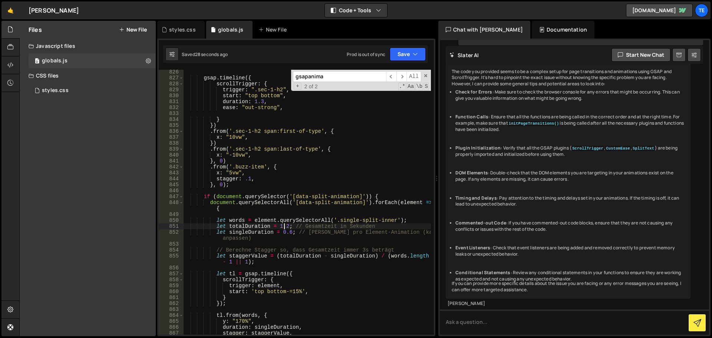
click at [285, 227] on div "gsap . timeline ({ scrollTrigger : { trigger : ".sec-1-h2" , start : "top botto…" at bounding box center [307, 207] width 248 height 277
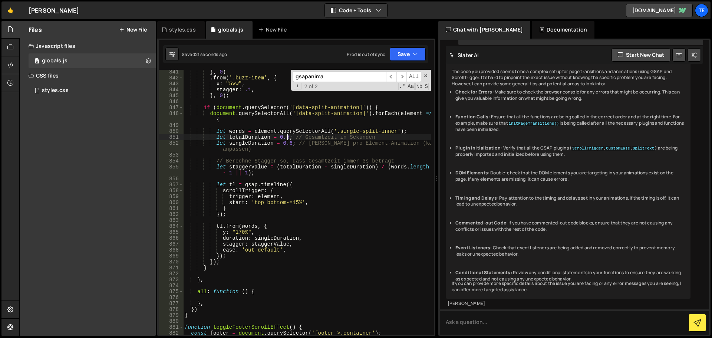
scroll to position [4998, 0]
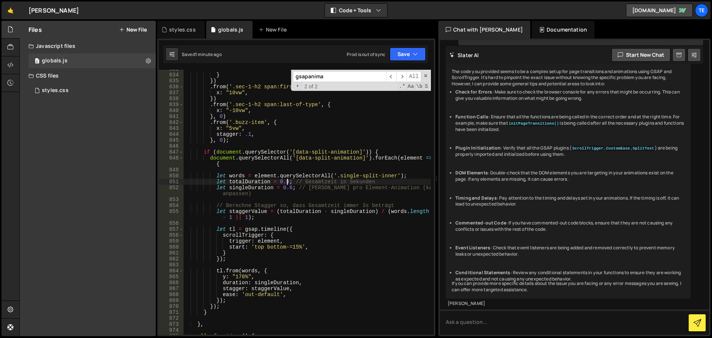
click at [255, 213] on div "} }) . from ( '.sec-1-h2 span:first-of-type' , { x : "10vw" , }) . from ( '.sec…" at bounding box center [307, 204] width 248 height 277
type textarea "let staggerValue = (totalDuration - singleDuration) / (words.length - 1 || 1);"
click at [255, 213] on div "} }) . from ( '.sec-1-h2 span:first-of-type' , { x : "10vw" , }) . from ( '.sec…" at bounding box center [307, 204] width 248 height 277
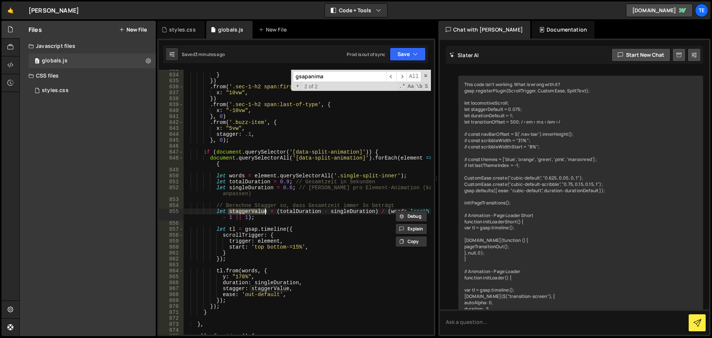
scroll to position [4302, 0]
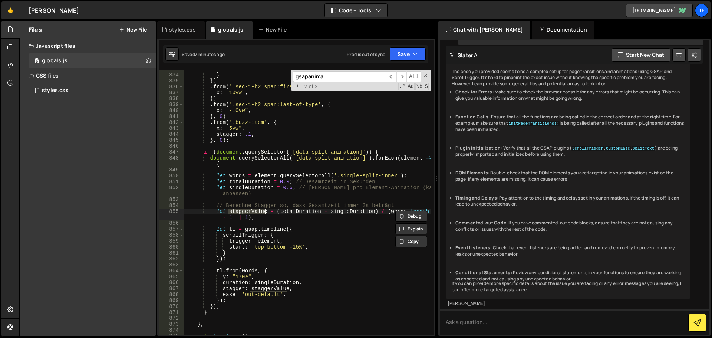
click at [336, 237] on div "} }) . from ( '.sec-1-h2 span:first-of-type' , { x : "10vw" , }) . from ( '.sec…" at bounding box center [307, 204] width 248 height 277
click at [386, 155] on div "} }) . from ( '.sec-1-h2 span:first-of-type' , { x : "10vw" , }) . from ( '.sec…" at bounding box center [307, 204] width 248 height 277
click at [381, 151] on div "} }) . from ( '.sec-1-h2 span:first-of-type' , { x : "10vw" , }) . from ( '.sec…" at bounding box center [307, 204] width 248 height 277
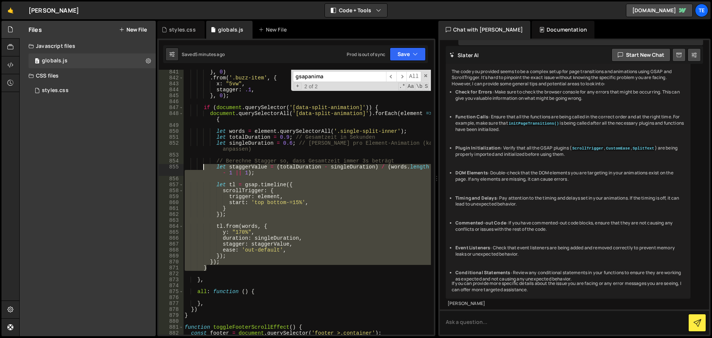
scroll to position [5043, 0]
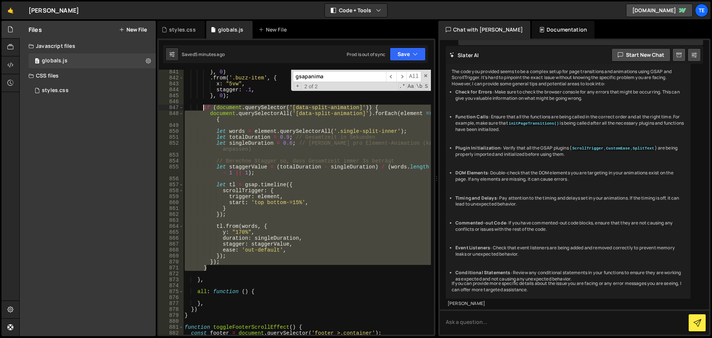
drag, startPoint x: 213, startPoint y: 245, endPoint x: 202, endPoint y: 108, distance: 137.2
click at [202, 108] on div "} , 0 ) . from ( '.buzz-item' , { x : "5vw" , stagger : .1 , } , 0 ) ; if ( doc…" at bounding box center [307, 207] width 248 height 277
type textarea "if (document.querySelector('[data-split-animation]')) { document.querySelectorA…"
paste textarea
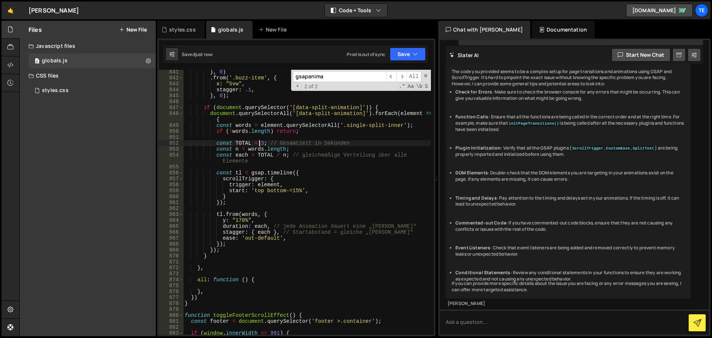
click at [260, 142] on div "} , 0 ) . from ( '.buzz-item' , { x : "5vw" , stagger : .1 , } , 0 ) ; if ( doc…" at bounding box center [307, 207] width 248 height 277
click at [260, 116] on div "} , 0 ) . from ( '.buzz-item' , { x : "5vw" , stagger : .1 , } , 0 ) ; if ( doc…" at bounding box center [307, 207] width 248 height 277
click at [291, 238] on div "} , 0 ) . from ( '.buzz-item' , { x : "5vw" , stagger : .1 , } , 0 ) ; if ( doc…" at bounding box center [307, 207] width 248 height 277
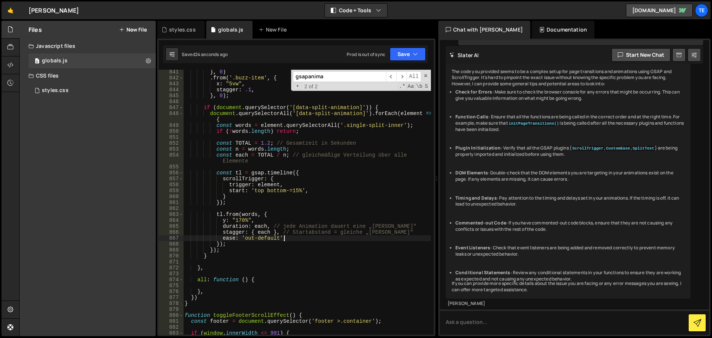
click at [328, 192] on div "} , 0 ) . from ( '.buzz-item' , { x : "5vw" , stagger : .1 , } , 0 ) ; if ( doc…" at bounding box center [307, 207] width 248 height 277
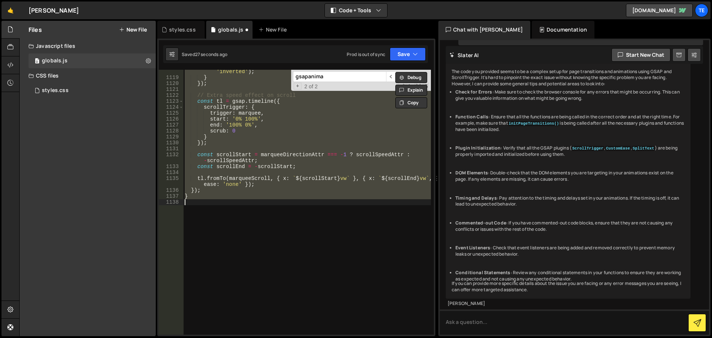
scroll to position [4975, 0]
type textarea "let totalDuration = 3; // Gesamtzeit in Sekunden"
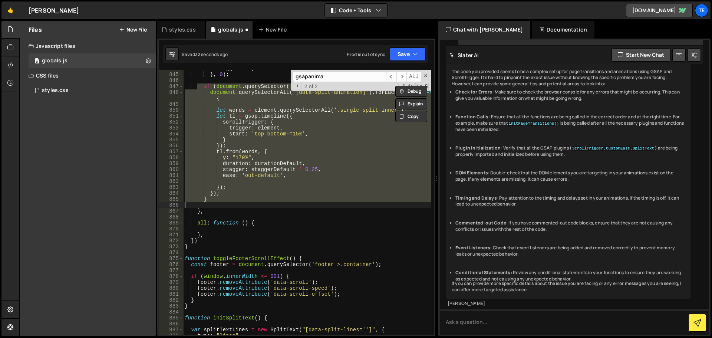
click at [328, 192] on div "stagger : .1 , } , 0 ) ; if ( document . querySelector ( '[data-split-animation…" at bounding box center [307, 202] width 248 height 265
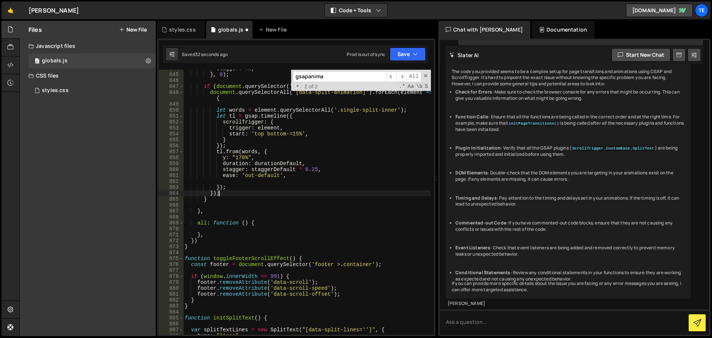
scroll to position [5041, 0]
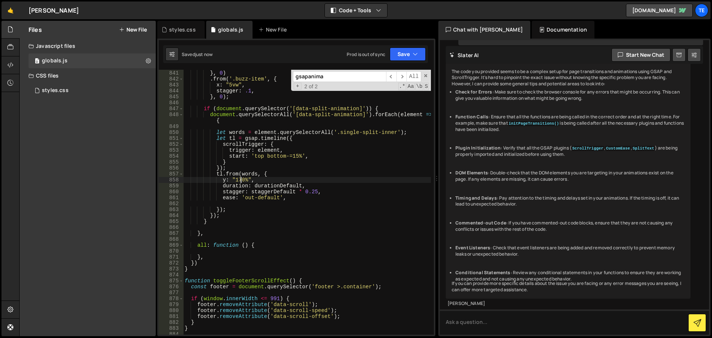
click at [241, 181] on div "x : "-10vw" , } , 0 ) . from ( '.buzz-item' , { x : "5vw" , stagger : .1 , } , …" at bounding box center [307, 202] width 248 height 277
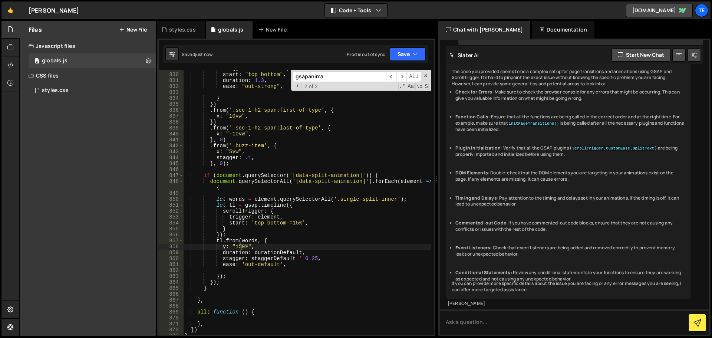
scroll to position [4997, 0]
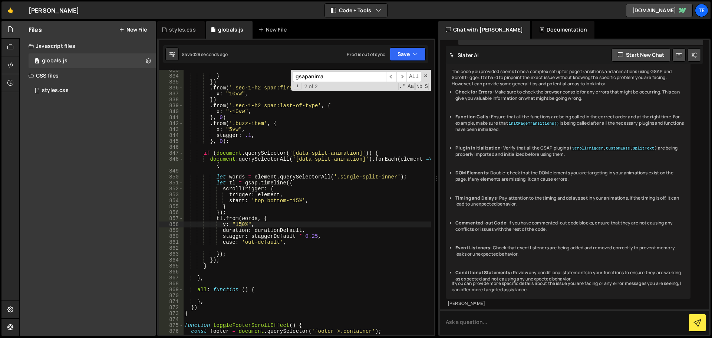
click at [311, 235] on div "} }) . from ( '.sec-1-h2 span:first-of-type' , { x : "10vw" , }) . from ( '.sec…" at bounding box center [307, 205] width 248 height 277
click at [304, 236] on div "} }) . from ( '.sec-1-h2 span:first-of-type' , { x : "10vw" , }) . from ( '.sec…" at bounding box center [307, 205] width 248 height 277
click at [292, 200] on div "} }) . from ( '.sec-1-h2 span:first-of-type' , { x : "10vw" , }) . from ( '.sec…" at bounding box center [307, 205] width 248 height 277
click at [383, 152] on div "} }) . from ( '.sec-1-h2 span:first-of-type' , { x : "10vw" , }) . from ( '.sec…" at bounding box center [307, 205] width 248 height 277
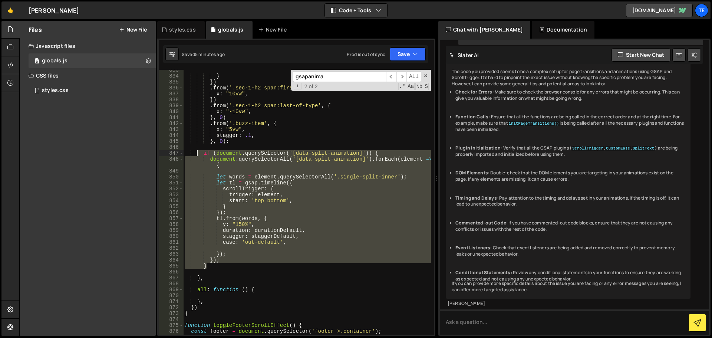
drag, startPoint x: 213, startPoint y: 265, endPoint x: 198, endPoint y: 153, distance: 113.7
click at [198, 153] on div "} }) . from ( '.sec-1-h2 span:first-of-type' , { x : "10vw" , }) . from ( '.sec…" at bounding box center [307, 205] width 248 height 277
click at [211, 266] on div "} }) . from ( '.sec-1-h2 span:first-of-type' , { x : "10vw" , }) . from ( '.sec…" at bounding box center [307, 202] width 248 height 265
type textarea "}"
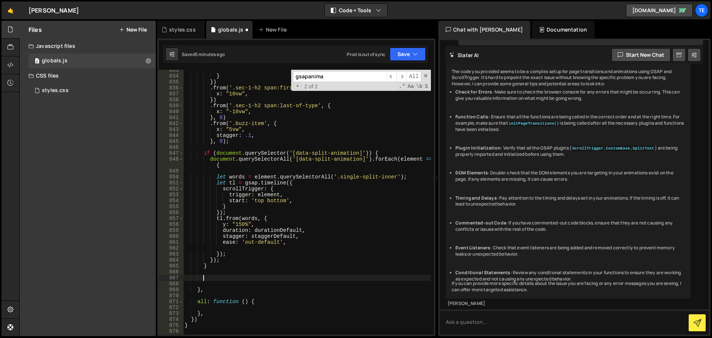
paste textarea "}"
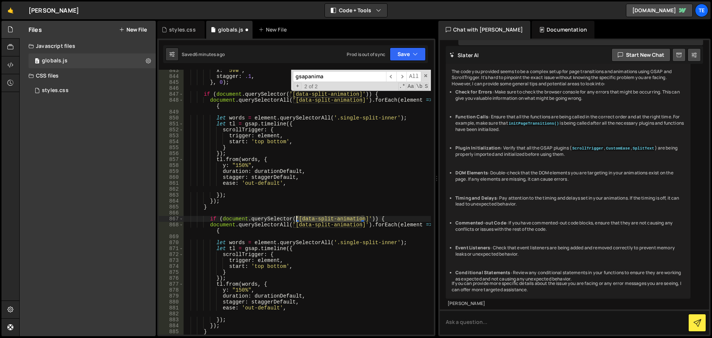
drag, startPoint x: 364, startPoint y: 219, endPoint x: 296, endPoint y: 221, distance: 67.9
click at [296, 221] on div "x : "5vw" , stagger : .1 , } , 0 ) ; if ( document . querySelector ( '[data-spl…" at bounding box center [307, 205] width 248 height 277
click at [313, 218] on div "x : "5vw" , stagger : .1 , } , 0 ) ; if ( document . querySelector ( '[data-spl…" at bounding box center [307, 205] width 248 height 277
drag, startPoint x: 313, startPoint y: 218, endPoint x: 303, endPoint y: 218, distance: 9.6
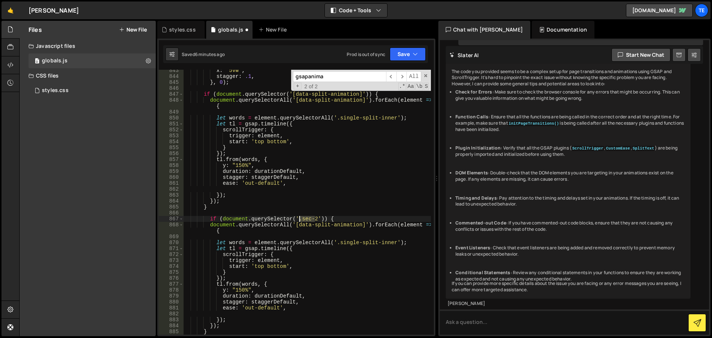
click at [303, 218] on div "x : "5vw" , stagger : .1 , } , 0 ) ; if ( document . querySelector ( '[data-spl…" at bounding box center [307, 205] width 248 height 277
paste textarea "-line-square"
drag, startPoint x: 360, startPoint y: 224, endPoint x: 294, endPoint y: 227, distance: 66.8
click at [294, 227] on div "x : "5vw" , stagger : .1 , } , 0 ) ; if ( document . querySelector ( '[data-spl…" at bounding box center [307, 205] width 248 height 277
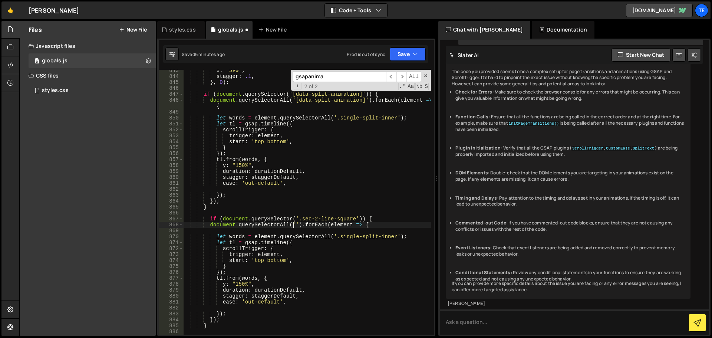
scroll to position [0, 8]
paste textarea "sec-2-line-square"
click at [387, 237] on div "x : "5vw" , stagger : .1 , } , 0 ) ; if ( document . querySelector ( '[data-spl…" at bounding box center [307, 205] width 248 height 277
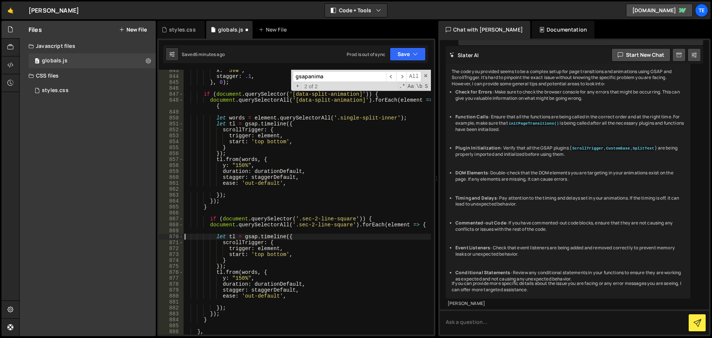
click at [245, 270] on div "x : "5vw" , stagger : .1 , } , 0 ) ; if ( document . querySelector ( '[data-spl…" at bounding box center [307, 205] width 248 height 277
paste textarea "sec-2-line-square""
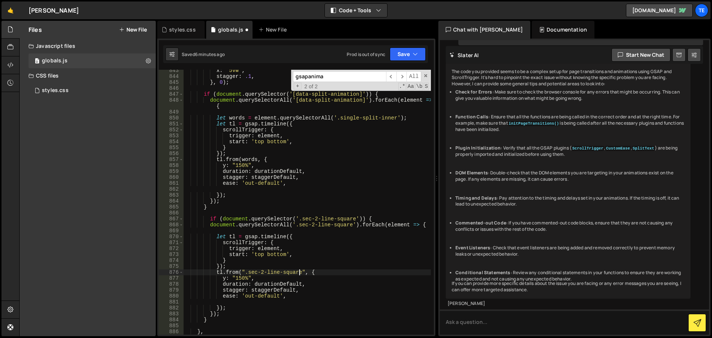
scroll to position [5078, 0]
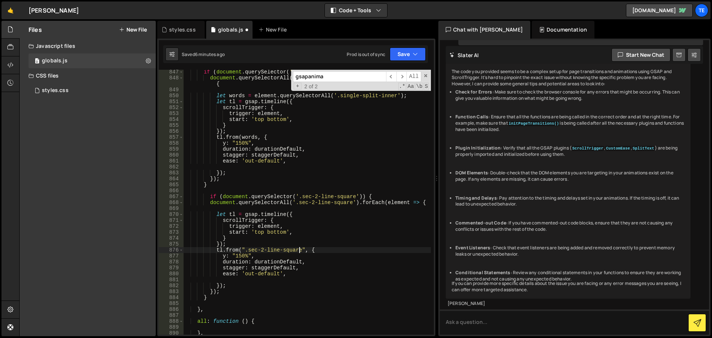
click at [223, 256] on div "if ( document . querySelector ( '[data-split-animation]' )) { document . queryS…" at bounding box center [307, 207] width 248 height 277
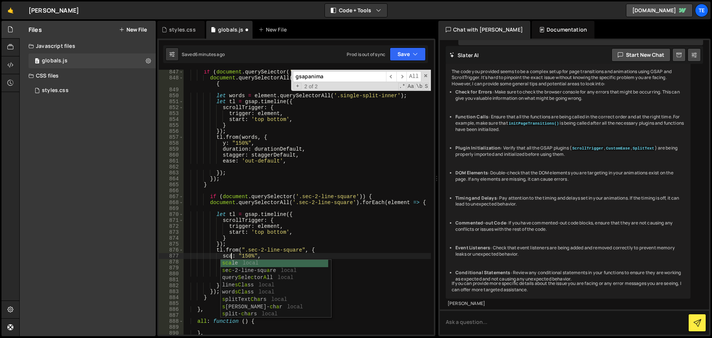
scroll to position [0, 3]
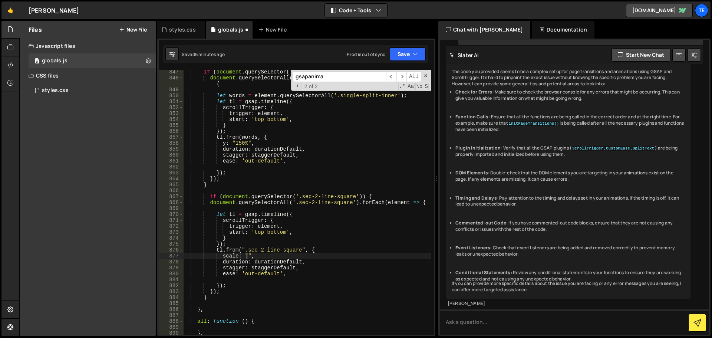
type textarea "scale: "0","
click at [286, 192] on div "if ( document . querySelector ( '[data-split-animation]' )) { document . queryS…" at bounding box center [307, 207] width 248 height 277
click at [261, 268] on div "if ( document . querySelector ( '[data-split-animation]' )) { document . queryS…" at bounding box center [307, 207] width 248 height 277
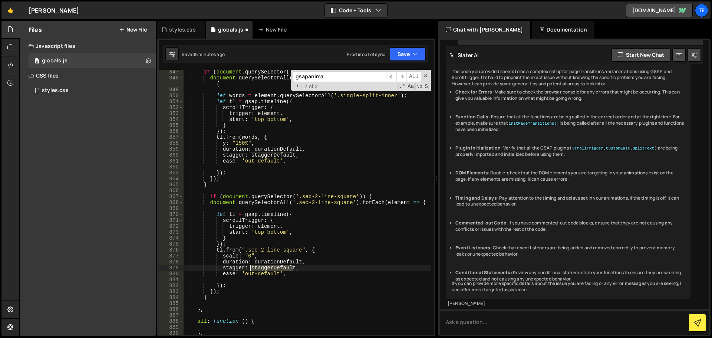
click at [261, 268] on div "if ( document . querySelector ( '[data-split-animation]' )) { document . queryS…" at bounding box center [307, 207] width 248 height 277
click at [278, 258] on div "if ( document . querySelector ( '[data-split-animation]' )) { document . queryS…" at bounding box center [307, 207] width 248 height 277
click at [265, 262] on div "if ( document . querySelector ( '[data-split-animation]' )) { document . queryS…" at bounding box center [307, 207] width 248 height 277
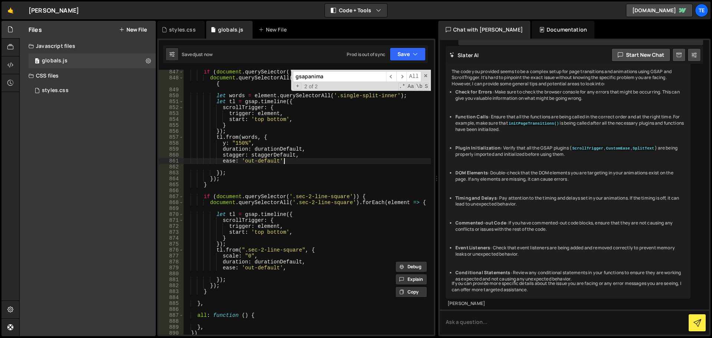
click at [340, 162] on div "if ( document . querySelector ( '[data-split-animation]' )) { document . queryS…" at bounding box center [307, 207] width 248 height 277
type textarea "ease: 'out-default',"
paste input "durationDefault"
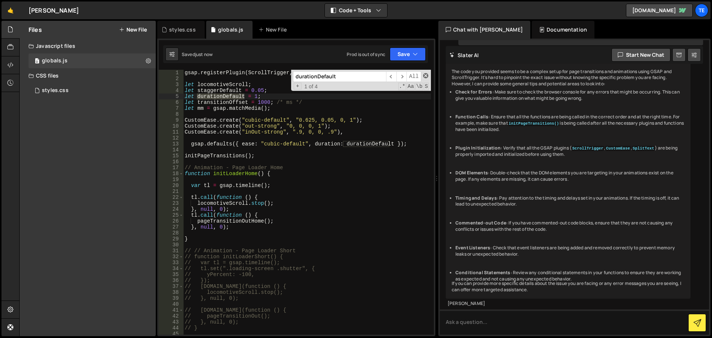
type input "durationDefault"
click at [424, 76] on span at bounding box center [425, 75] width 5 height 5
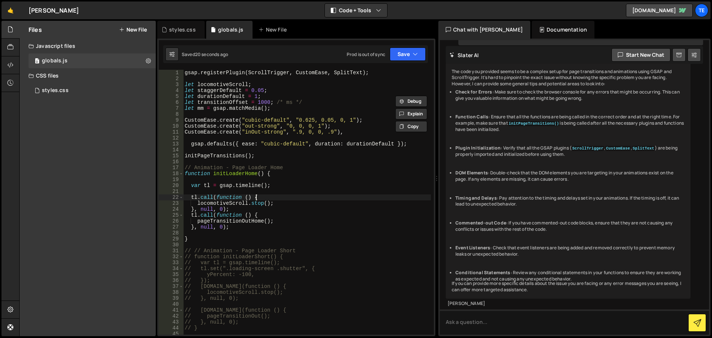
click at [325, 197] on div "gsap . registerPlugin ( ScrollTrigger , CustomEase , SplitText ) ; let locomoti…" at bounding box center [307, 208] width 248 height 277
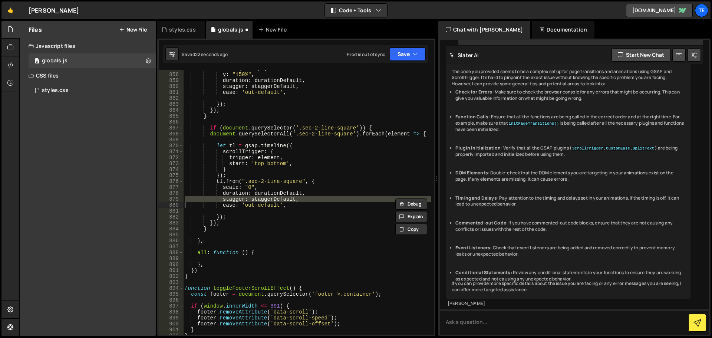
scroll to position [5147, 0]
click at [281, 198] on div "tl . from ( words , { y : "150%" , duration : durationDefault , stagger : stagg…" at bounding box center [307, 202] width 248 height 265
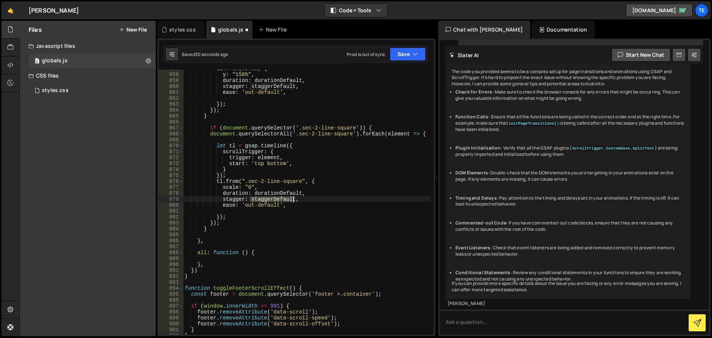
click at [281, 198] on div "tl . from ( words , { y : "150%" , duration : durationDefault , stagger : stagg…" at bounding box center [307, 204] width 248 height 277
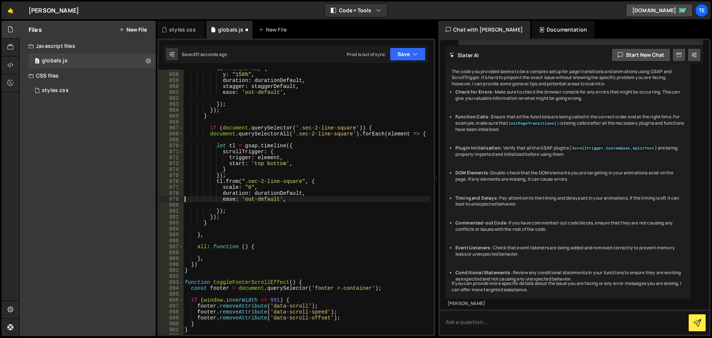
click at [337, 169] on div "tl . from ( words , { y : "150%" , duration : durationDefault , stagger : stagg…" at bounding box center [307, 204] width 248 height 277
click at [373, 127] on div "tl . from ( words , { y : "150%" , duration : durationDefault , stagger : stagg…" at bounding box center [307, 204] width 248 height 277
click at [236, 181] on div "tl . from ( words , { y : "150%" , duration : durationDefault , stagger : stagg…" at bounding box center [307, 204] width 248 height 277
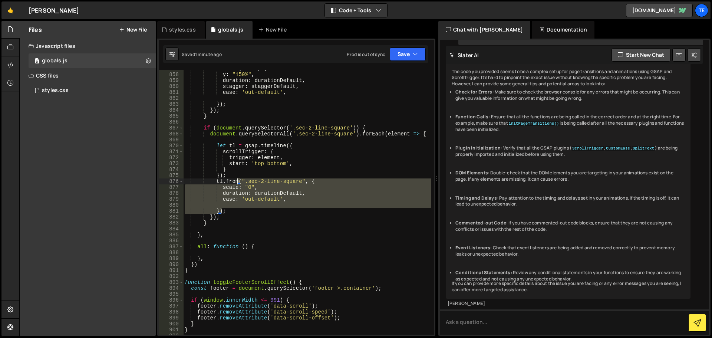
click at [236, 181] on div "tl . from ( words , { y : "150%" , duration : durationDefault , stagger : stagg…" at bounding box center [307, 204] width 248 height 277
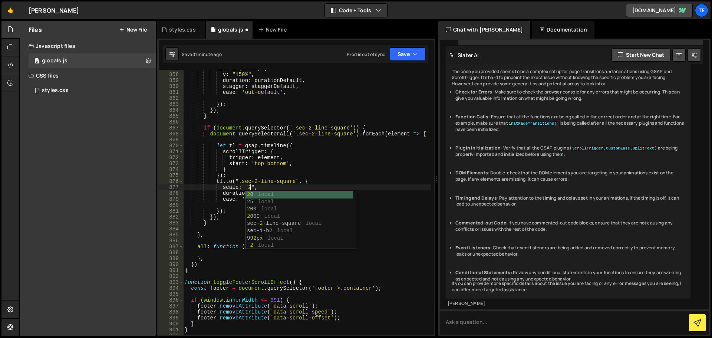
scroll to position [0, 4]
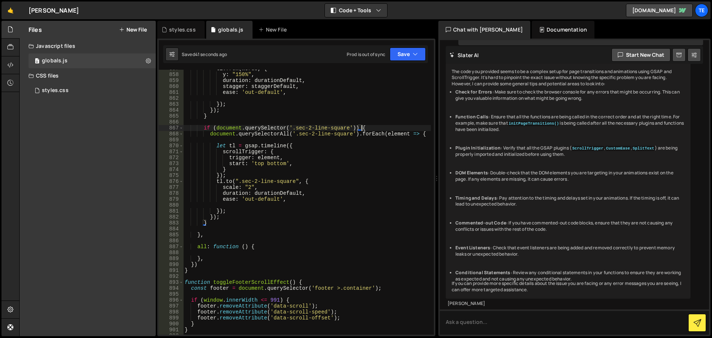
click at [369, 127] on div "tl . from ( words , { y : "150%" , duration : durationDefault , stagger : stagg…" at bounding box center [307, 204] width 248 height 277
click at [341, 128] on div "tl . from ( words , { y : "150%" , duration : durationDefault , stagger : stagg…" at bounding box center [307, 204] width 248 height 277
drag, startPoint x: 341, startPoint y: 128, endPoint x: 297, endPoint y: 126, distance: 44.9
click at [297, 126] on div "tl . from ( words , { y : "150%" , duration : durationDefault , stagger : stagg…" at bounding box center [307, 204] width 248 height 277
paste textarea "middle-extras-circles"
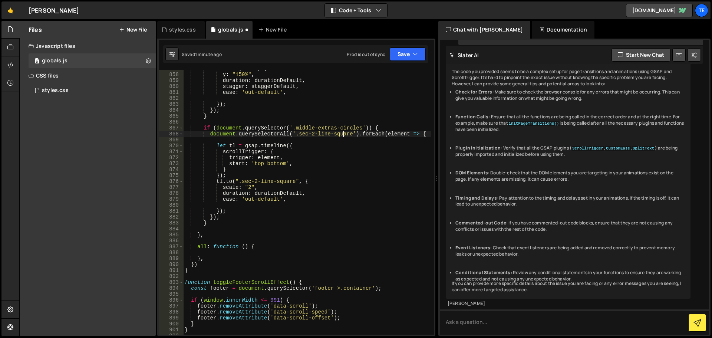
click at [342, 134] on div "tl . from ( words , { y : "150%" , duration : durationDefault , stagger : stagg…" at bounding box center [307, 204] width 248 height 277
drag, startPoint x: 342, startPoint y: 134, endPoint x: 300, endPoint y: 135, distance: 42.3
click at [300, 135] on div "tl . from ( words , { y : "150%" , duration : durationDefault , stagger : stagg…" at bounding box center [307, 204] width 248 height 277
paste textarea "middle-circl"
click at [415, 135] on div "tl . from ( words , { y : "150%" , duration : durationDefault , stagger : stagg…" at bounding box center [307, 204] width 248 height 277
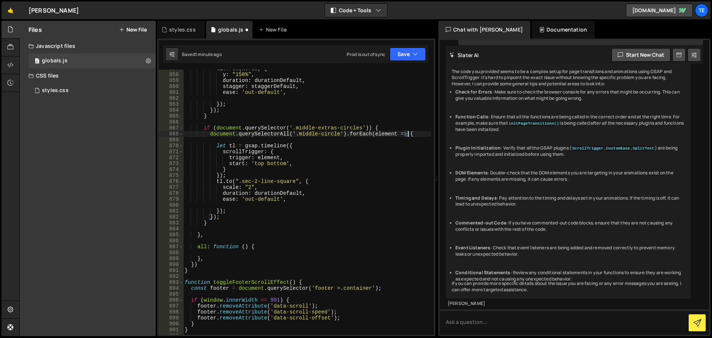
click at [213, 218] on div "tl . from ( words , { y : "150%" , duration : durationDefault , stagger : stagg…" at bounding box center [307, 204] width 248 height 277
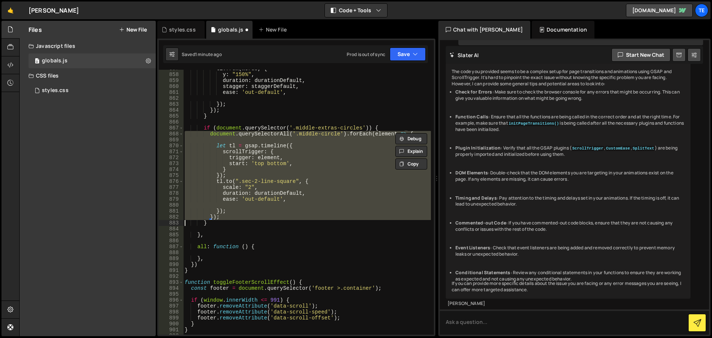
click at [213, 218] on div "tl . from ( words , { y : "150%" , duration : durationDefault , stagger : stagg…" at bounding box center [307, 204] width 248 height 277
click at [219, 218] on div "tl . from ( words , { y : "150%" , duration : durationDefault , stagger : stagg…" at bounding box center [307, 202] width 248 height 265
type textarea "});"
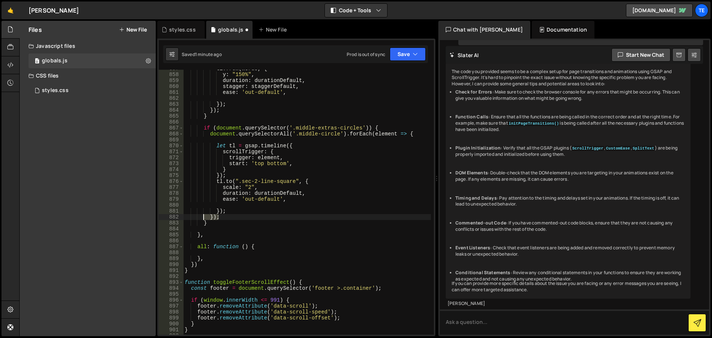
drag, startPoint x: 224, startPoint y: 215, endPoint x: 201, endPoint y: 219, distance: 22.5
click at [201, 219] on div "tl . from ( words , { y : "150%" , duration : durationDefault , stagger : stagg…" at bounding box center [307, 204] width 248 height 277
click at [233, 133] on div "tl . from ( words , { y : "150%" , duration : durationDefault , stagger : stagg…" at bounding box center [307, 204] width 248 height 277
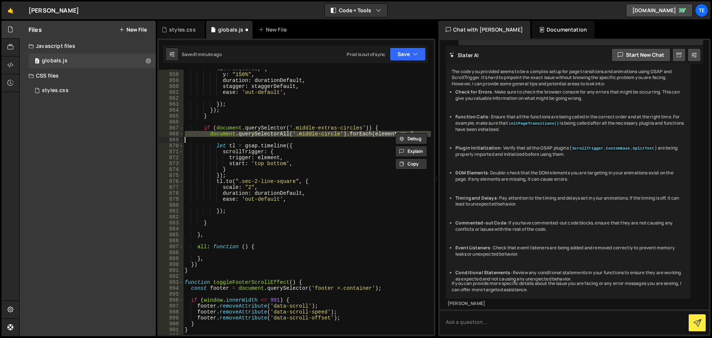
click at [233, 133] on div "tl . from ( words , { y : "150%" , duration : durationDefault , stagger : stagg…" at bounding box center [307, 204] width 248 height 277
type textarea "document.querySelectorAll('.middle-circle').forEach(element => {"
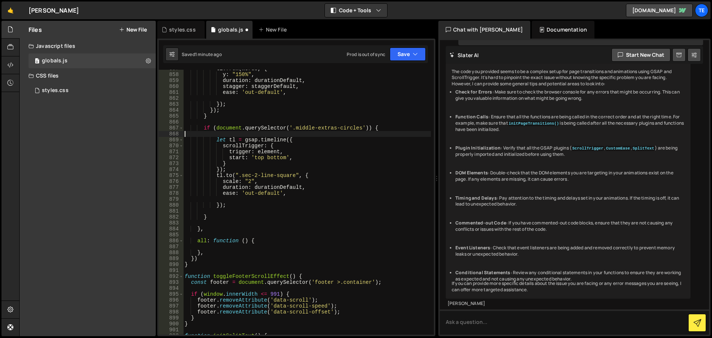
scroll to position [0, 0]
click at [271, 151] on div "tl . from ( words , { y : "150%" , duration : durationDefault , stagger : stagg…" at bounding box center [307, 204] width 248 height 277
paste textarea "middle-circle""
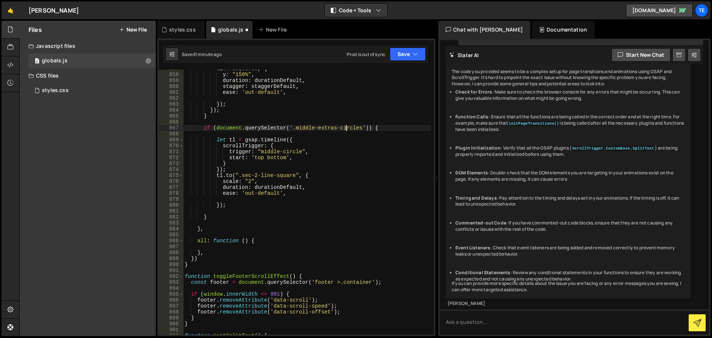
click at [345, 129] on div "tl . from ( words , { y : "150%" , duration : durationDefault , stagger : stagg…" at bounding box center [307, 204] width 248 height 277
drag, startPoint x: 345, startPoint y: 129, endPoint x: 302, endPoint y: 127, distance: 42.7
click at [302, 127] on div "tl . from ( words , { y : "150%" , duration : durationDefault , stagger : stagg…" at bounding box center [307, 204] width 248 height 277
click at [291, 153] on div "tl . from ( words , { y : "150%" , duration : durationDefault , stagger : stagg…" at bounding box center [307, 204] width 248 height 277
drag, startPoint x: 291, startPoint y: 153, endPoint x: 261, endPoint y: 154, distance: 29.3
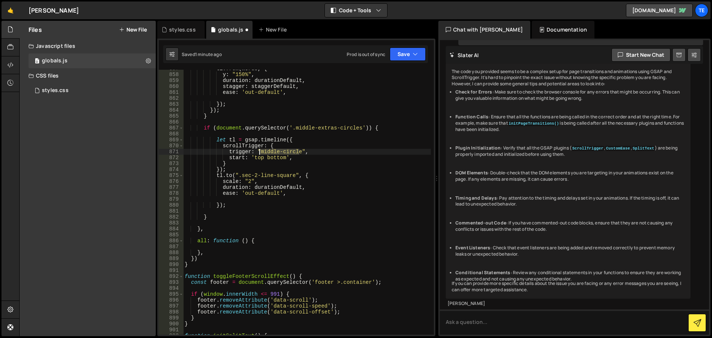
click at [261, 154] on div "tl . from ( words , { y : "150%" , duration : durationDefault , stagger : stagg…" at bounding box center [307, 204] width 248 height 277
paste textarea "extras-circles"
click at [292, 158] on div "tl . from ( words , { y : "150%" , duration : durationDefault , stagger : stagg…" at bounding box center [307, 204] width 248 height 277
click at [305, 151] on div "tl . from ( words , { y : "150%" , duration : durationDefault , stagger : stagg…" at bounding box center [307, 204] width 248 height 277
drag, startPoint x: 305, startPoint y: 151, endPoint x: 265, endPoint y: 151, distance: 40.0
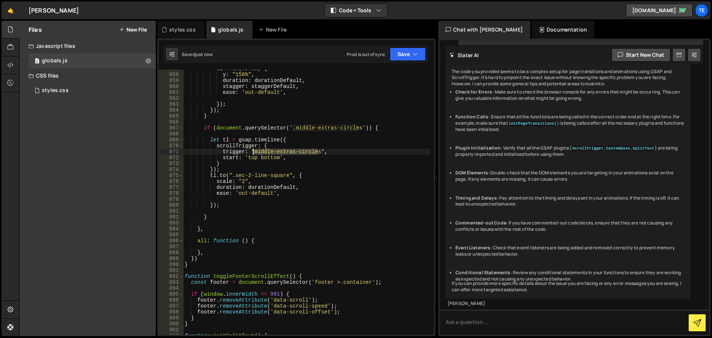
click at [265, 151] on div "tl . from ( words , { y : "150%" , duration : durationDefault , stagger : stagg…" at bounding box center [307, 204] width 248 height 277
click at [278, 175] on div "tl . from ( words , { y : "150%" , duration : durationDefault , stagger : stagg…" at bounding box center [307, 204] width 248 height 277
drag, startPoint x: 278, startPoint y: 175, endPoint x: 236, endPoint y: 177, distance: 42.0
click at [235, 177] on div "tl . from ( words , { y : "150%" , duration : durationDefault , stagger : stagg…" at bounding box center [307, 204] width 248 height 277
paste textarea "middle-extras-circles"
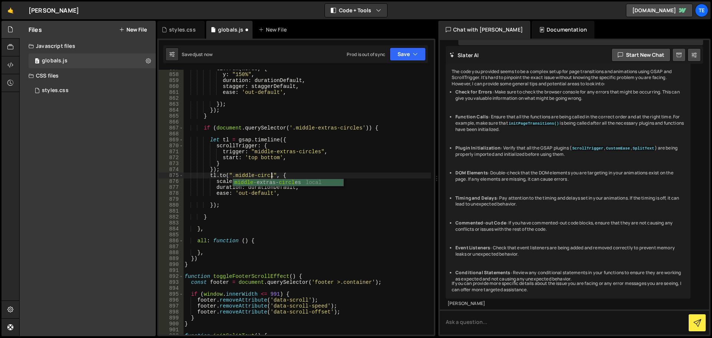
scroll to position [0, 6]
click at [299, 153] on div "tl . from ( words , { y : "150%" , duration : durationDefault , stagger : stagg…" at bounding box center [307, 204] width 248 height 277
click at [305, 186] on div "tl . from ( words , { y : "150%" , duration : durationDefault , stagger : stagg…" at bounding box center [307, 204] width 248 height 277
type textarea "duration: durationDefault,"
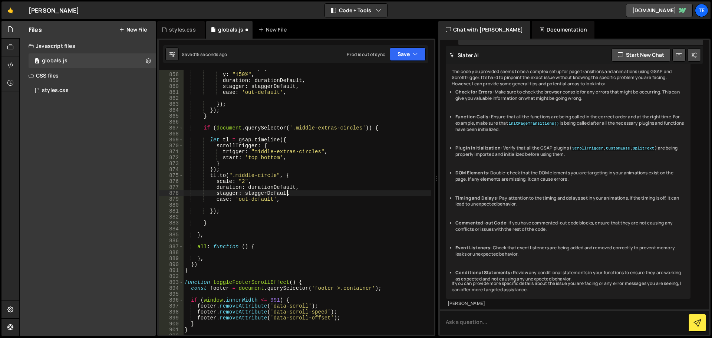
scroll to position [0, 7]
click at [220, 175] on div "tl . from ( words , { y : "150%" , duration : durationDefault , stagger : stagg…" at bounding box center [307, 204] width 248 height 277
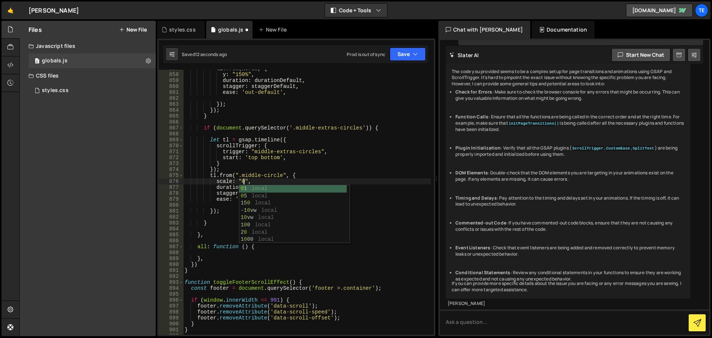
scroll to position [0, 4]
click at [301, 153] on div "tl . from ( words , { y : "150%" , duration : durationDefault , stagger : stagg…" at bounding box center [307, 204] width 248 height 277
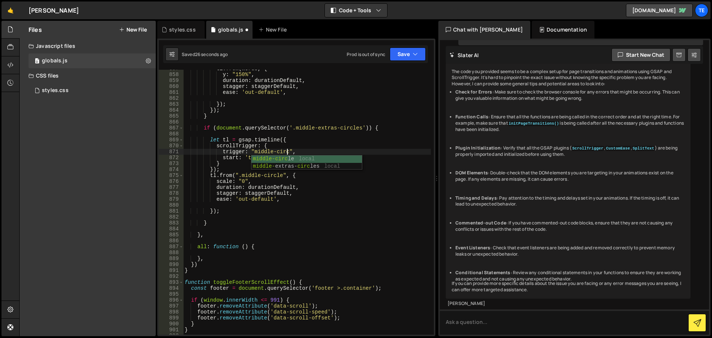
scroll to position [0, 7]
click at [222, 182] on div "tl . from ( words , { y : "150%" , duration : durationDefault , stagger : stagg…" at bounding box center [307, 204] width 248 height 277
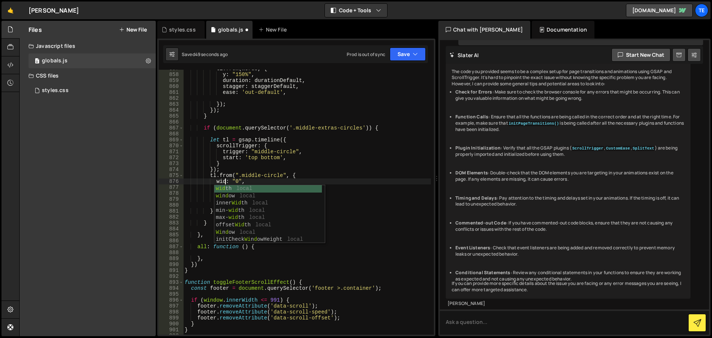
type textarea "width: "0","
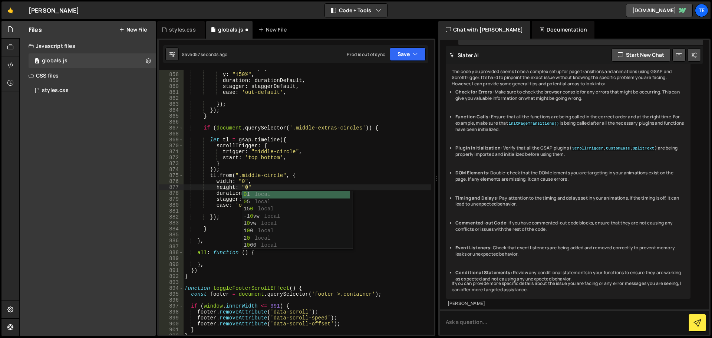
scroll to position [0, 4]
click at [258, 188] on div "tl . from ( words , { y : "150%" , duration : durationDefault , stagger : stagg…" at bounding box center [307, 204] width 248 height 277
click at [300, 158] on div "tl . from ( words , { y : "150%" , duration : durationDefault , stagger : stagg…" at bounding box center [307, 204] width 248 height 277
type textarea "start: 'top bottom',"
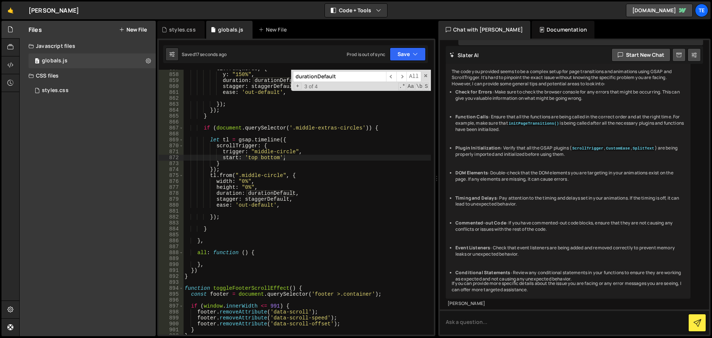
paste input "middle-circle"
type input "middle-circle"
click at [342, 127] on div "tl . from ( words , { y : "150%" , duration : durationDefault , stagger : stagg…" at bounding box center [307, 204] width 248 height 277
drag, startPoint x: 342, startPoint y: 127, endPoint x: 298, endPoint y: 127, distance: 43.7
click at [298, 127] on div "tl . from ( words , { y : "150%" , duration : durationDefault , stagger : stagg…" at bounding box center [307, 204] width 248 height 277
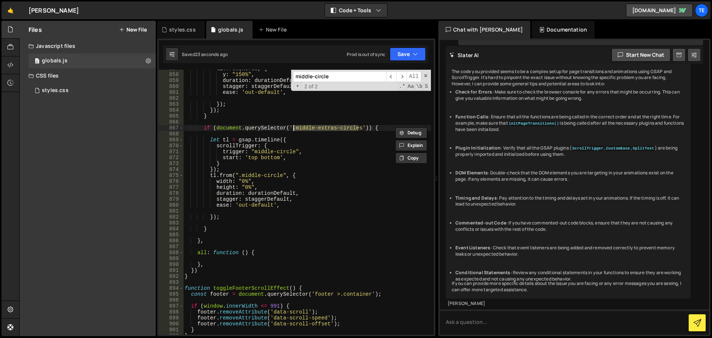
click at [280, 152] on div "tl . from ( words , { y : "150%" , duration : durationDefault , stagger : stagg…" at bounding box center [307, 204] width 248 height 277
drag, startPoint x: 280, startPoint y: 152, endPoint x: 252, endPoint y: 152, distance: 27.8
click at [252, 152] on div "tl . from ( words , { y : "150%" , duration : durationDefault , stagger : stagg…" at bounding box center [307, 204] width 248 height 277
click at [349, 126] on div "tl . from ( words , { y : "150%" , duration : durationDefault , stagger : stagg…" at bounding box center [307, 204] width 248 height 277
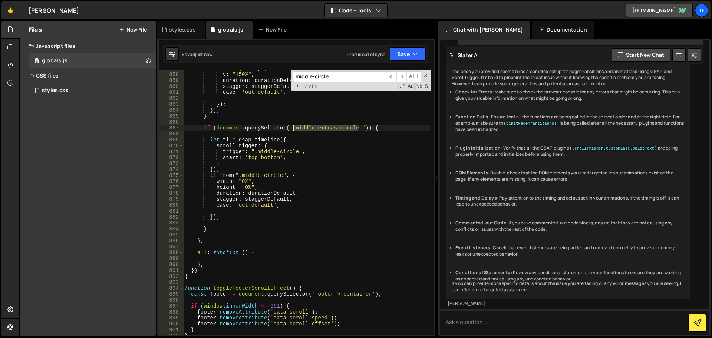
drag, startPoint x: 349, startPoint y: 126, endPoint x: 303, endPoint y: 126, distance: 46.3
click at [303, 126] on div "tl . from ( words , { y : "150%" , duration : durationDefault , stagger : stagg…" at bounding box center [307, 204] width 248 height 277
click at [289, 153] on div "tl . from ( words , { y : "150%" , duration : durationDefault , stagger : stagg…" at bounding box center [307, 204] width 248 height 277
drag, startPoint x: 289, startPoint y: 153, endPoint x: 263, endPoint y: 153, distance: 25.6
click at [263, 153] on div "tl . from ( words , { y : "150%" , duration : durationDefault , stagger : stagg…" at bounding box center [307, 204] width 248 height 277
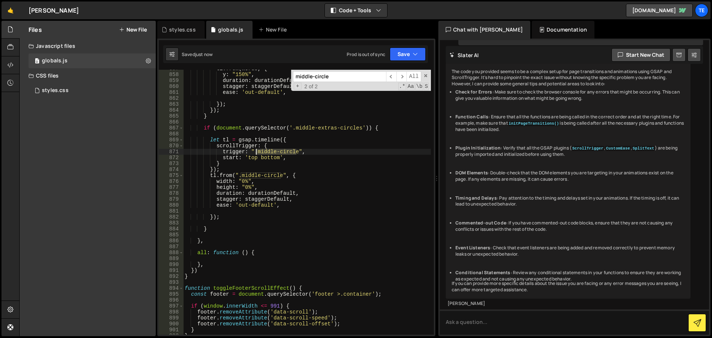
paste textarea "extras-circles"
type textarea "trigger: ".middle-extras-circles","
click at [426, 75] on span at bounding box center [425, 75] width 5 height 5
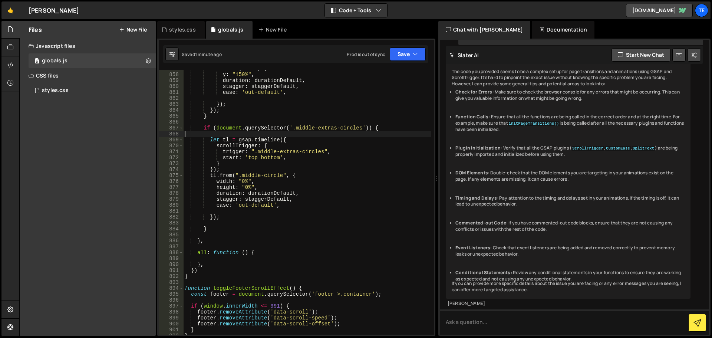
click at [330, 136] on div "tl . from ( words , { y : "150%" , duration : durationDefault , stagger : stagg…" at bounding box center [307, 204] width 248 height 277
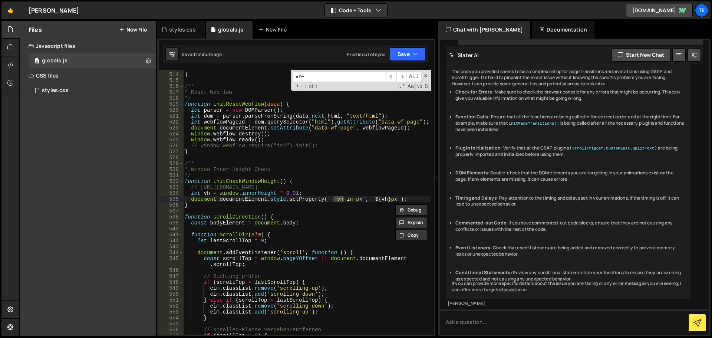
scroll to position [3047, 0]
type input "vh-in"
click at [249, 180] on div "} /** * Reset Webflow */ function initResetWebflow ( data ) { let parser = new …" at bounding box center [307, 204] width 248 height 277
click at [311, 142] on div "} /** * Reset Webflow */ function initResetWebflow ( data ) { let parser = new …" at bounding box center [307, 204] width 248 height 277
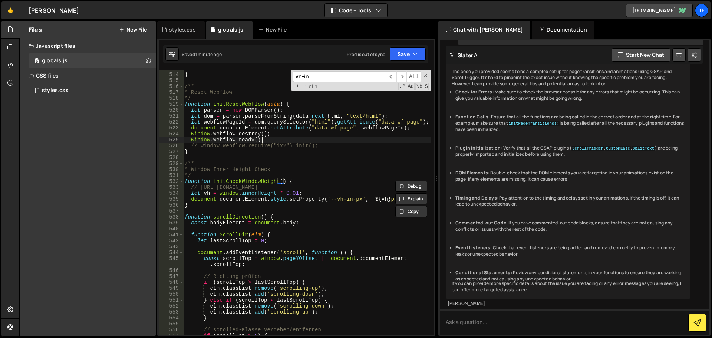
type textarea "window.Webflow.ready();"
paste input "initCheckWindowHeight"
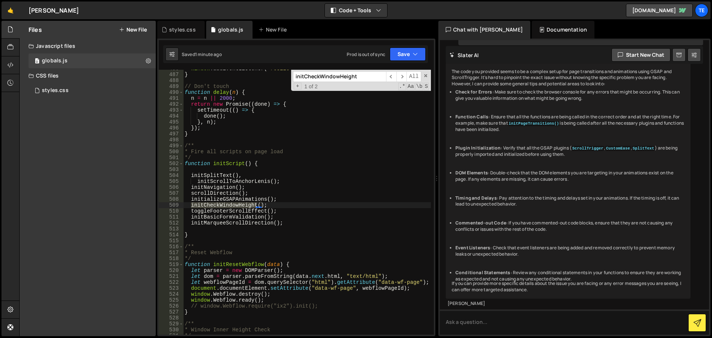
scroll to position [2887, 0]
type input "initCheckWindowHeight"
click at [267, 206] on div "window . addEventListener ( 'resize' , applyResponsiveSpeeds ) ; } // Don't tou…" at bounding box center [307, 204] width 248 height 277
click at [289, 225] on div "window . addEventListener ( 'resize' , applyResponsiveSpeeds ) ; } // Don't tou…" at bounding box center [307, 204] width 248 height 277
drag, startPoint x: 289, startPoint y: 225, endPoint x: 275, endPoint y: 216, distance: 16.2
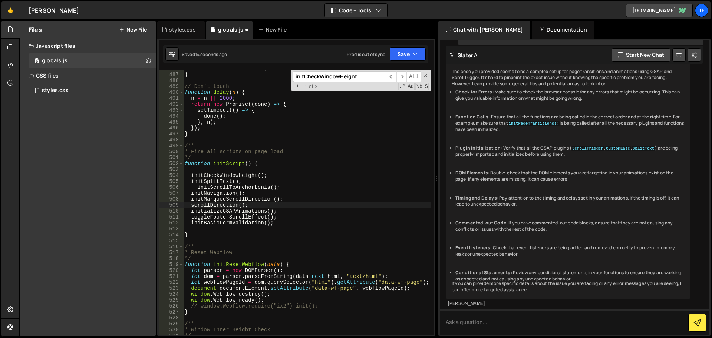
click at [275, 216] on div "window . addEventListener ( 'resize' , applyResponsiveSpeeds ) ; } // Don't tou…" at bounding box center [307, 204] width 248 height 277
click at [277, 213] on div "window . addEventListener ( 'resize' , applyResponsiveSpeeds ) ; } // Don't tou…" at bounding box center [307, 204] width 248 height 277
click at [252, 209] on div "window . addEventListener ( 'resize' , applyResponsiveSpeeds ) ; } // Don't tou…" at bounding box center [307, 204] width 248 height 277
click at [313, 185] on div "window . addEventListener ( 'resize' , applyResponsiveSpeeds ) ; } // Don't tou…" at bounding box center [307, 204] width 248 height 277
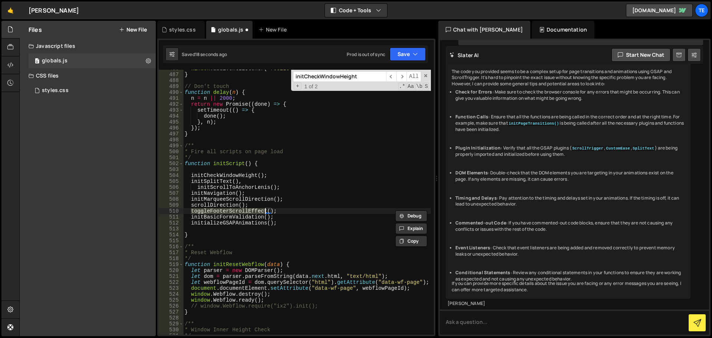
type textarea "initScrollToAnchorLenis();"
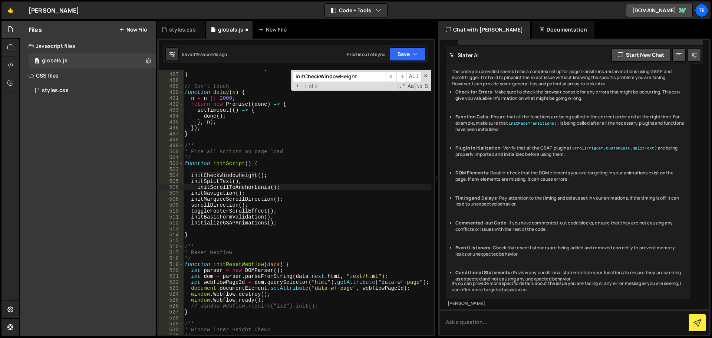
paste input "toggleFooterScrollEffec"
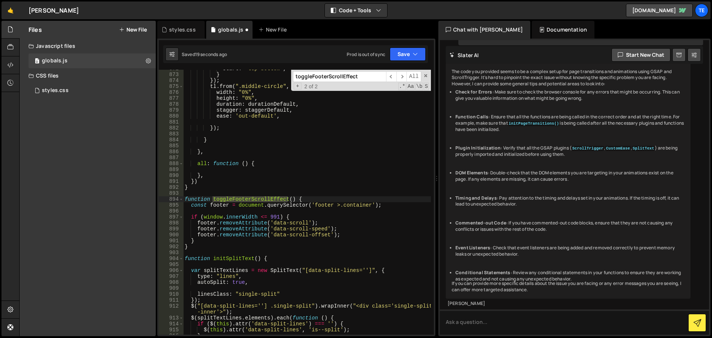
scroll to position [5236, 0]
type input "toggleFooterScrollEffect"
click at [308, 199] on div "start : 'top bottom' , } }) ; tl . from ( ".middle-circle" , { width : "0%" , h…" at bounding box center [307, 204] width 248 height 277
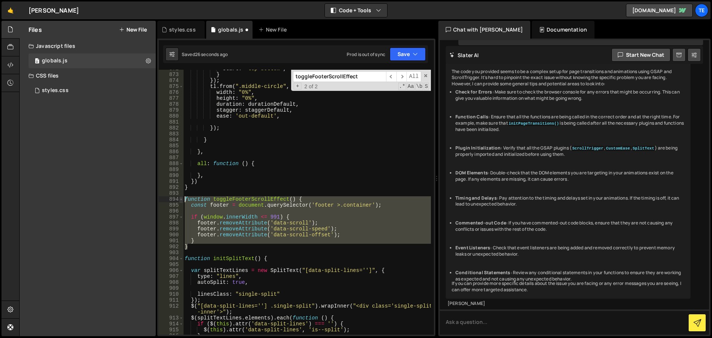
drag, startPoint x: 201, startPoint y: 249, endPoint x: 181, endPoint y: 199, distance: 53.2
click at [181, 199] on div "function toggleFooterScrollEffect() { 872 873 874 875 876 877 878 879 880 881 8…" at bounding box center [296, 202] width 275 height 265
click at [253, 201] on div "start : 'top bottom' , } }) ; tl . from ( ".middle-circle" , { width : "0%" , h…" at bounding box center [307, 202] width 248 height 265
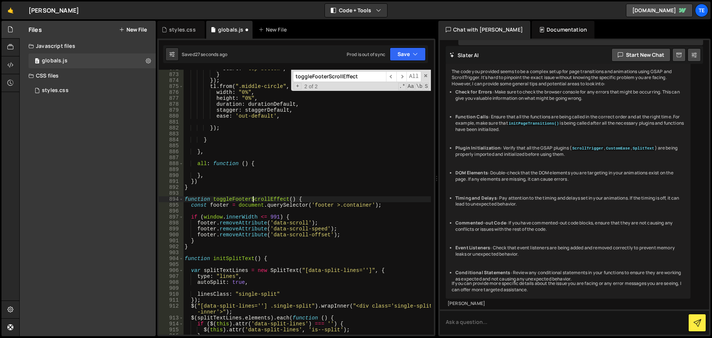
click at [253, 201] on div "start : 'top bottom' , } }) ; tl . from ( ".middle-circle" , { width : "0%" , h…" at bounding box center [307, 204] width 248 height 277
click at [290, 184] on div "start : 'top bottom' , } }) ; tl . from ( ".middle-circle" , { width : "0%" , h…" at bounding box center [307, 204] width 248 height 277
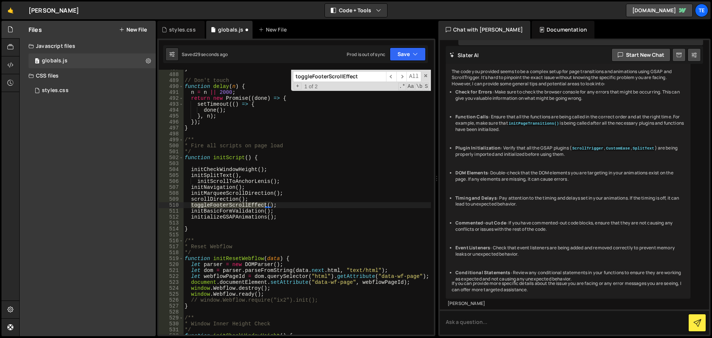
click at [272, 205] on div "} // Don't touch function delay ( n ) { n = n || 2000 ; return new Promise (( d…" at bounding box center [307, 204] width 248 height 277
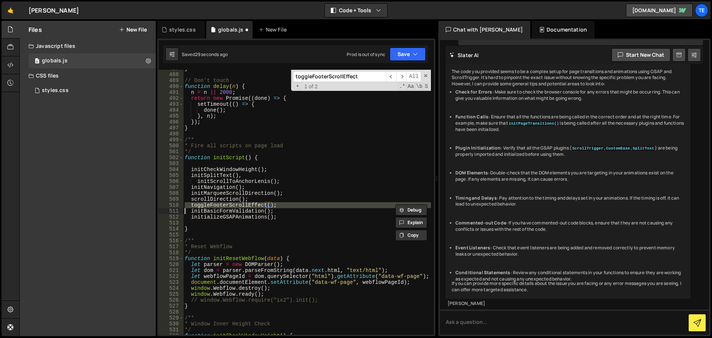
click at [272, 205] on div "} // Don't touch function delay ( n ) { n = n || 2000 ; return new Promise (( d…" at bounding box center [307, 204] width 248 height 277
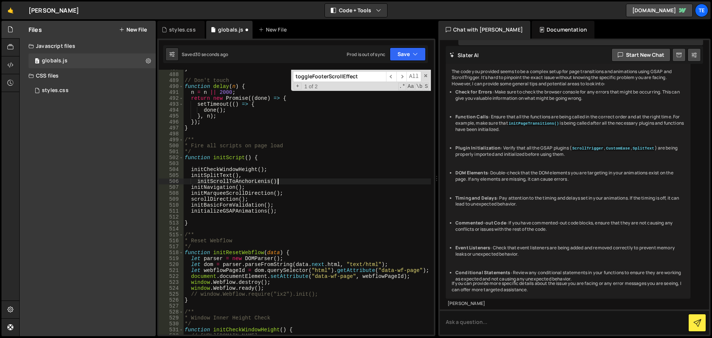
click at [320, 184] on div "} // Don't touch function delay ( n ) { n = n || 2000 ; return new Promise (( d…" at bounding box center [307, 204] width 248 height 277
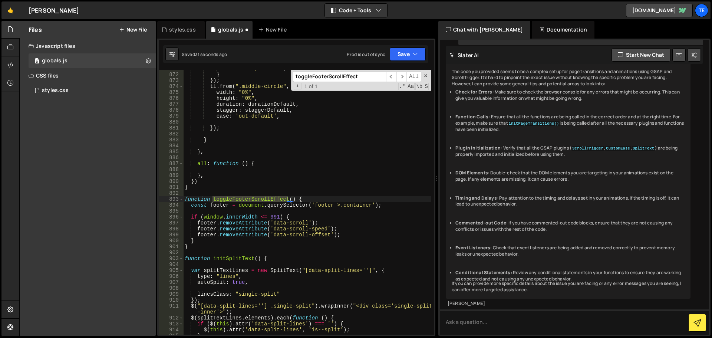
click at [306, 198] on div "start : 'top bottom' , } }) ; tl . from ( ".middle-circle" , { width : "0%" , h…" at bounding box center [307, 204] width 248 height 277
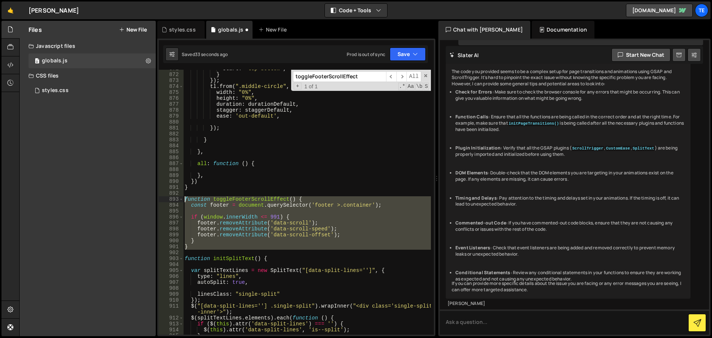
drag, startPoint x: 192, startPoint y: 249, endPoint x: 174, endPoint y: 200, distance: 52.9
click at [174, 200] on div "function toggleFooterScrollEffect() { 871 872 873 874 875 876 877 878 879 880 8…" at bounding box center [296, 202] width 275 height 265
type textarea "function toggleFooterScrollEffect() { const footer = document.querySelector('fo…"
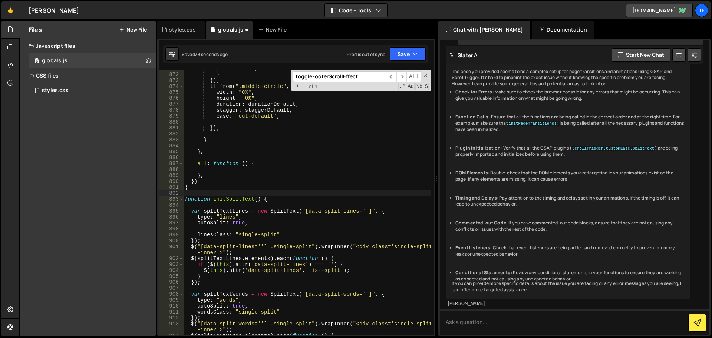
click at [272, 201] on div "start : 'top bottom' , } }) ; tl . from ( ".middle-circle" , { width : "0%" , h…" at bounding box center [307, 204] width 248 height 277
type textarea "function initSplitText() {"
click at [300, 172] on div "start : 'top bottom' , } }) ; tl . from ( ".middle-circle" , { width : "0%" , h…" at bounding box center [307, 204] width 248 height 277
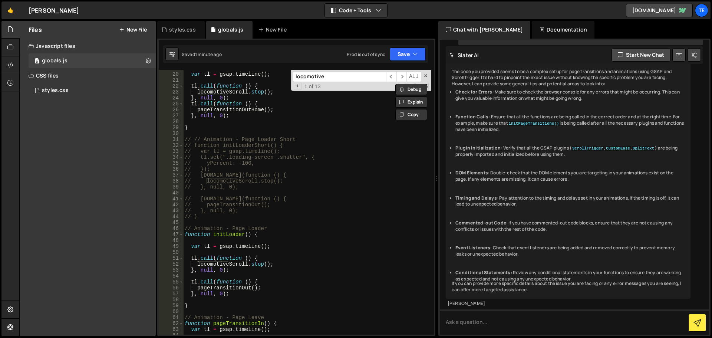
scroll to position [111, 0]
click at [336, 80] on input "locomotive" at bounding box center [339, 76] width 93 height 11
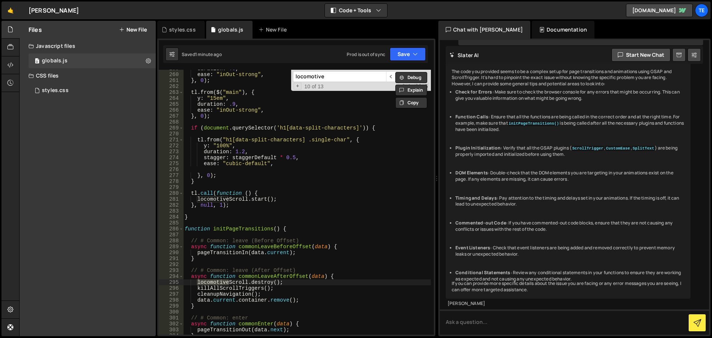
scroll to position [2543, 0]
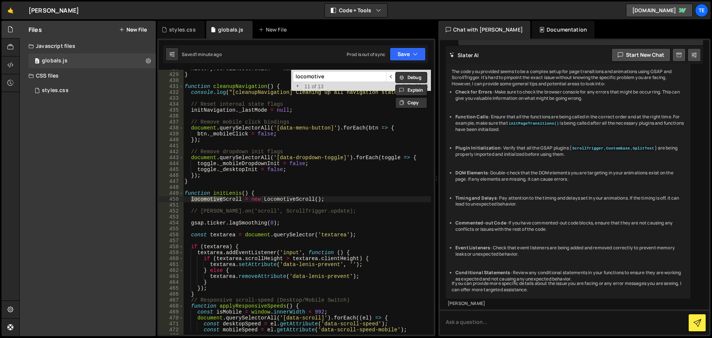
type input "locomotive"
click at [314, 197] on div "history . scrollRestoration = "manual" ; } function cleanupNavigation ( ) { con…" at bounding box center [307, 204] width 248 height 277
type textarea "locomotiveScroll = new LocomotiveScroll({);"
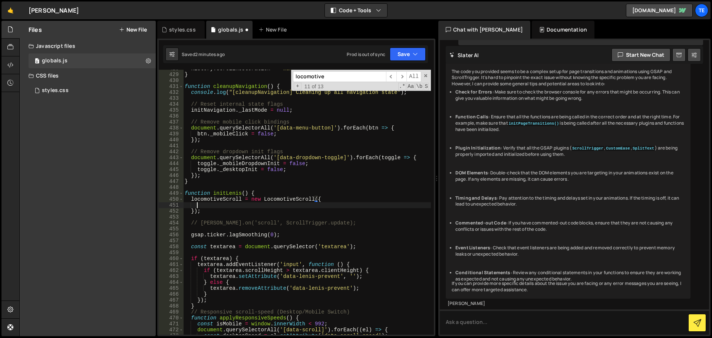
scroll to position [0, 0]
paste textarea "duration: 1.2,"
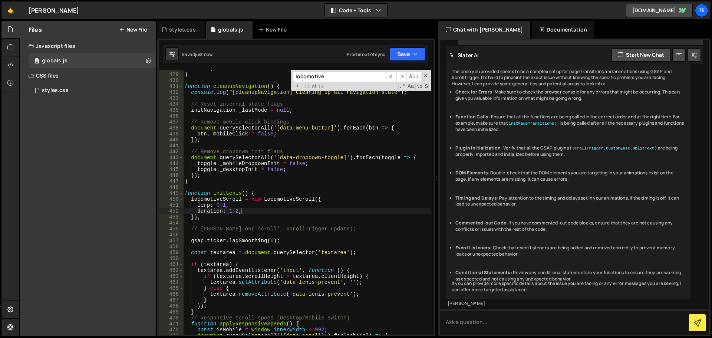
type textarea "duration: 1.2,"
